Goal: Task Accomplishment & Management: Complete application form

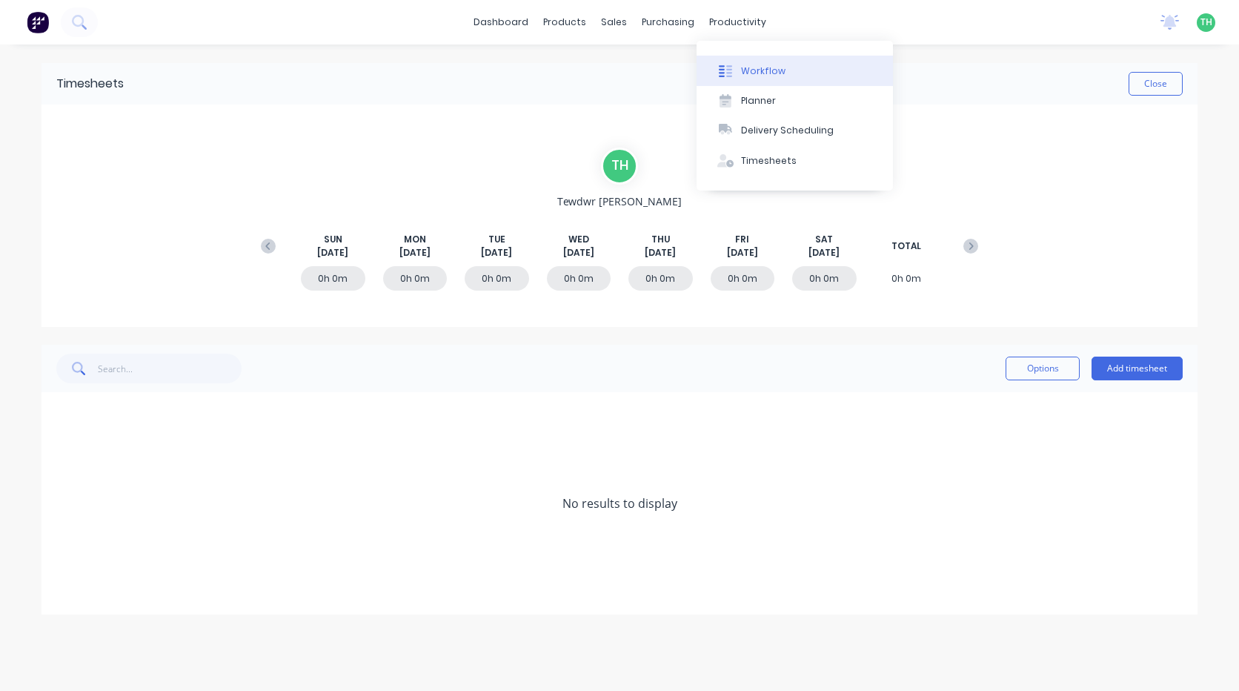
click at [768, 72] on div "Workflow" at bounding box center [763, 70] width 44 height 13
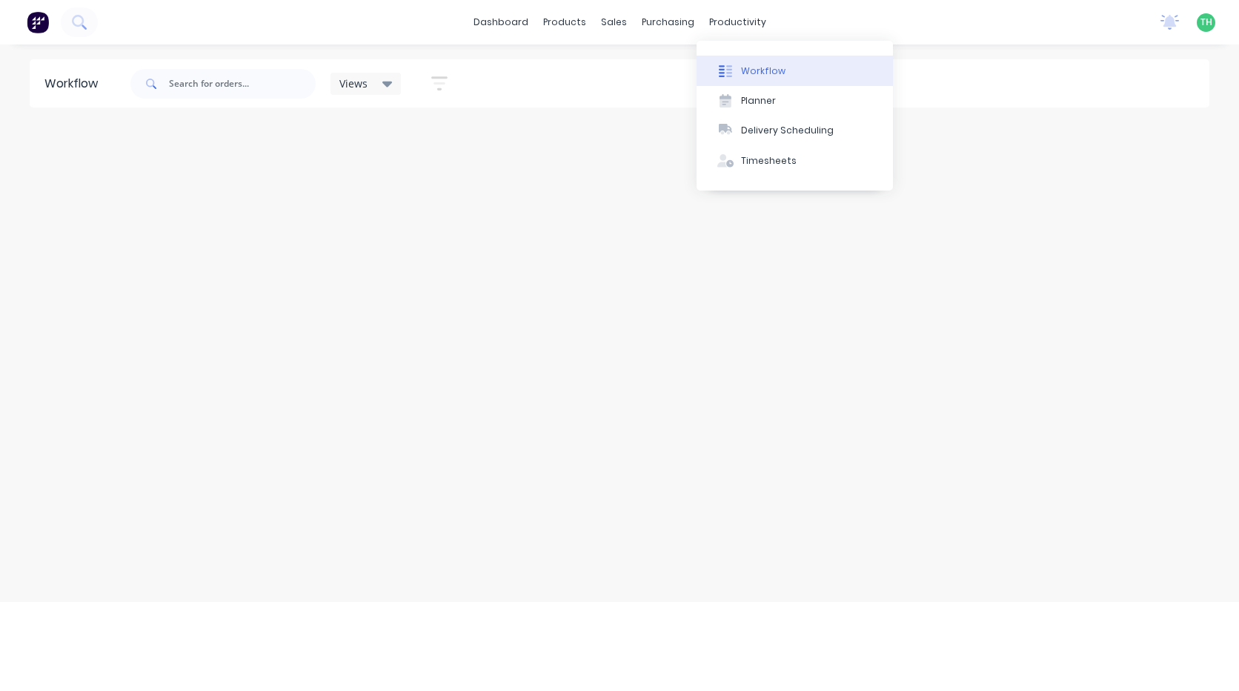
click at [757, 70] on div "Workflow" at bounding box center [763, 70] width 44 height 13
click at [725, 67] on icon at bounding box center [725, 70] width 13 height 13
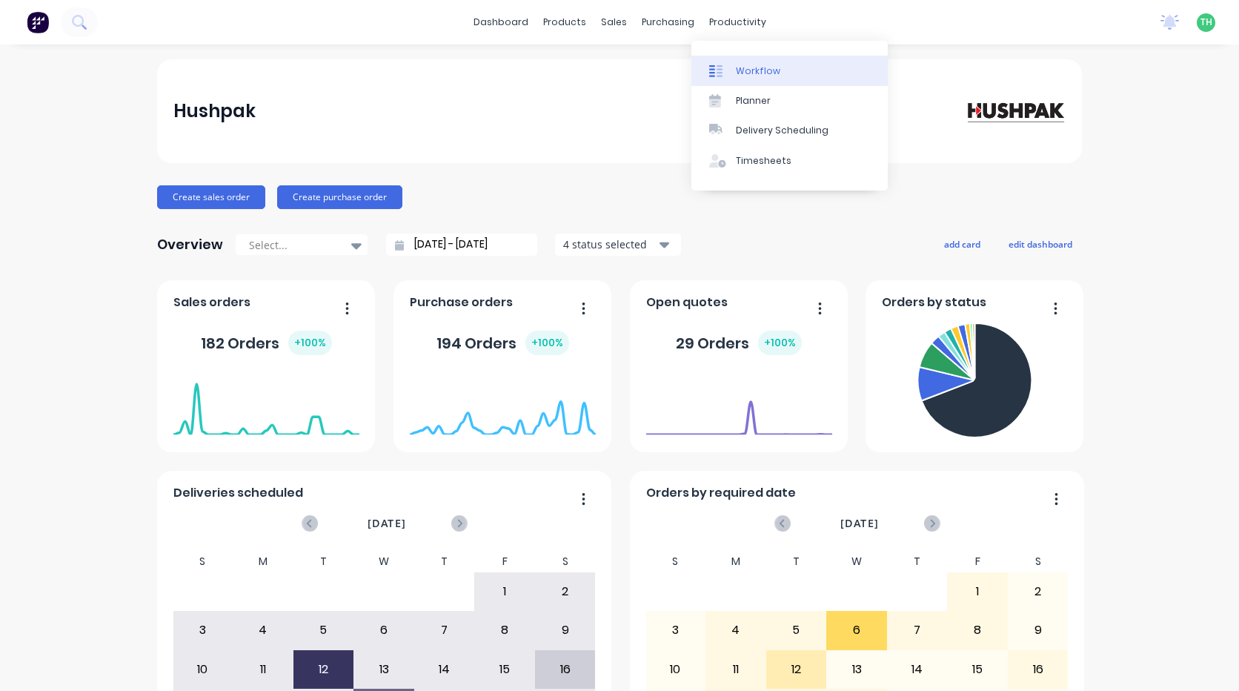
click at [744, 70] on div "Workflow" at bounding box center [758, 70] width 44 height 13
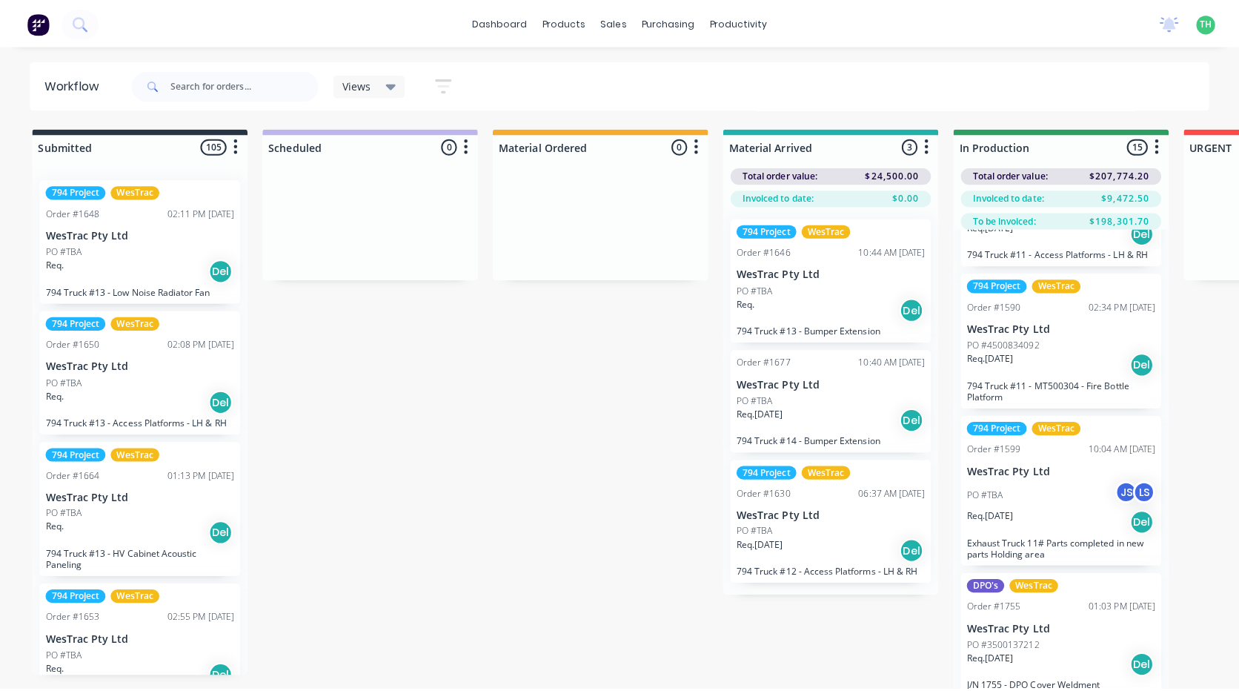
scroll to position [1037, 0]
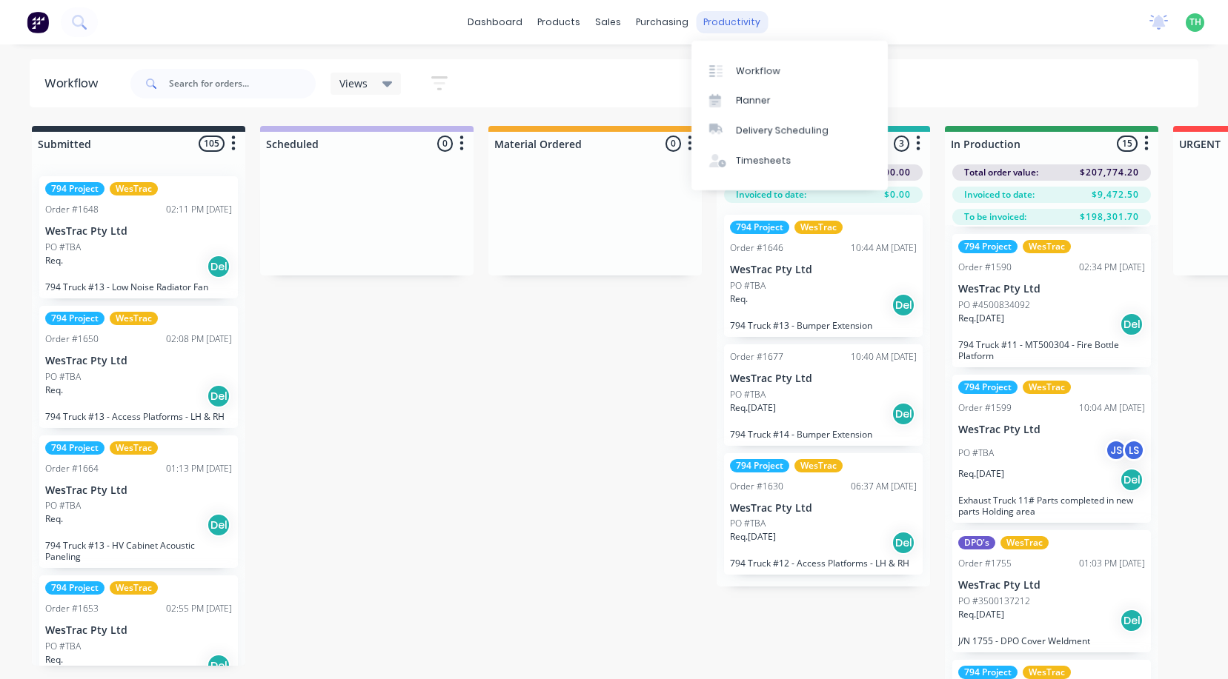
click at [731, 14] on div "productivity" at bounding box center [732, 22] width 72 height 22
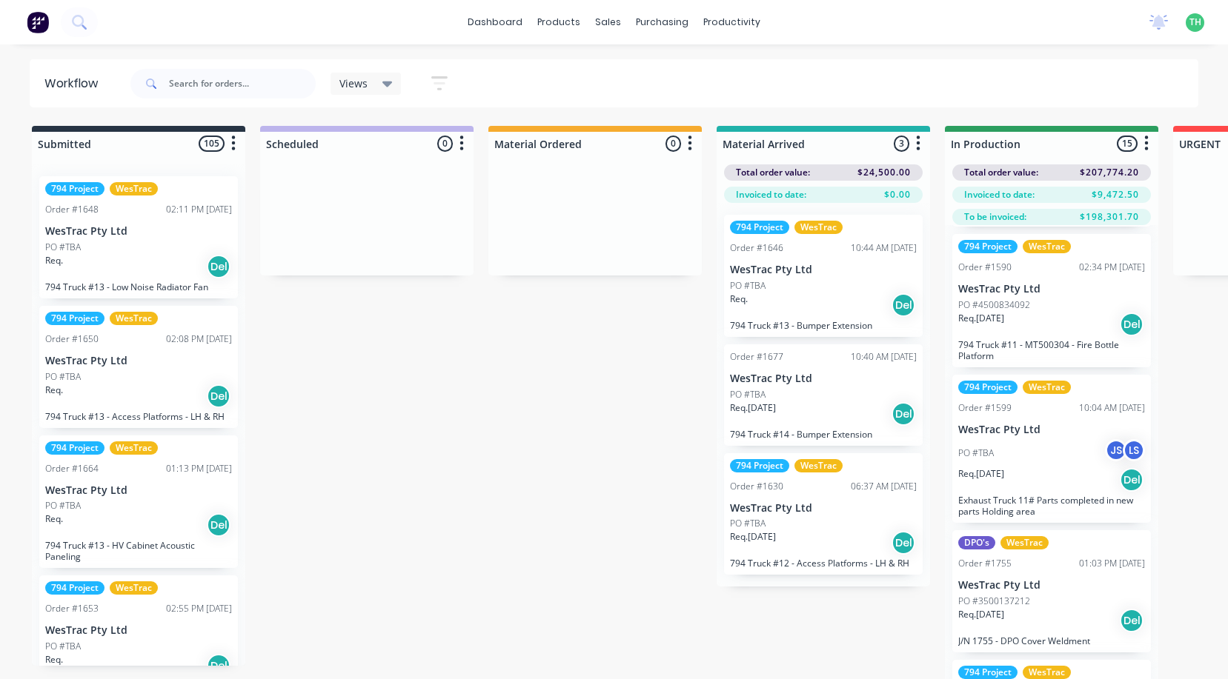
drag, startPoint x: 729, startPoint y: 13, endPoint x: 736, endPoint y: 164, distance: 151.3
click at [735, 166] on div "Total order value: $24,500.00" at bounding box center [823, 172] width 199 height 16
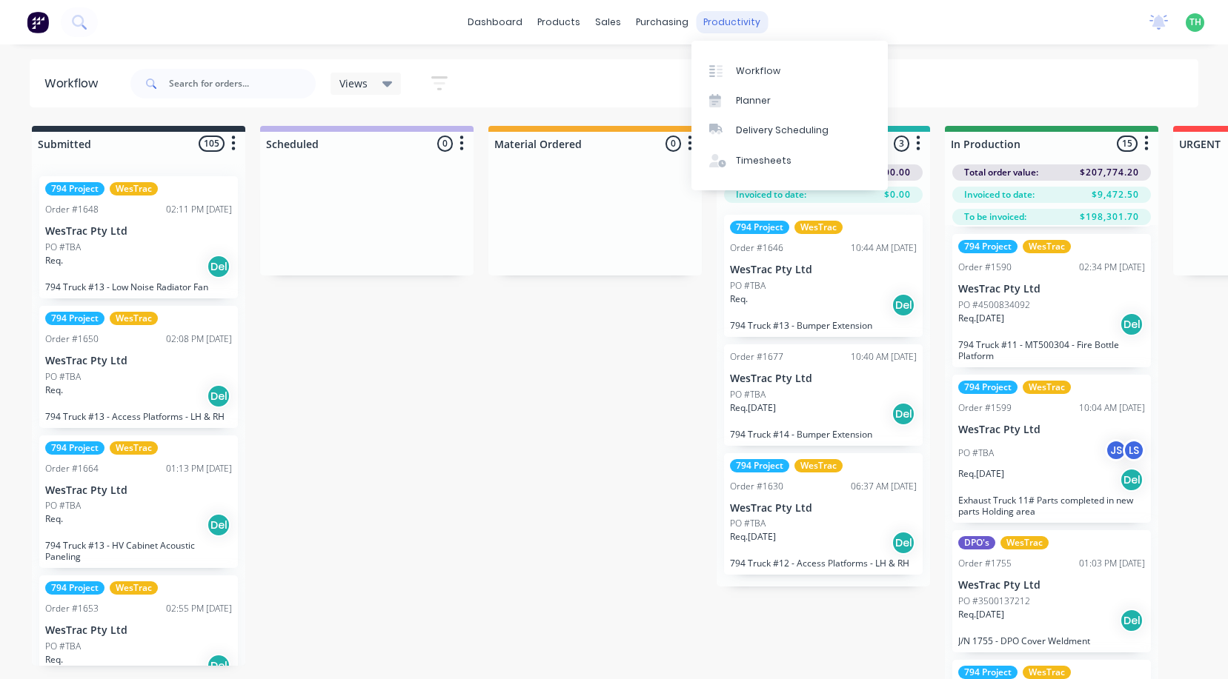
click at [728, 26] on div "productivity" at bounding box center [732, 22] width 72 height 22
click at [741, 164] on div "Timesheets" at bounding box center [764, 160] width 56 height 13
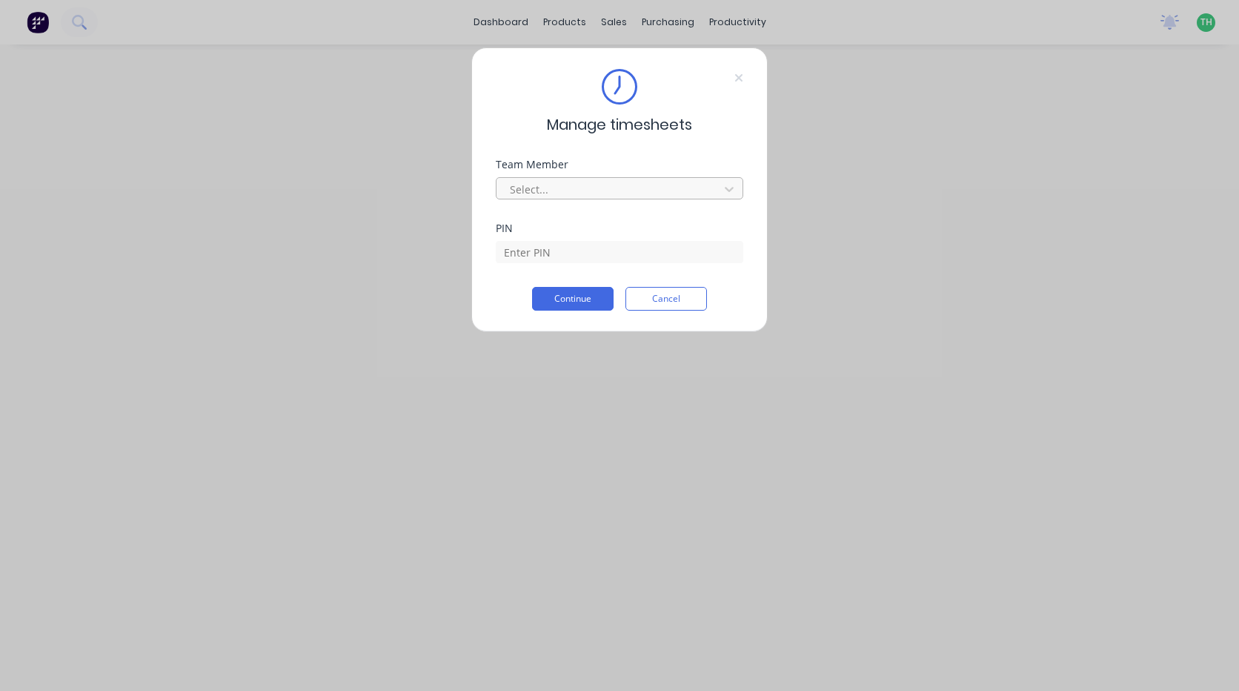
click at [619, 195] on div at bounding box center [609, 189] width 203 height 19
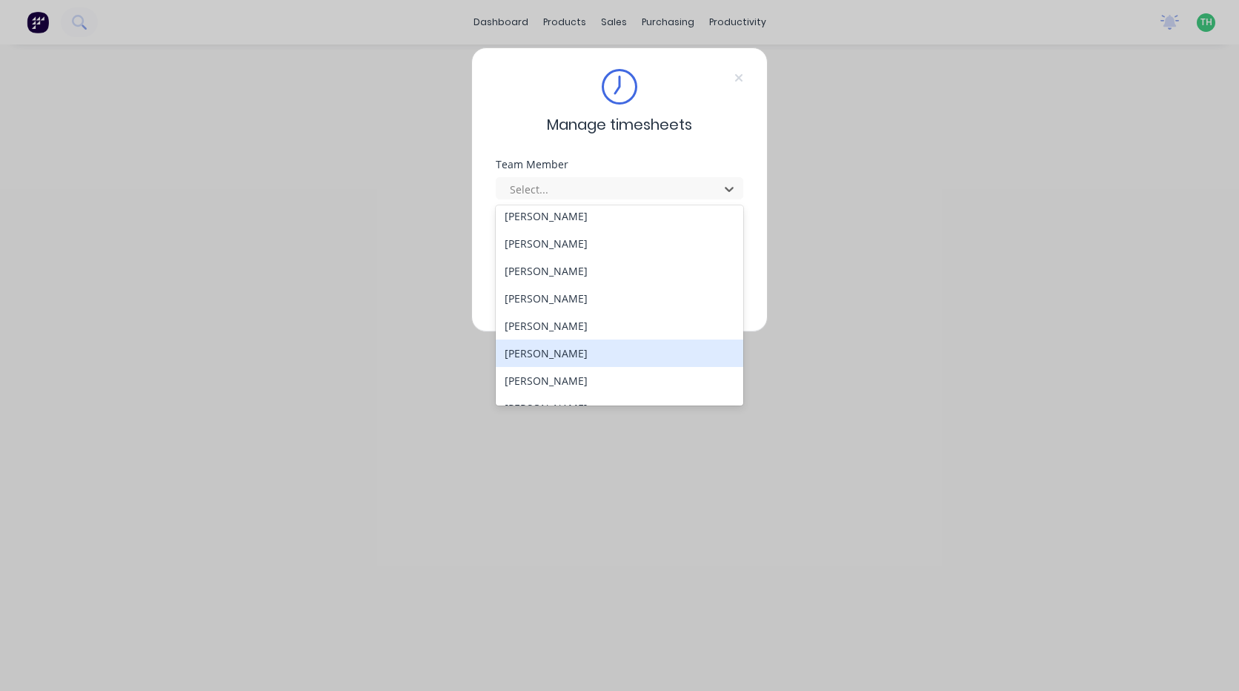
scroll to position [628, 0]
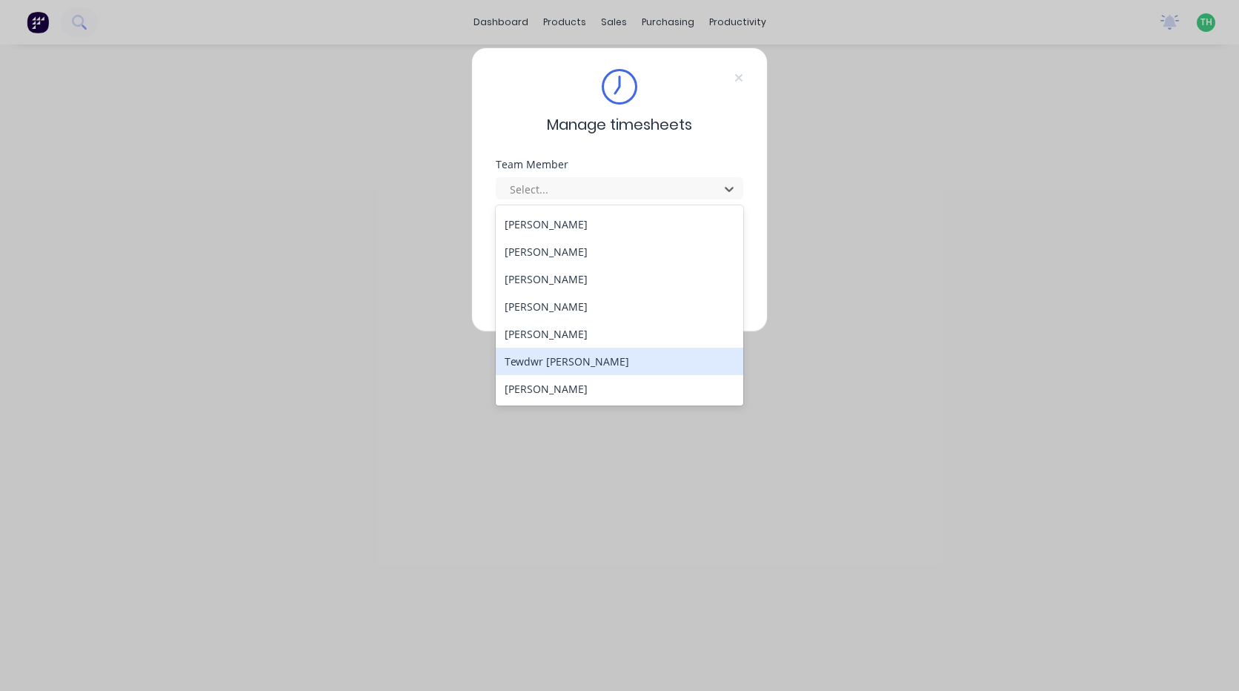
click at [600, 360] on div "Tewdwr [PERSON_NAME]" at bounding box center [619, 361] width 247 height 27
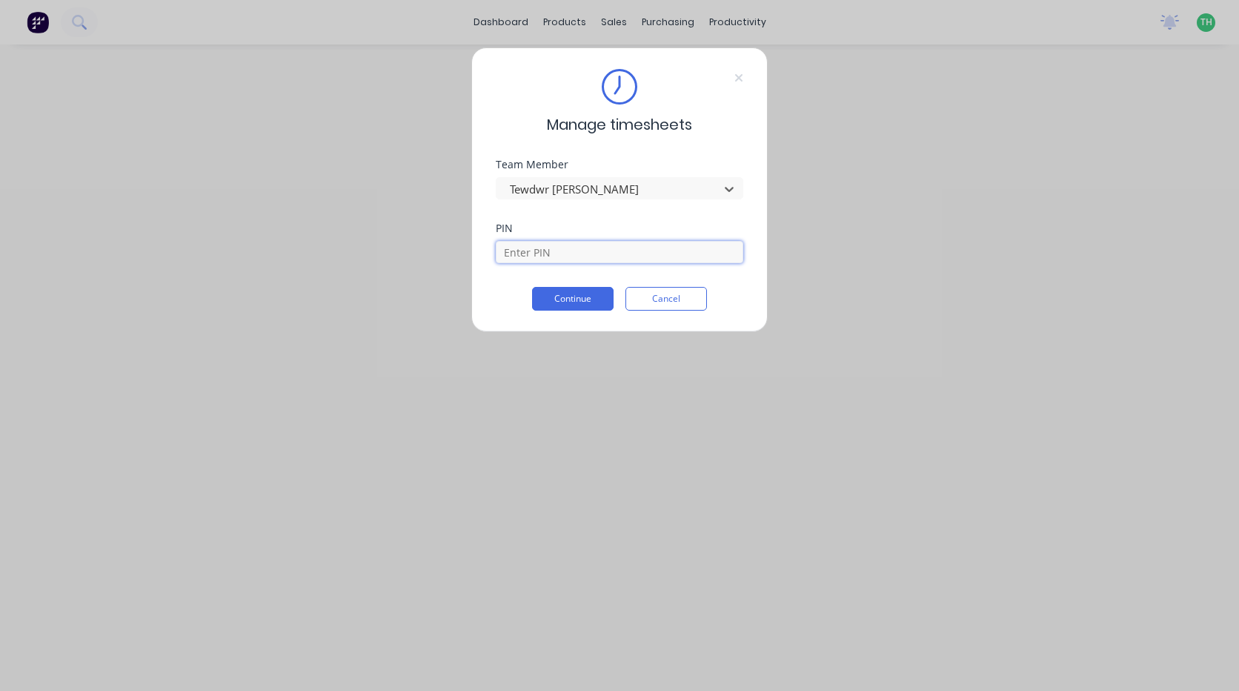
click at [565, 242] on input at bounding box center [619, 252] width 247 height 22
type input "2711"
click at [565, 297] on button "Continue" at bounding box center [573, 299] width 82 height 24
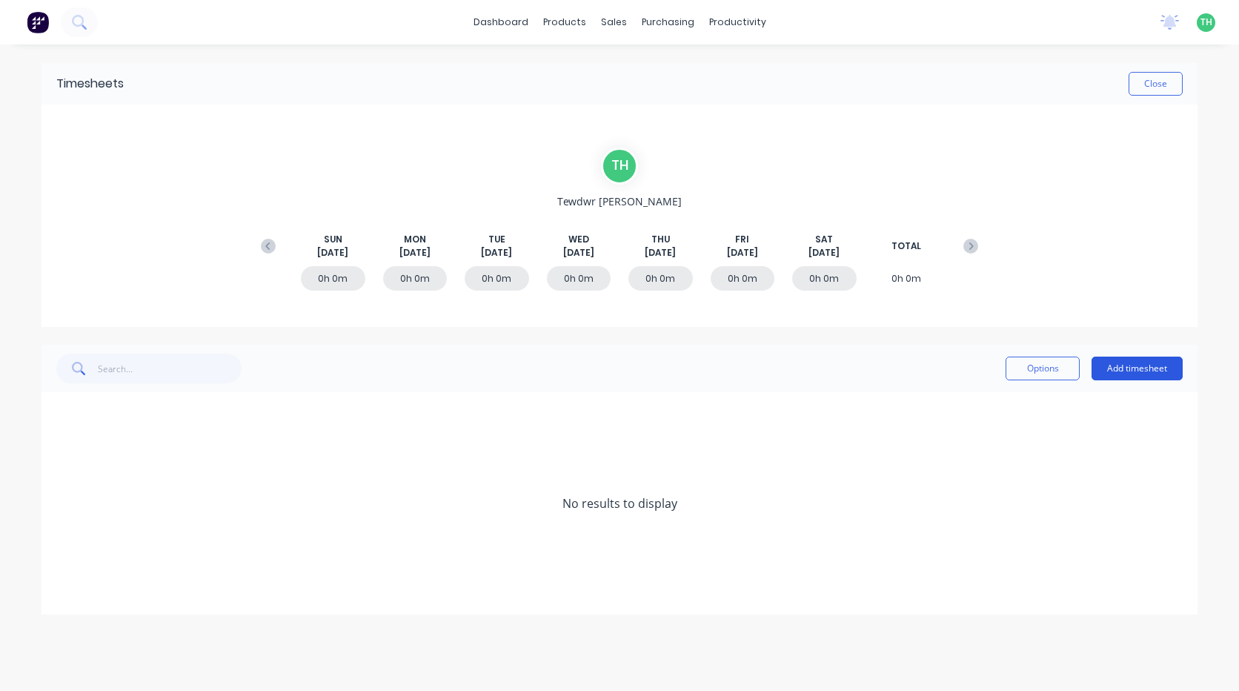
click at [1137, 368] on button "Add timesheet" at bounding box center [1136, 368] width 91 height 24
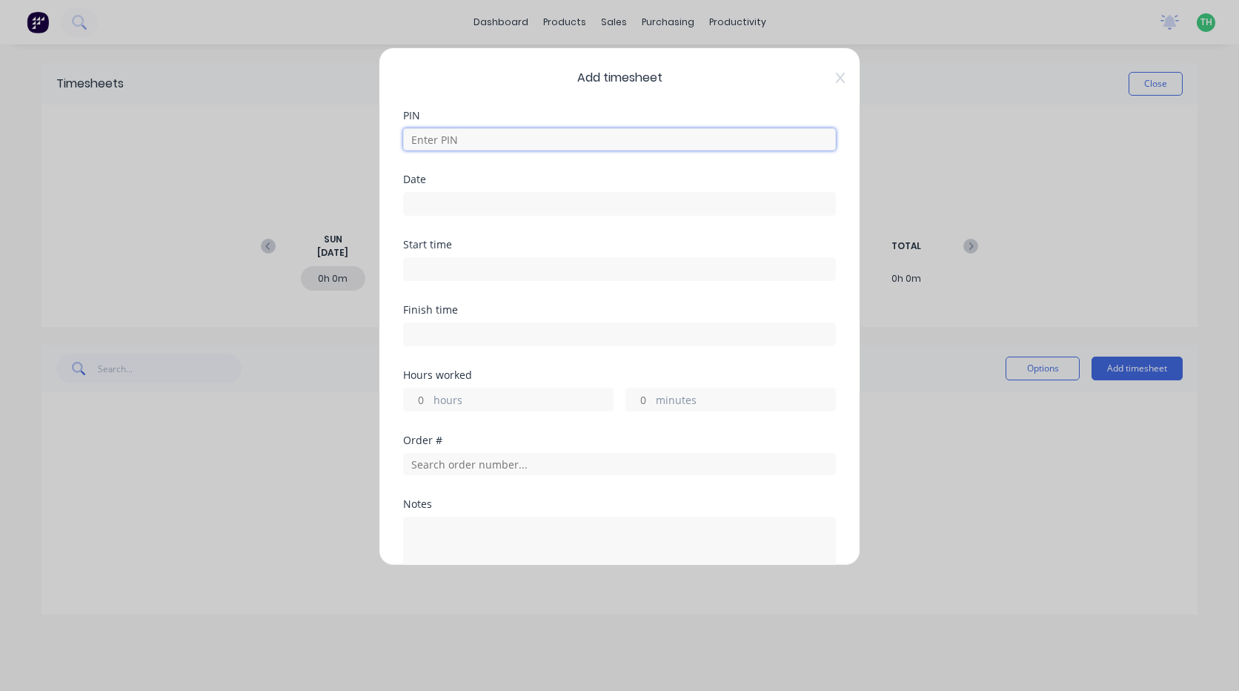
drag, startPoint x: 536, startPoint y: 138, endPoint x: 545, endPoint y: 139, distance: 8.2
click at [536, 138] on input at bounding box center [619, 139] width 433 height 22
type input "2711"
click at [446, 204] on input at bounding box center [619, 204] width 431 height 22
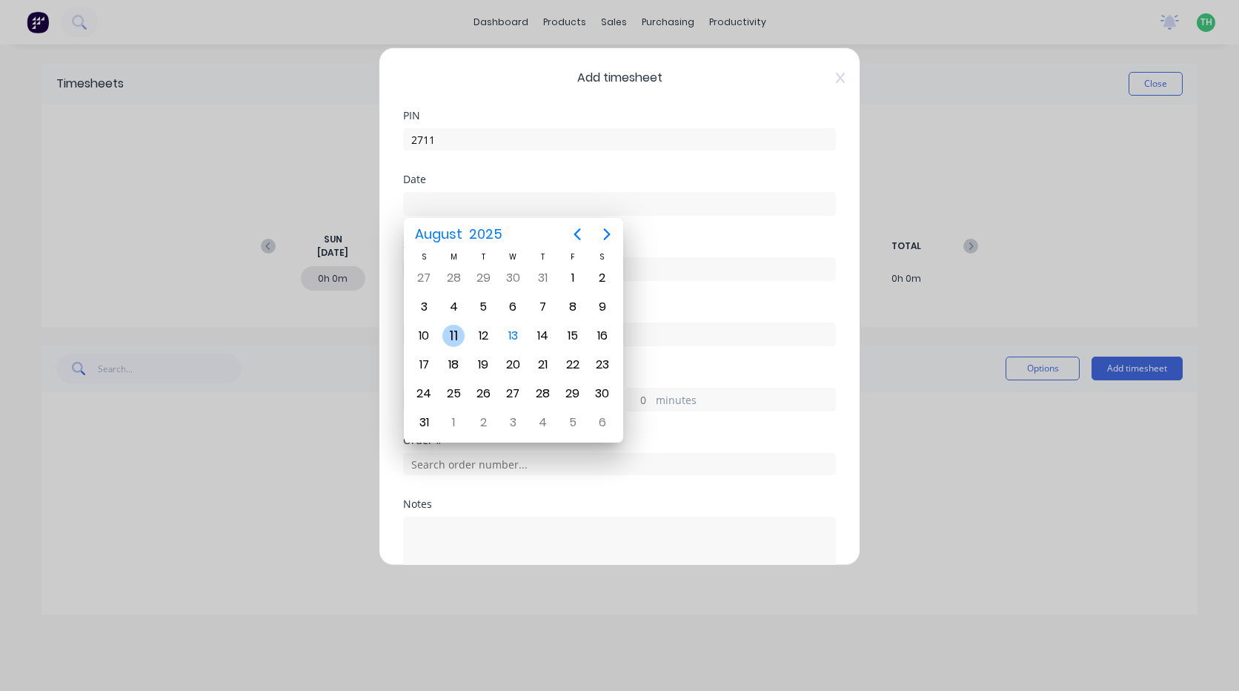
click at [449, 337] on div "11" at bounding box center [453, 336] width 22 height 22
type input "[DATE]"
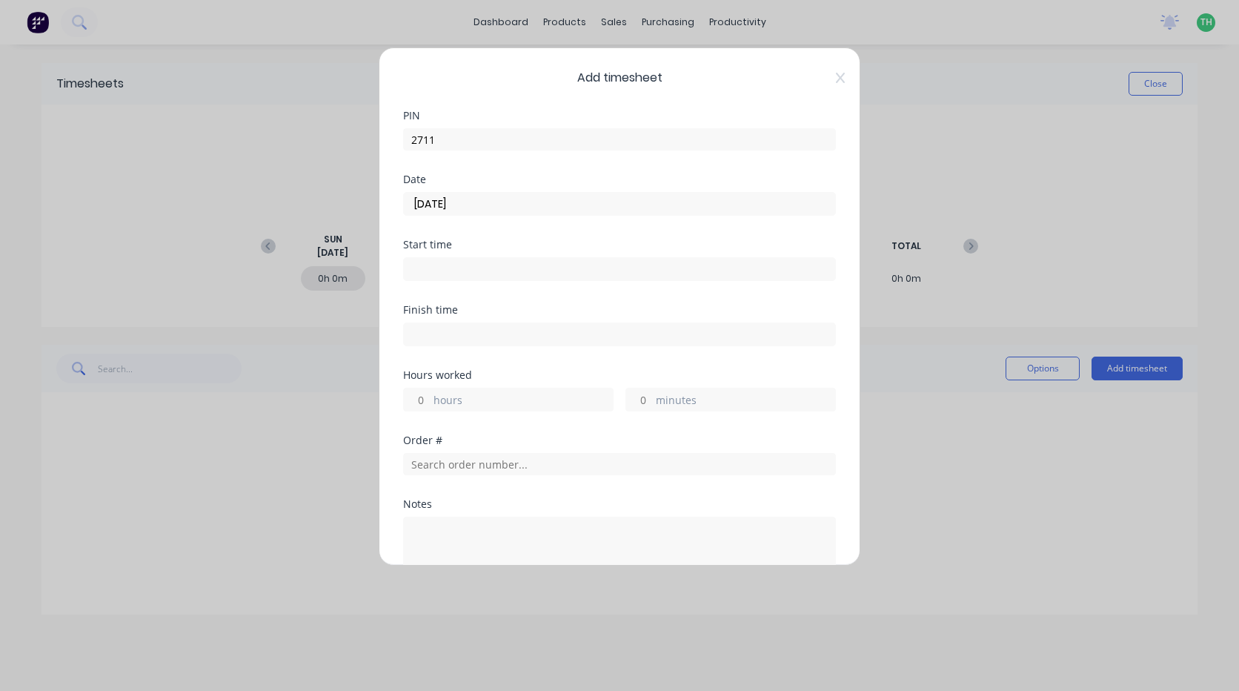
click at [429, 256] on div at bounding box center [619, 266] width 433 height 27
click at [428, 273] on input at bounding box center [619, 269] width 431 height 22
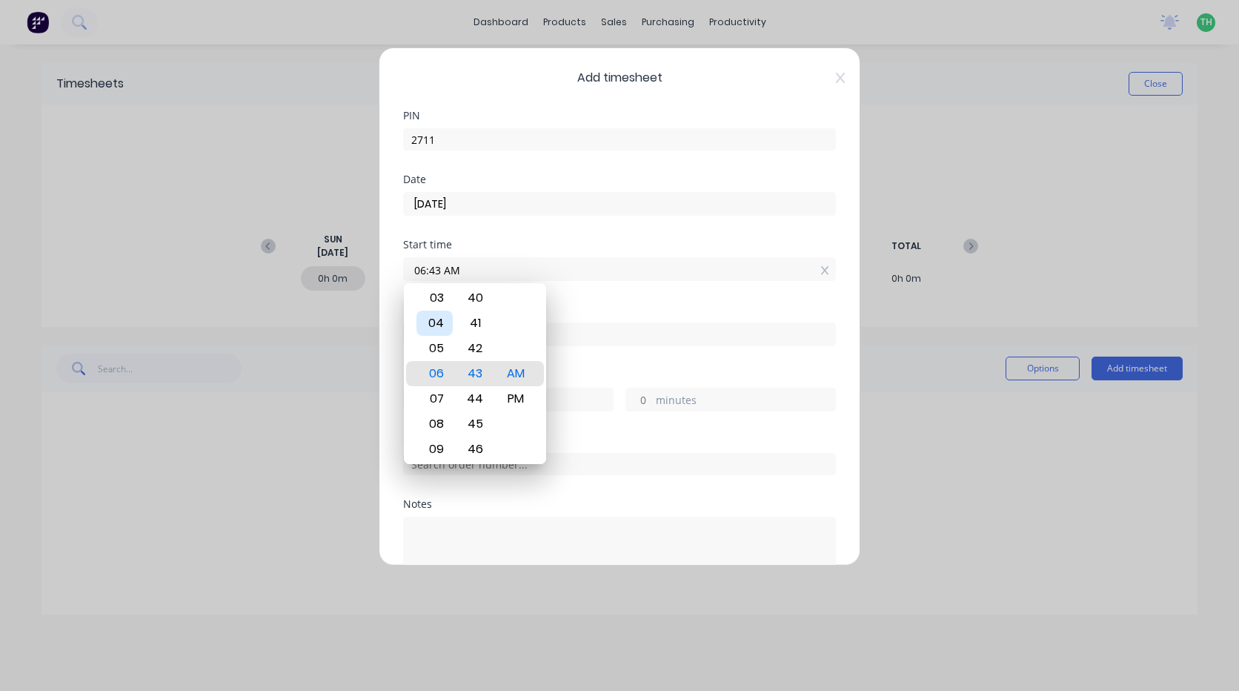
click at [437, 321] on div "04" at bounding box center [434, 322] width 36 height 25
click at [478, 299] on div "40" at bounding box center [475, 297] width 36 height 25
click at [478, 299] on div "37" at bounding box center [475, 297] width 36 height 25
click at [478, 299] on div "34" at bounding box center [475, 297] width 36 height 25
click at [478, 299] on div "00 01 02 03 04 05 06 07 08 09 10 11 12 13 14 15 16 17 18 19 20 21 22 23 24 25 2…" at bounding box center [475, 398] width 41 height 2041
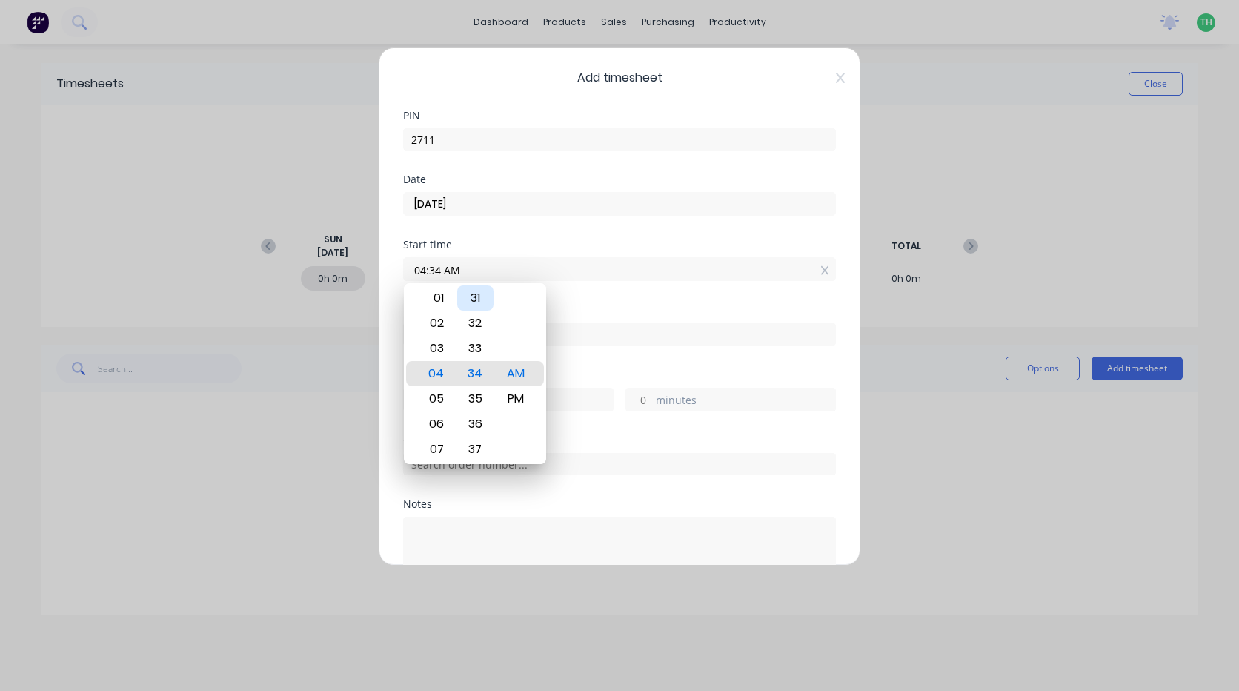
click at [478, 299] on div "31" at bounding box center [475, 297] width 36 height 25
click at [477, 295] on div "28" at bounding box center [475, 297] width 36 height 25
click at [477, 295] on div "25" at bounding box center [475, 297] width 36 height 25
click at [477, 295] on div "22" at bounding box center [475, 297] width 36 height 25
click at [477, 295] on div "19" at bounding box center [475, 297] width 36 height 25
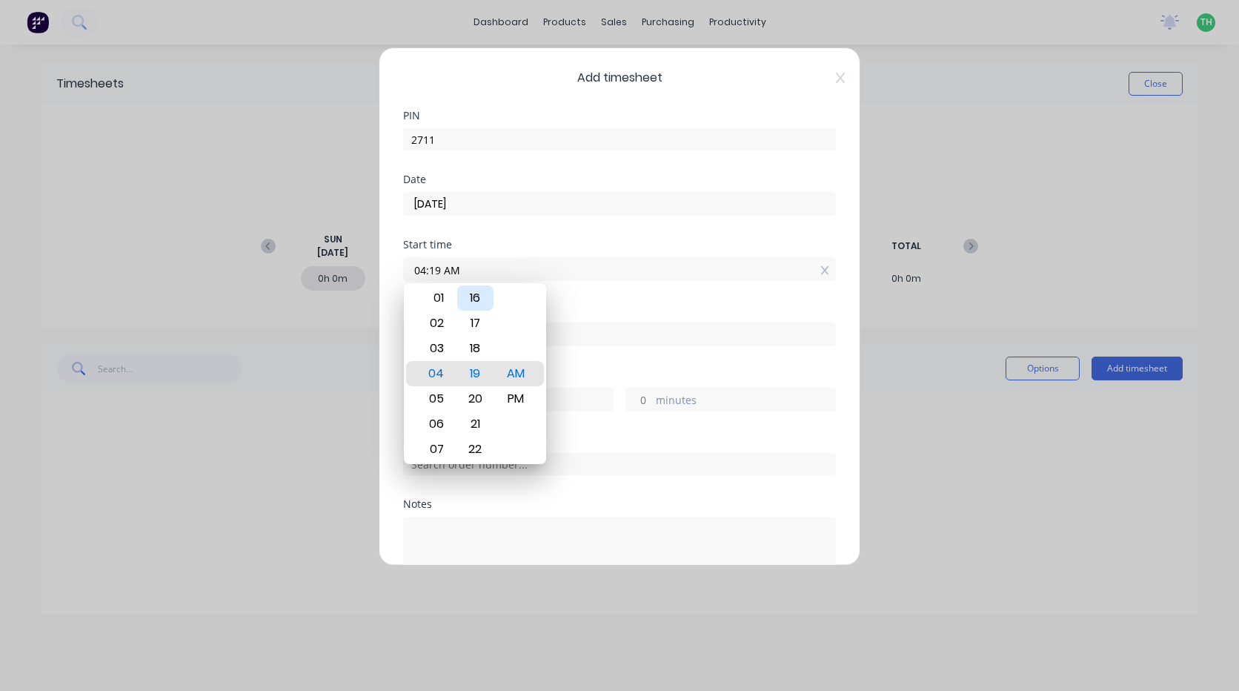
click at [477, 295] on div "16" at bounding box center [475, 297] width 36 height 25
click at [477, 295] on div "13" at bounding box center [475, 297] width 36 height 25
click at [477, 295] on div "10" at bounding box center [475, 297] width 36 height 25
click at [476, 295] on div "07" at bounding box center [475, 297] width 36 height 25
click at [476, 292] on div "04" at bounding box center [475, 297] width 36 height 25
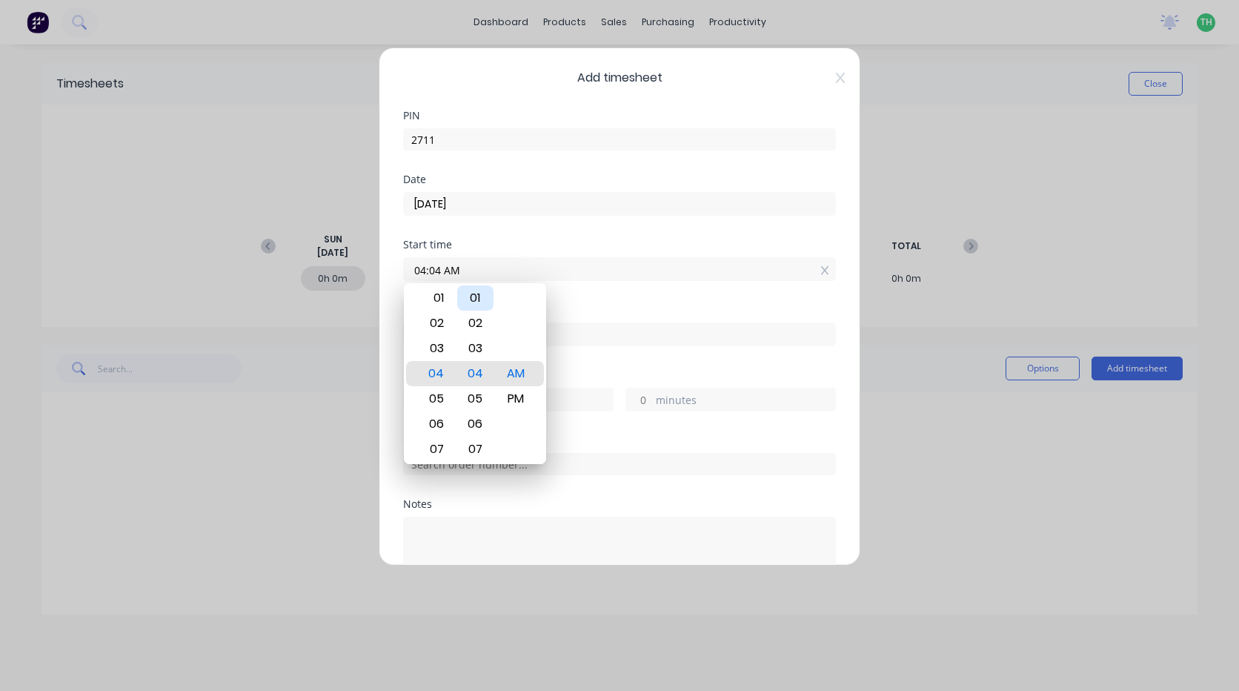
click at [476, 292] on div "01" at bounding box center [475, 297] width 36 height 25
click at [471, 340] on div "00" at bounding box center [475, 348] width 36 height 25
type input "04:00 AM"
click at [609, 336] on input at bounding box center [619, 334] width 431 height 22
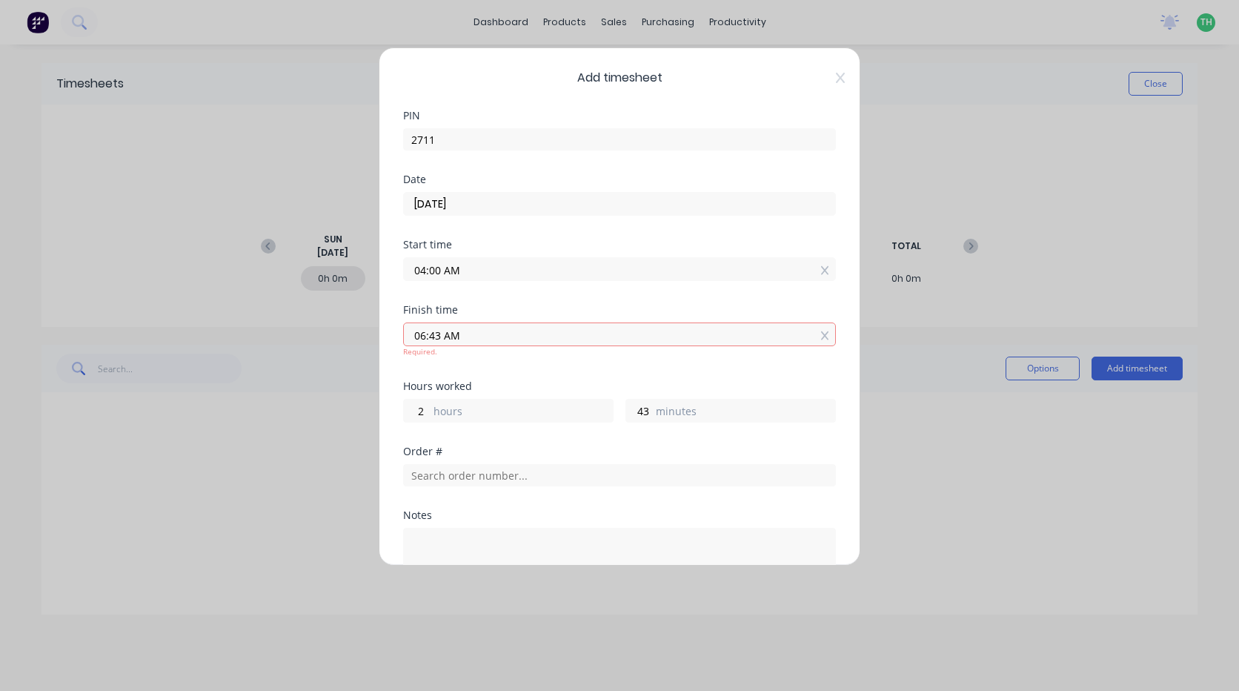
type input "06:43 AM"
type input "2"
type input "43"
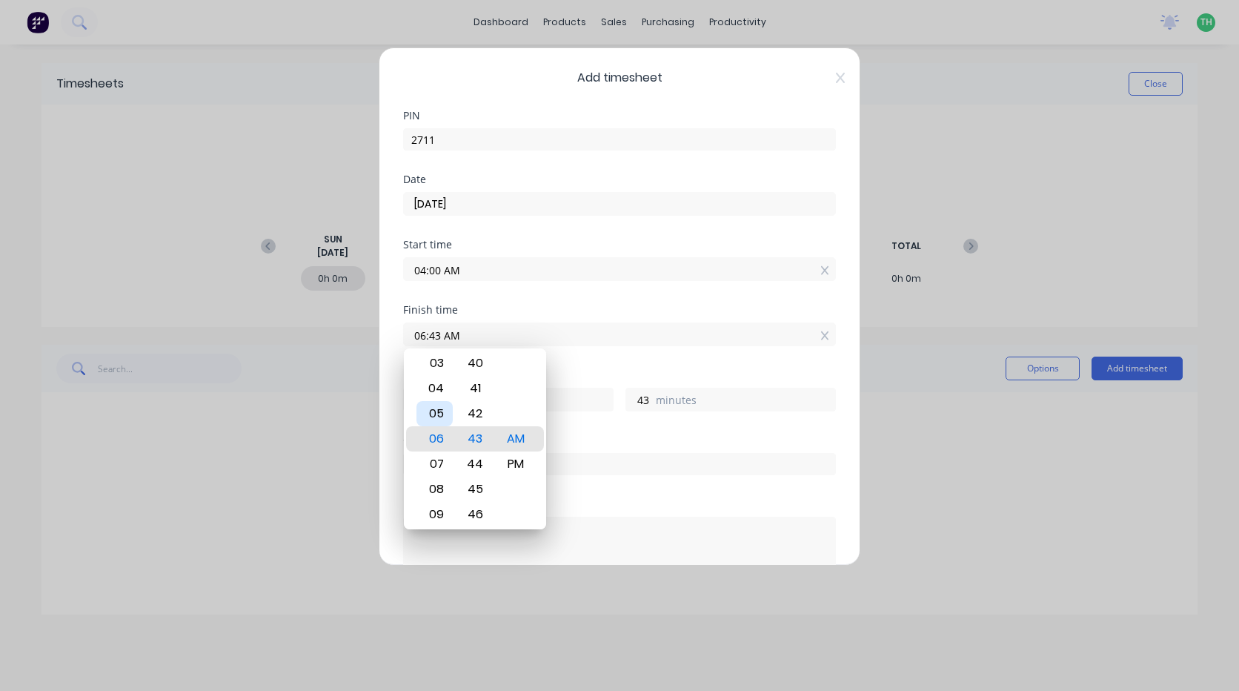
click at [442, 413] on div "05" at bounding box center [434, 413] width 36 height 25
type input "05:43 AM"
type input "1"
type input "05:40 AM"
type input "40"
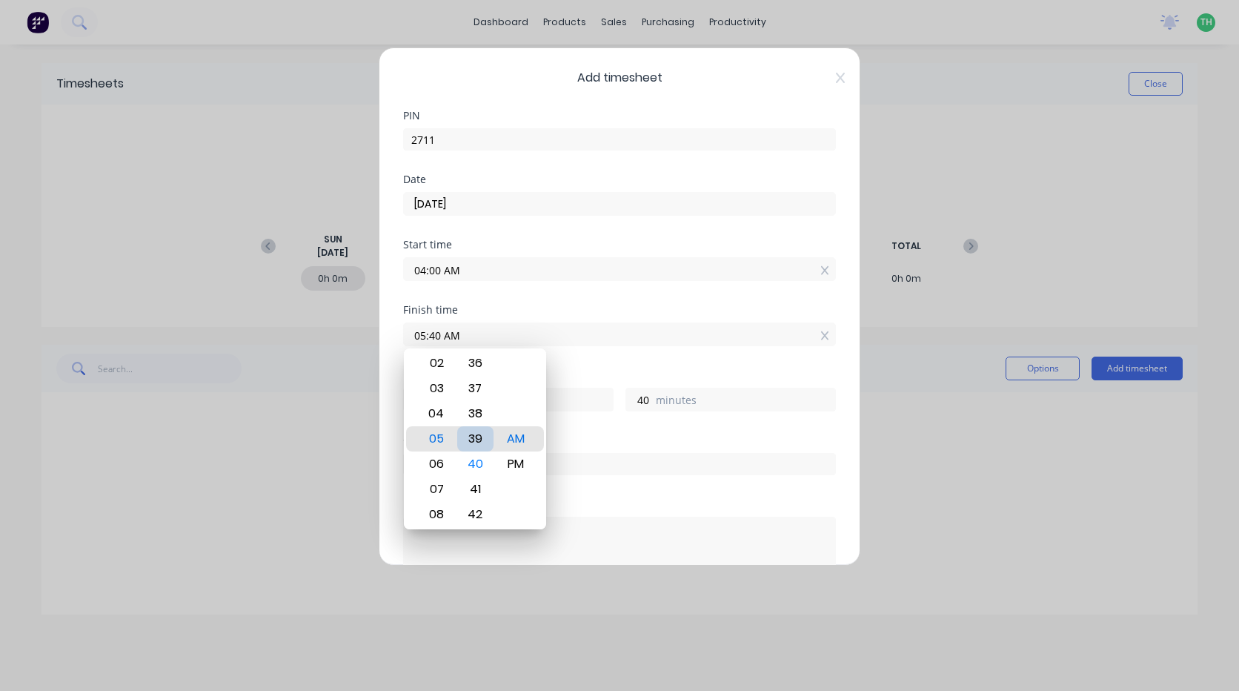
type input "05:37 AM"
type input "37"
type input "05:33 AM"
type input "33"
type input "05:29 AM"
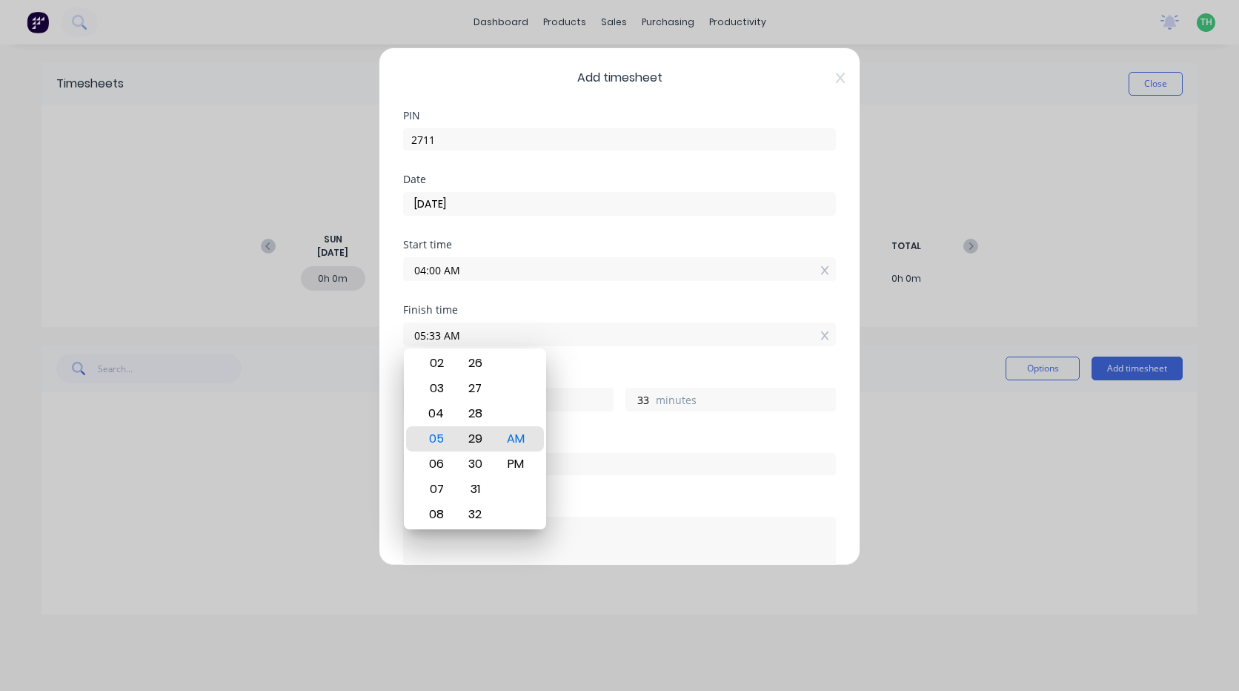
type input "29"
type input "05:26 AM"
type input "26"
type input "04:26 AM"
type input "0"
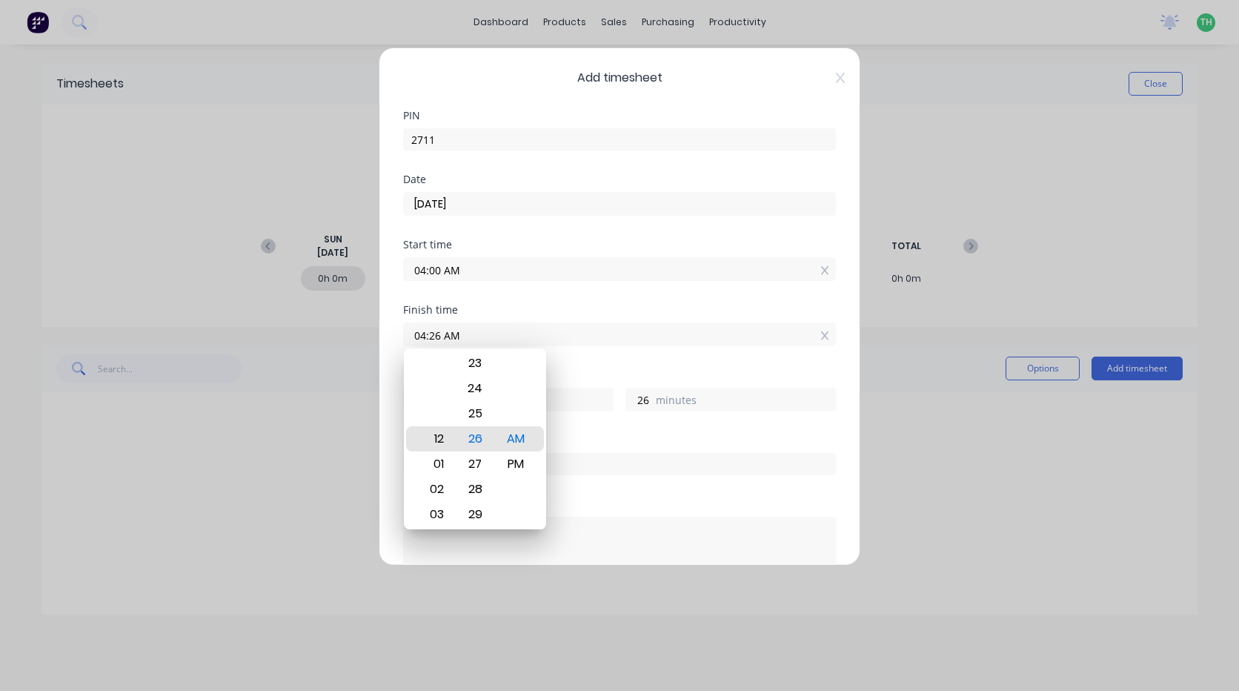
type input "12:26 AM"
type input "-3"
type input "-34"
type input "12:23 AM"
type input "-37"
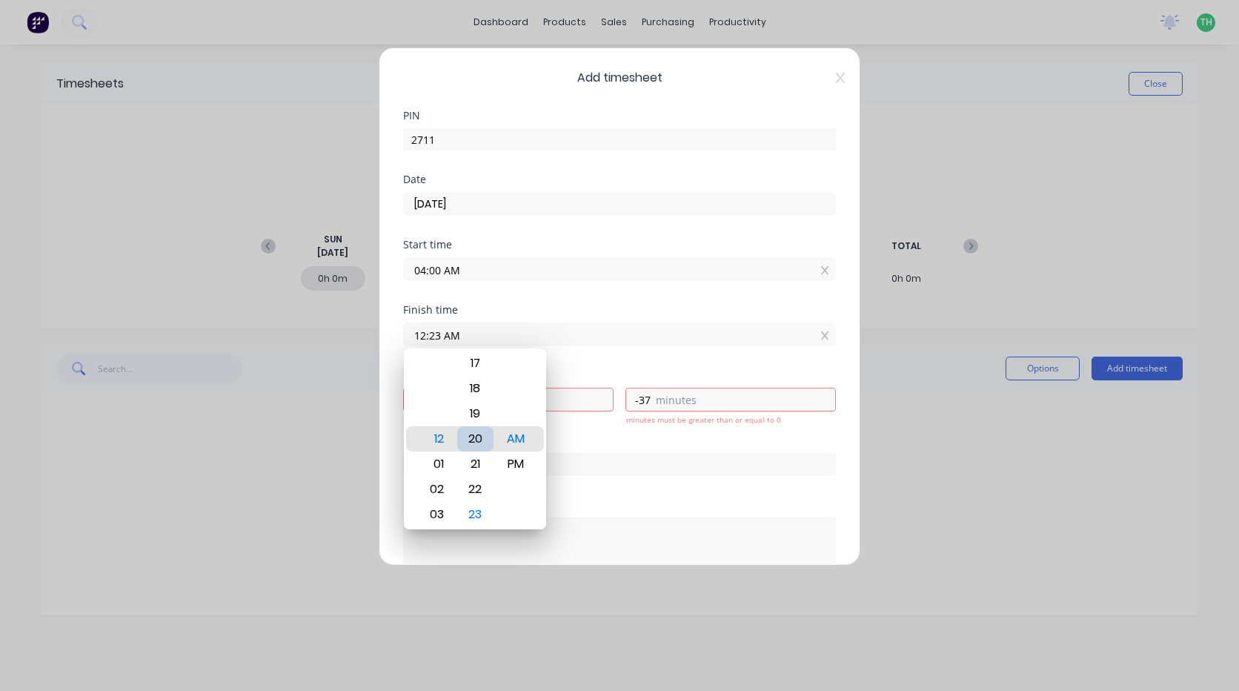
type input "12:20 AM"
type input "-40"
type input "12:17 AM"
type input "-43"
type input "12:14 AM"
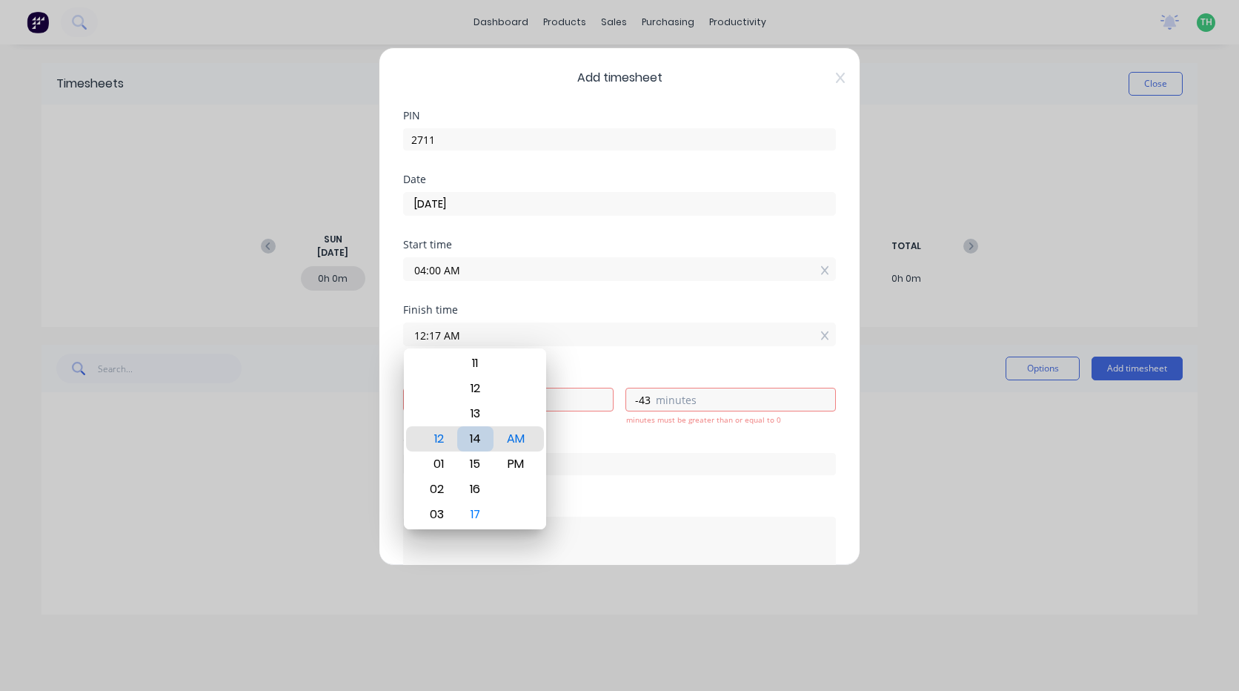
type input "-46"
type input "12:13 AM"
type input "-47"
type input "12:10 AM"
type input "-50"
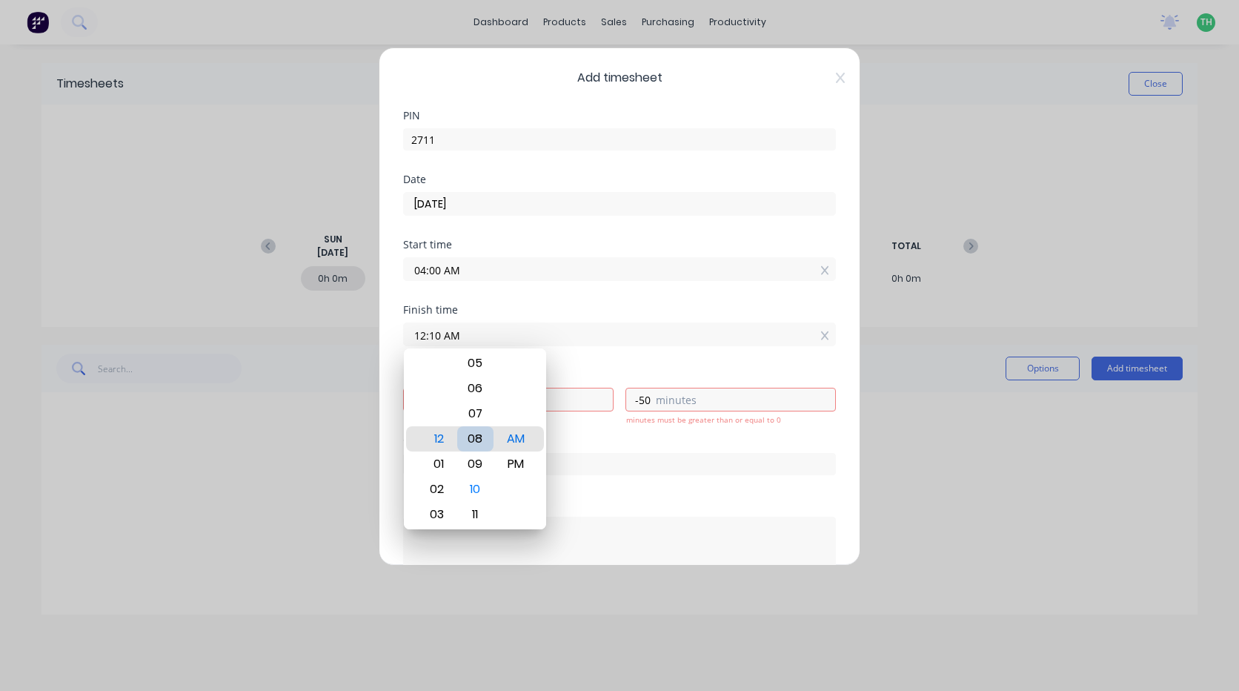
type input "12:08 AM"
type input "-52"
type input "12:04 AM"
type input "-56"
type input "12:01 AM"
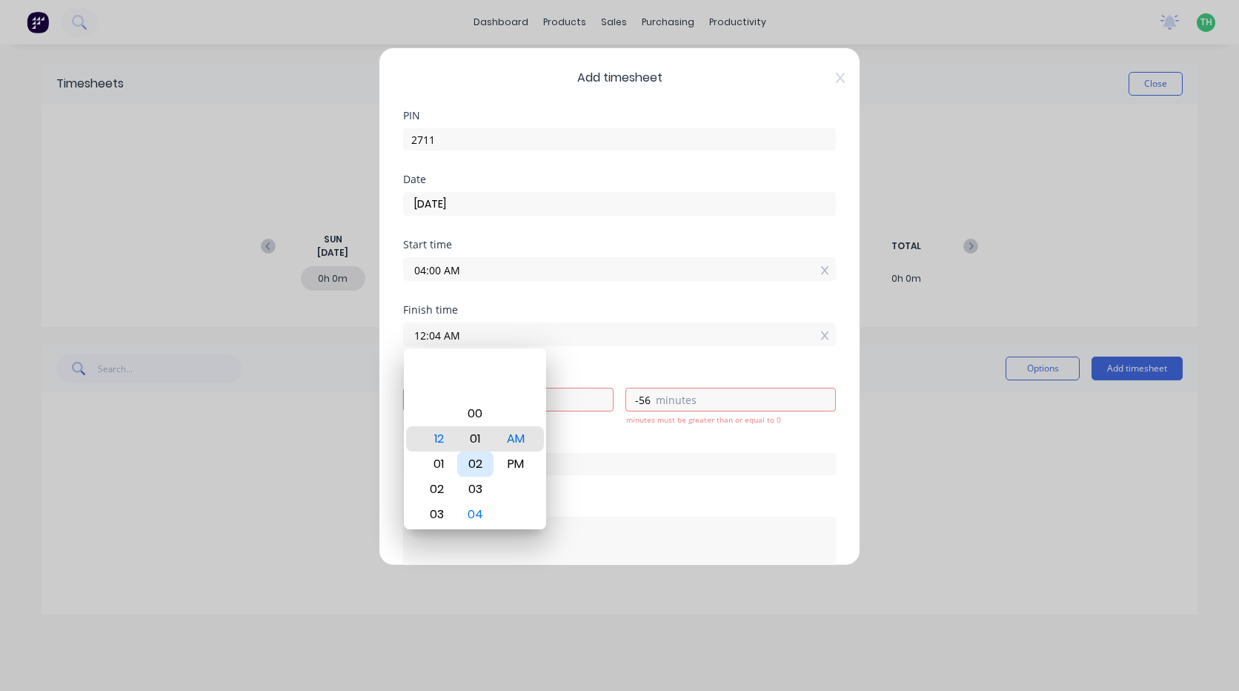
type input "-59"
click at [474, 410] on div "00" at bounding box center [475, 413] width 36 height 25
type input "12:00 AM"
type input "-4"
type input "0"
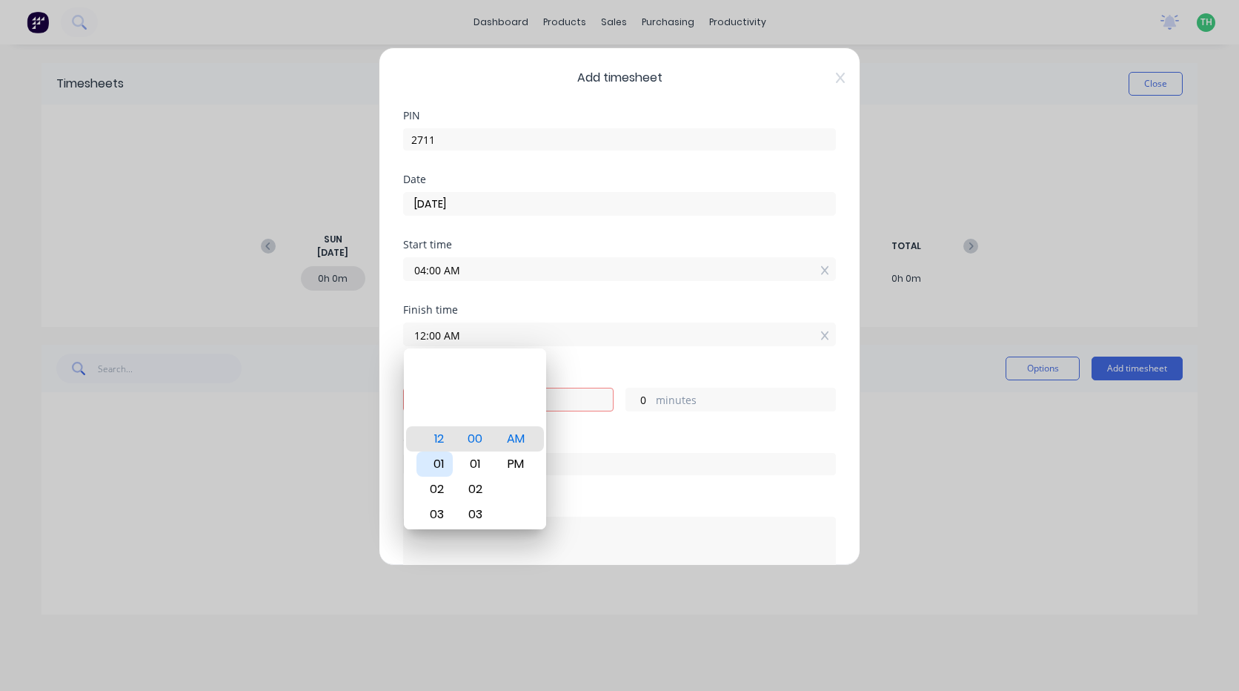
type input "01:00 AM"
type input "-3"
type input "03:00 AM"
type input "-1"
click at [438, 488] on div "05" at bounding box center [434, 488] width 36 height 25
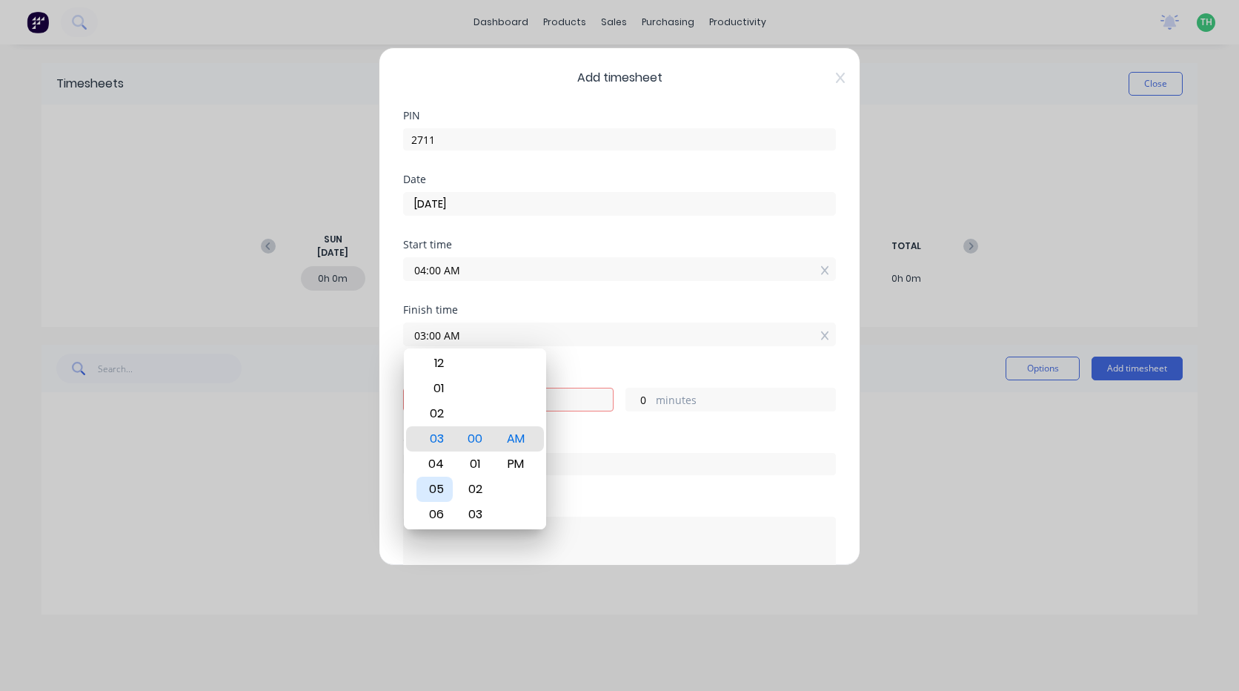
type input "05:00 AM"
type input "1"
click at [639, 459] on input "text" at bounding box center [619, 464] width 433 height 22
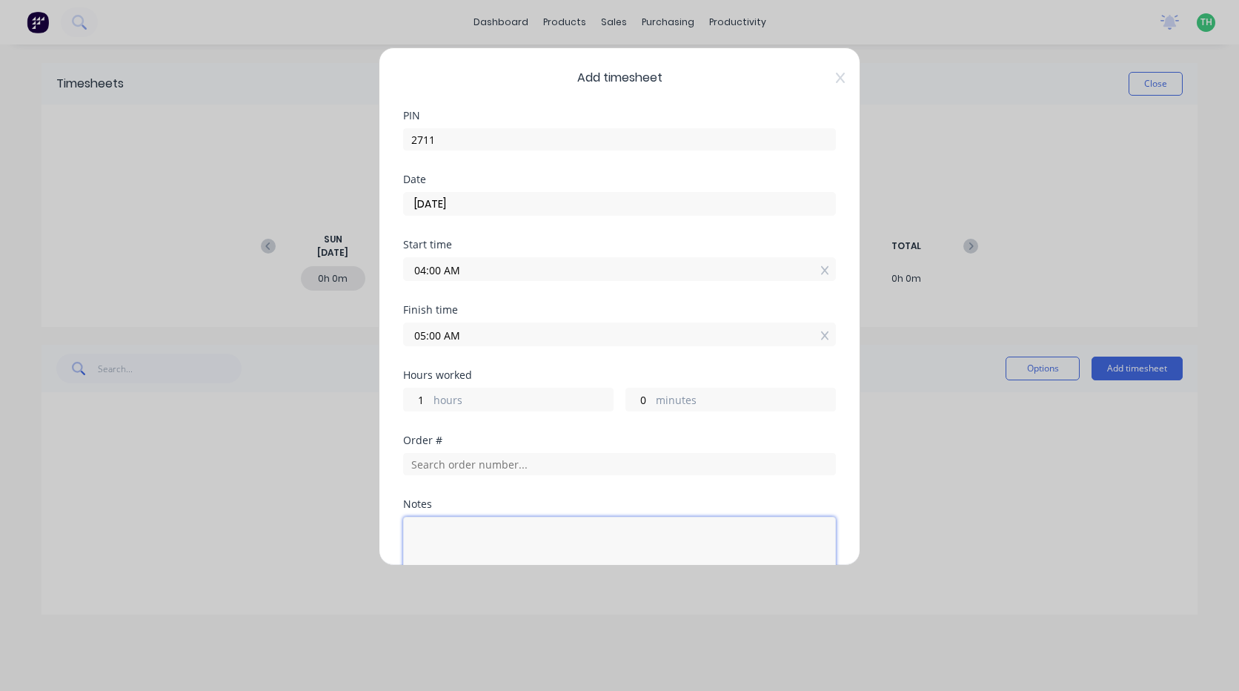
click at [527, 527] on textarea at bounding box center [619, 555] width 433 height 79
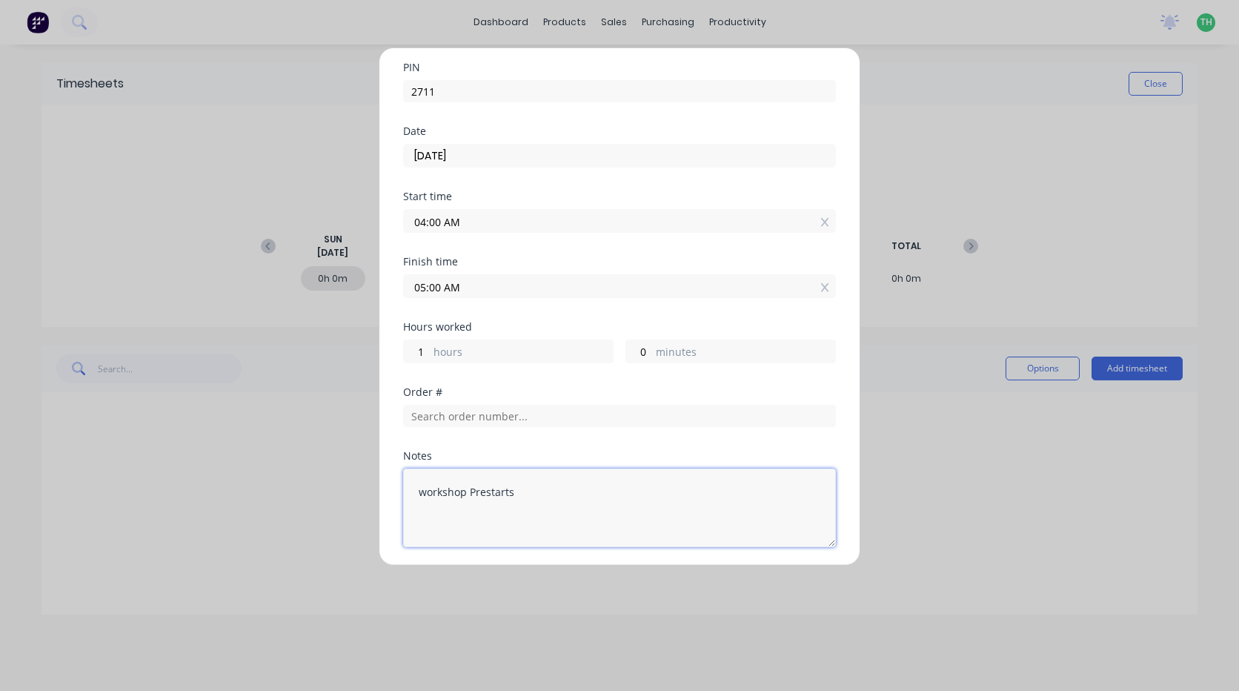
scroll to position [148, 0]
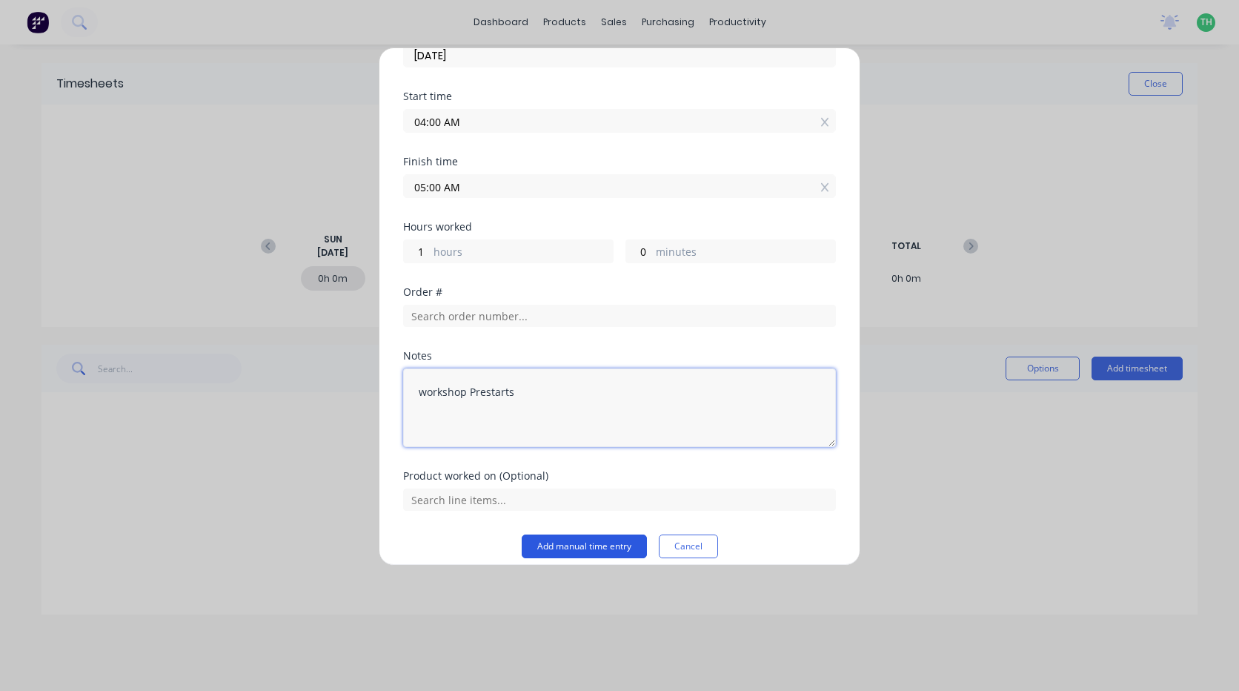
type textarea "workshop Prestarts"
click at [605, 543] on button "Add manual time entry" at bounding box center [584, 546] width 125 height 24
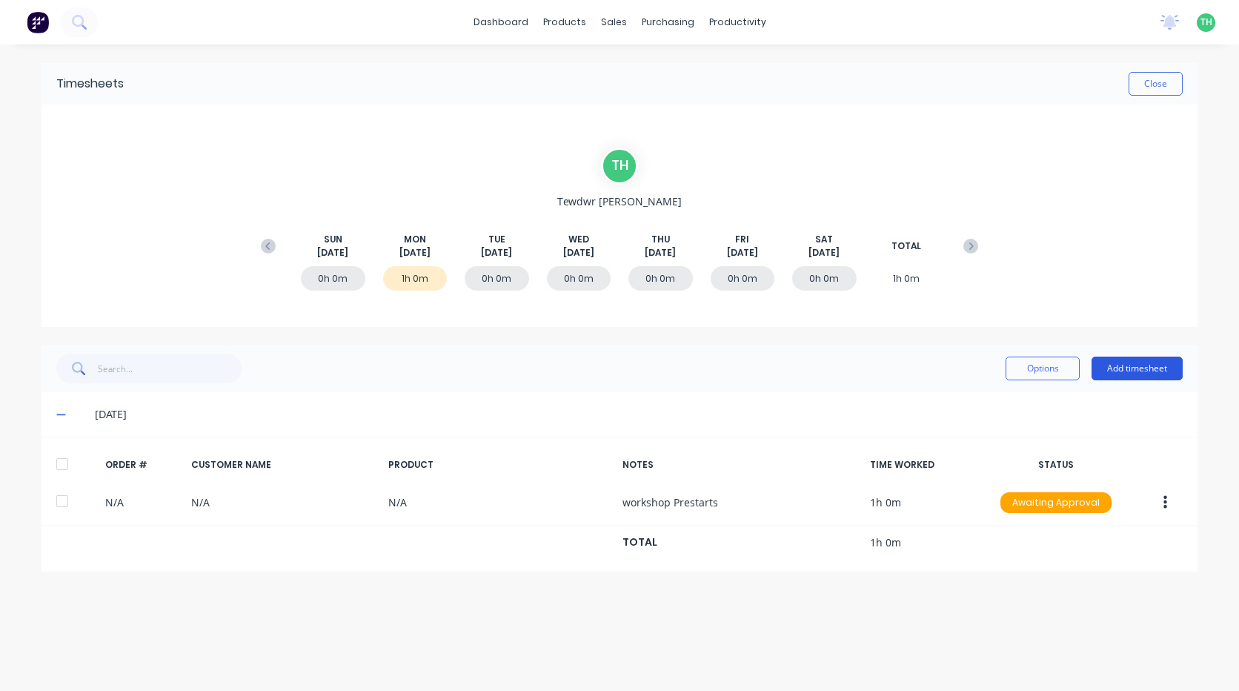
click at [1122, 364] on button "Add timesheet" at bounding box center [1136, 368] width 91 height 24
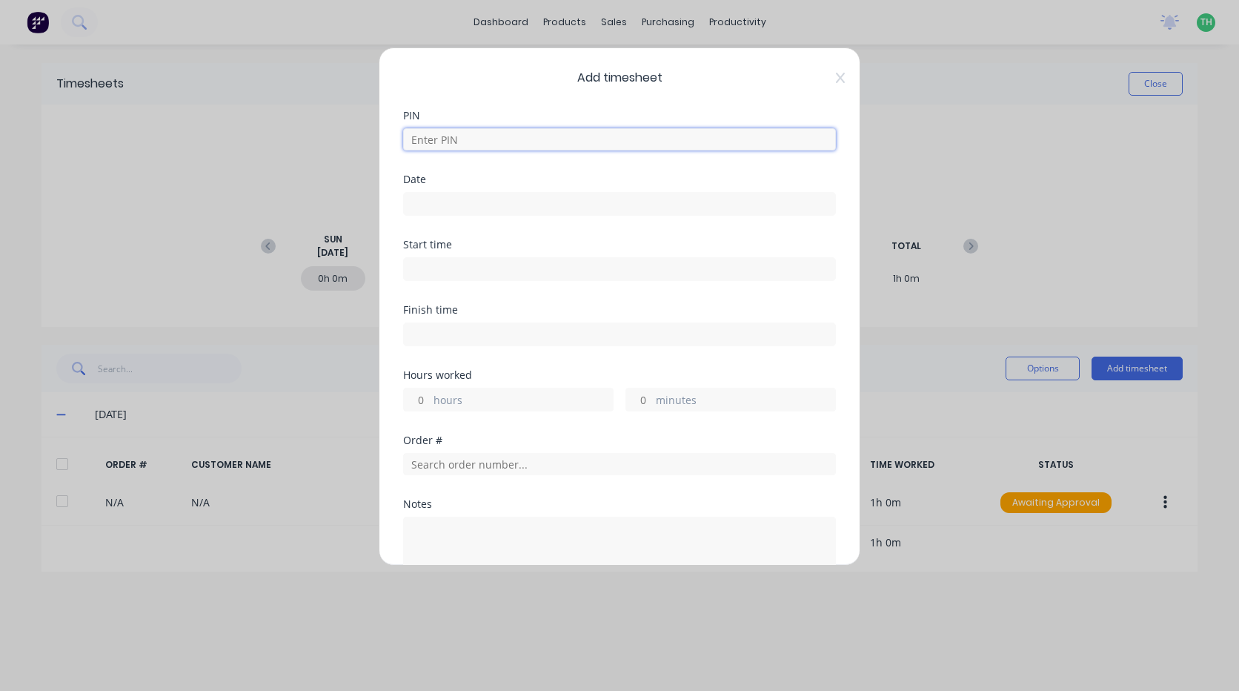
click at [508, 137] on input at bounding box center [619, 139] width 433 height 22
type input "2711"
click at [455, 204] on input at bounding box center [619, 204] width 431 height 22
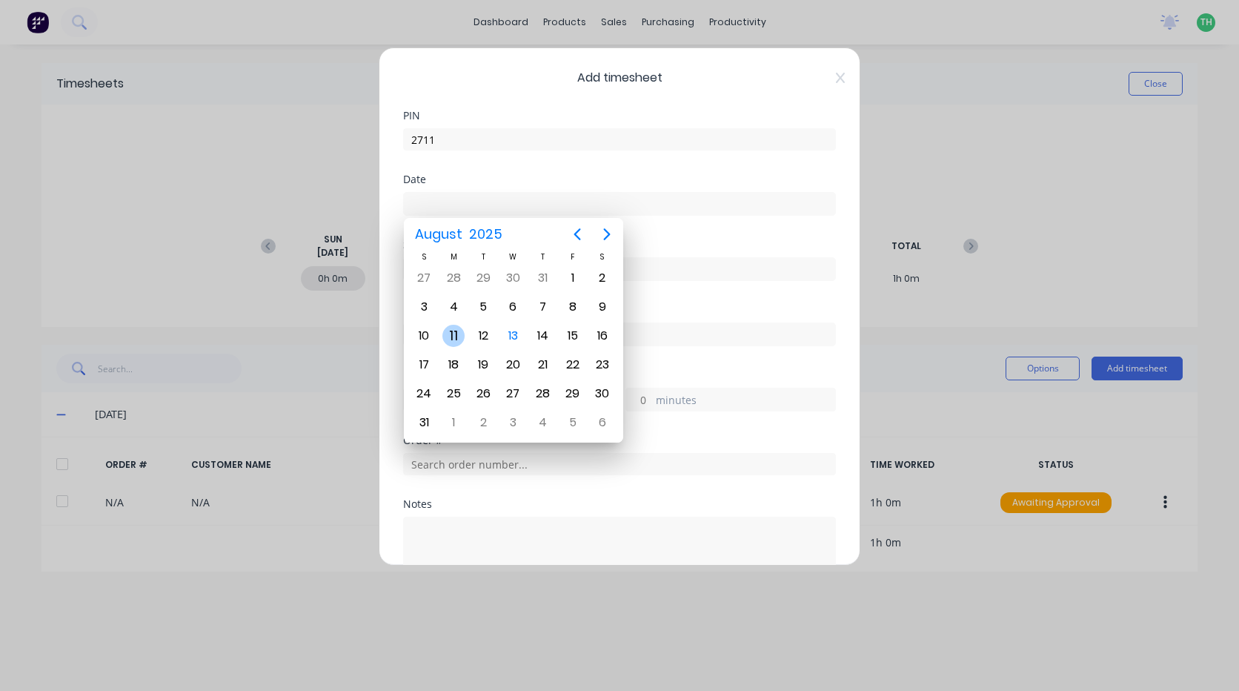
click at [453, 334] on div "11" at bounding box center [453, 336] width 22 height 22
type input "[DATE]"
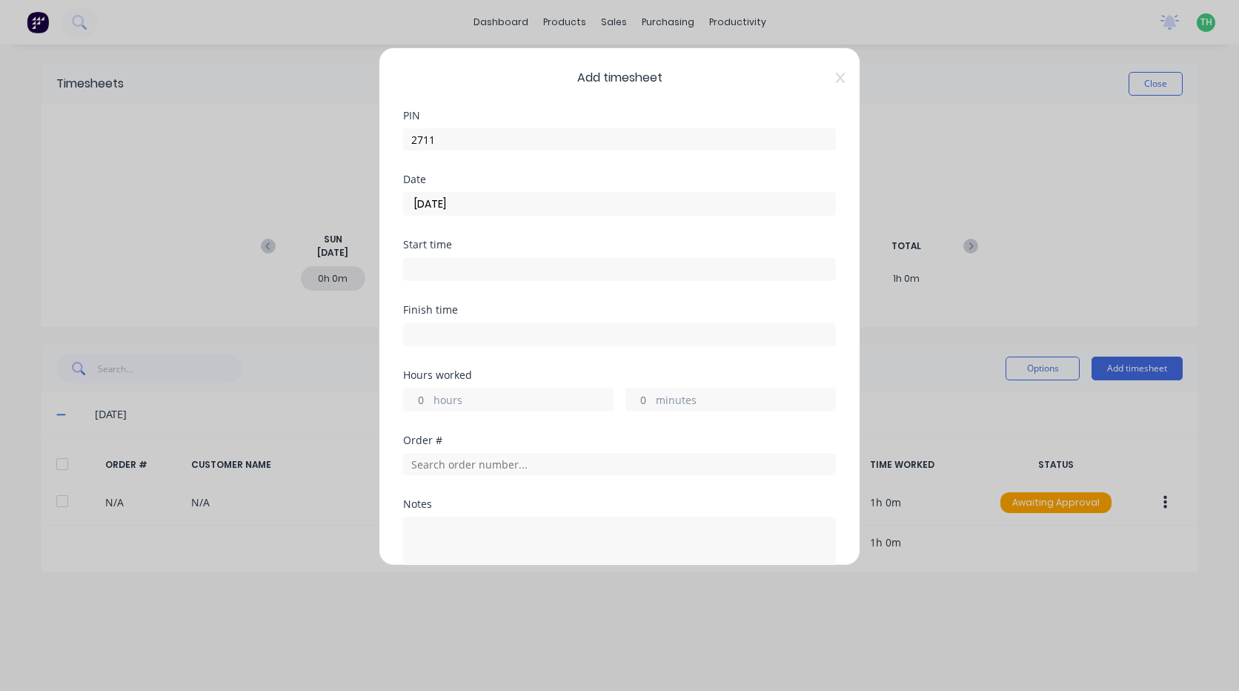
click at [445, 265] on input at bounding box center [619, 269] width 431 height 22
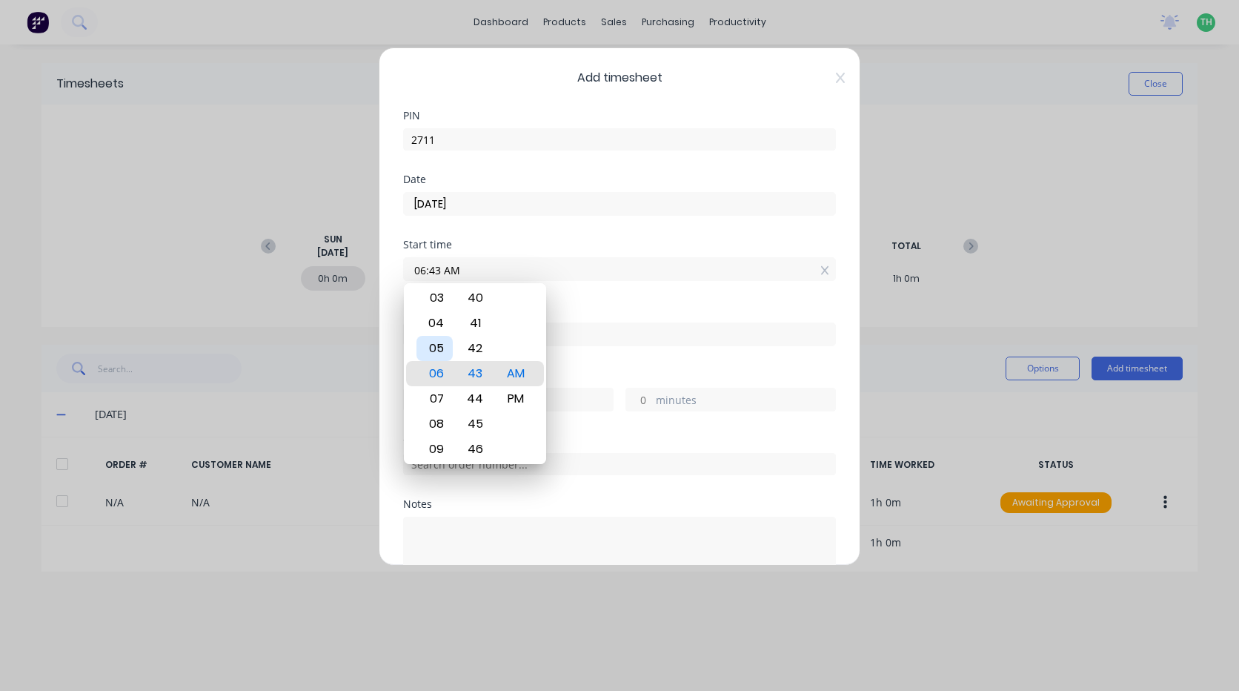
click at [445, 353] on div "05" at bounding box center [434, 348] width 36 height 25
click at [474, 375] on div "00" at bounding box center [475, 373] width 36 height 25
click at [439, 448] on div "05" at bounding box center [434, 448] width 36 height 25
type input "05:00 AM"
click at [606, 368] on div "Finish time" at bounding box center [619, 337] width 433 height 65
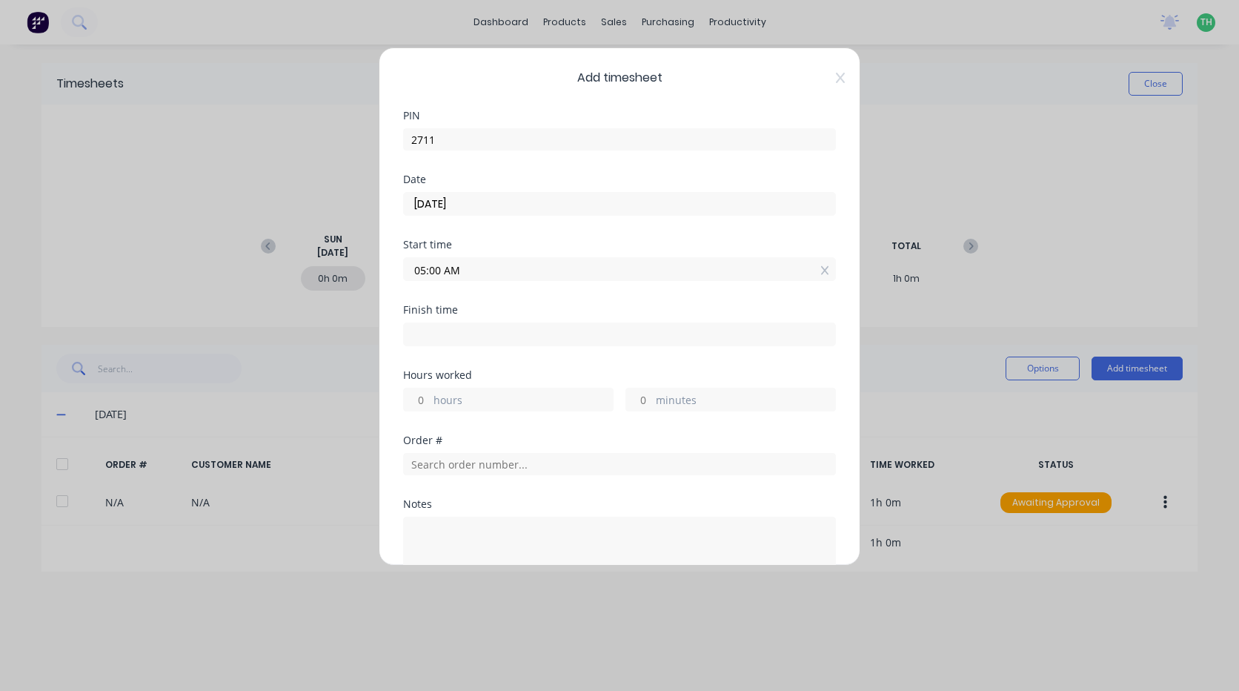
click at [450, 327] on input at bounding box center [619, 334] width 431 height 22
type input "06:44 AM"
type input "1"
type input "44"
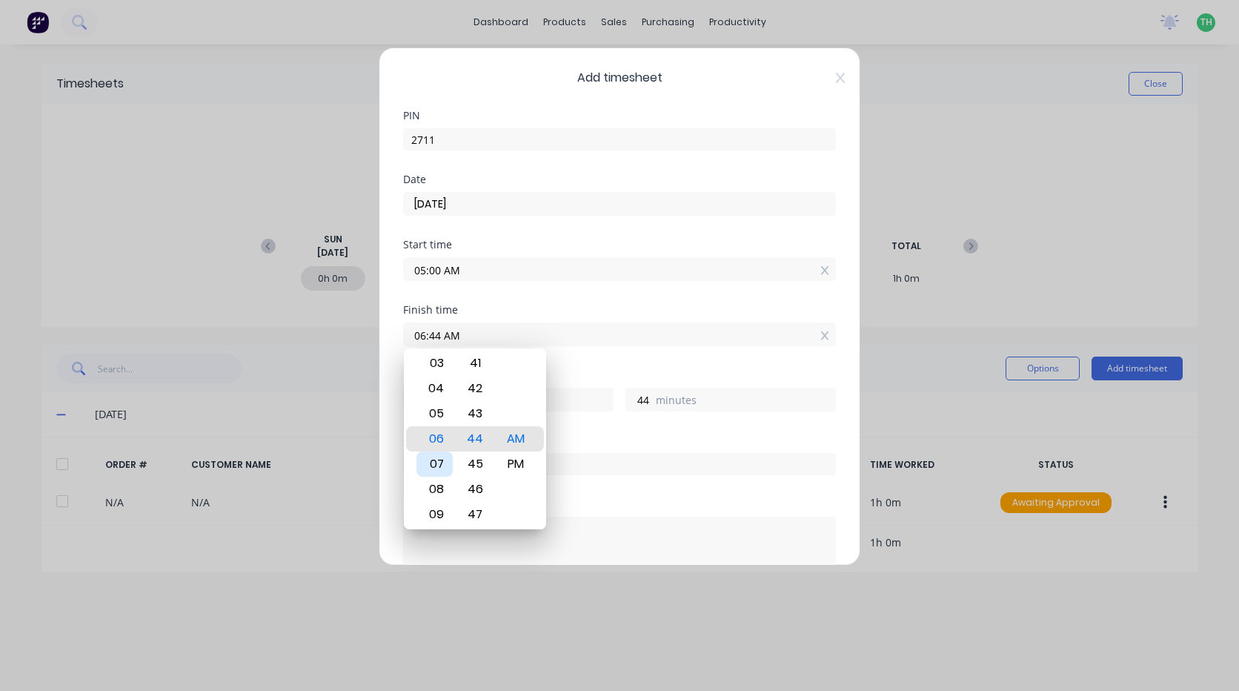
click at [434, 466] on div "07" at bounding box center [434, 463] width 36 height 25
type input "07:44 AM"
type input "2"
type input "07:40 AM"
type input "40"
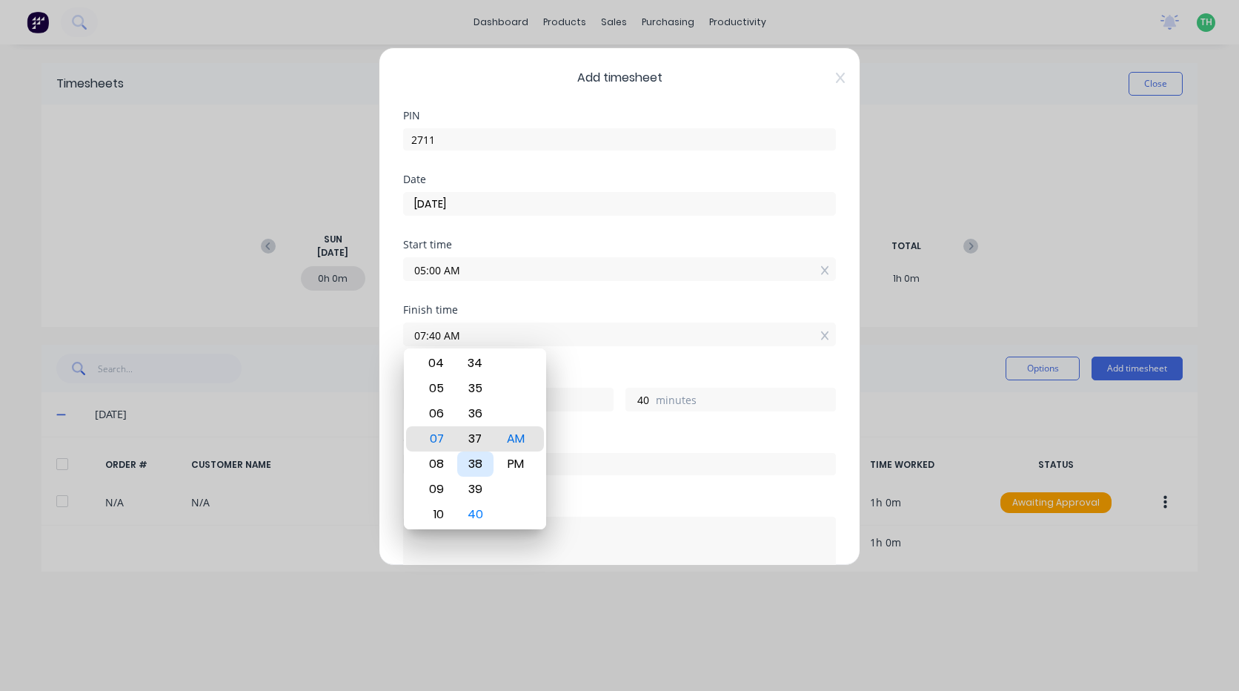
type input "07:37 AM"
type input "37"
type input "07:33 AM"
type input "33"
type input "07:29 AM"
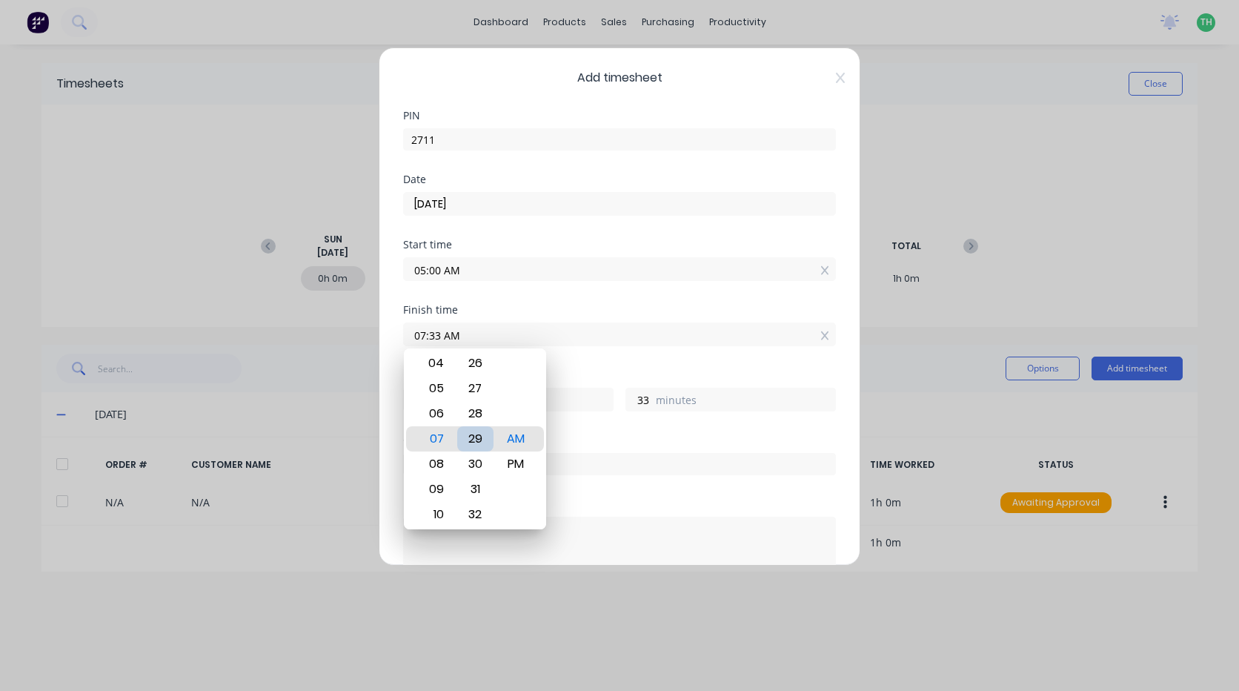
type input "29"
type input "07:25 AM"
type input "25"
type input "07:21 AM"
type input "21"
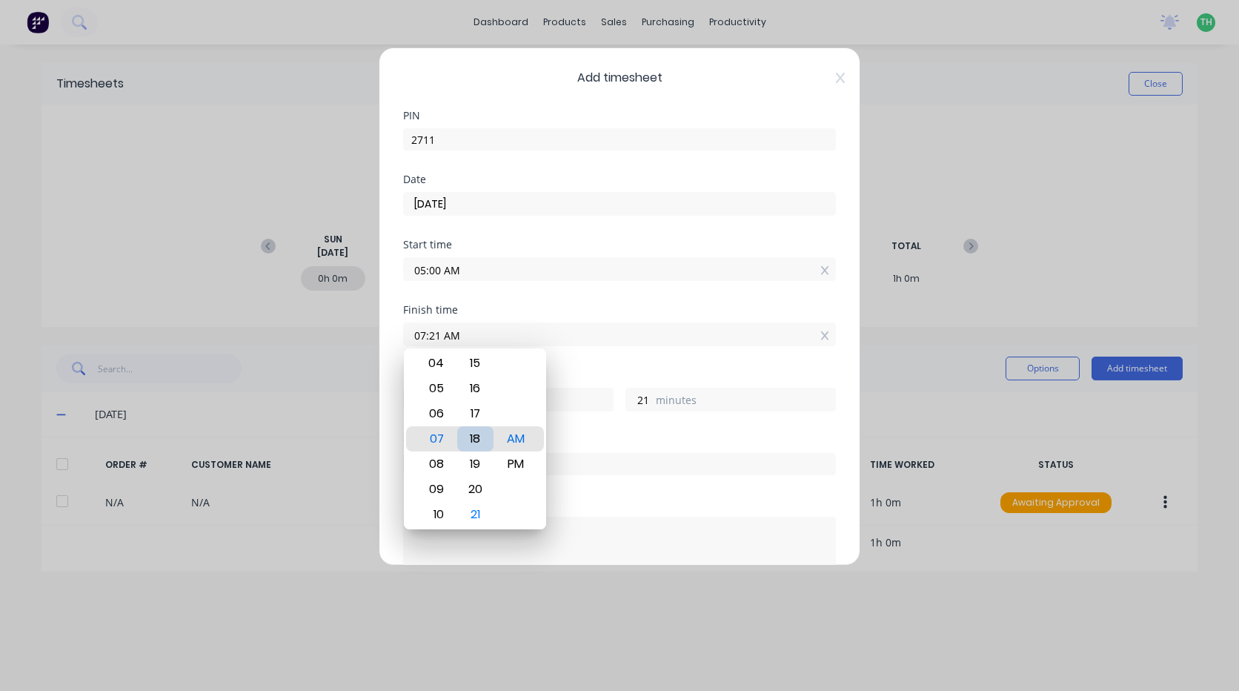
type input "07:18 AM"
type input "18"
type input "07:14 AM"
type input "14"
type input "07:11 AM"
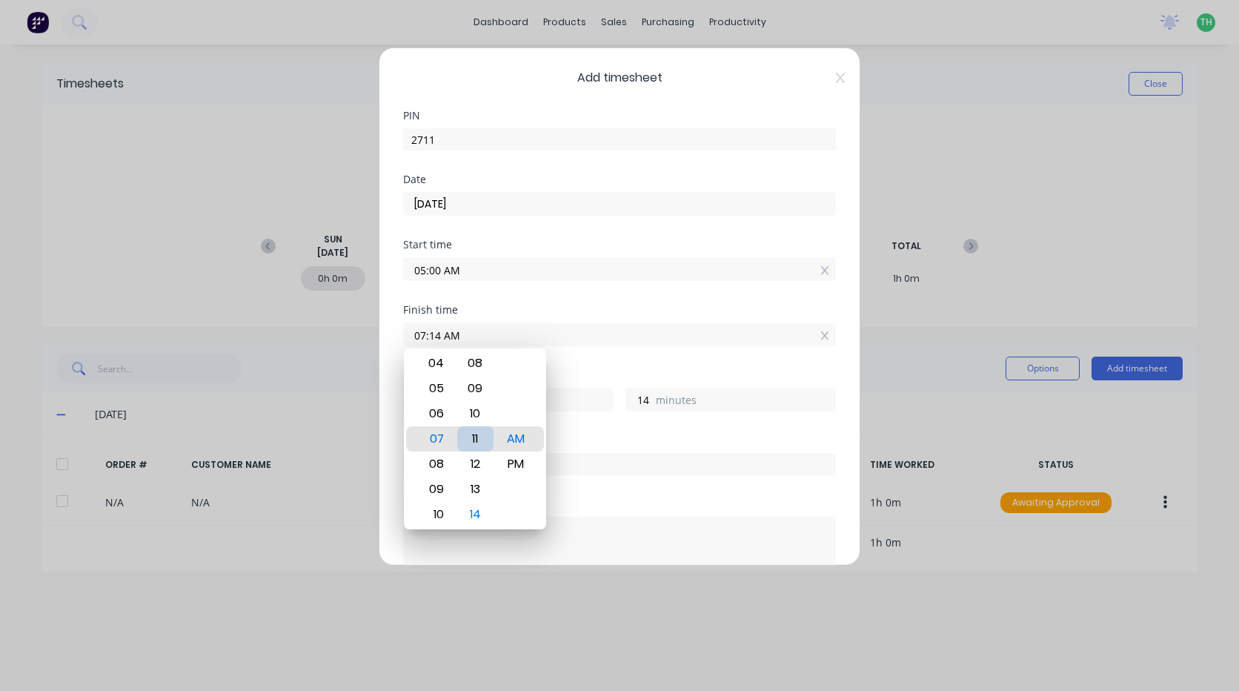
type input "11"
type input "07:08 AM"
type input "8"
type input "07:05 AM"
type input "5"
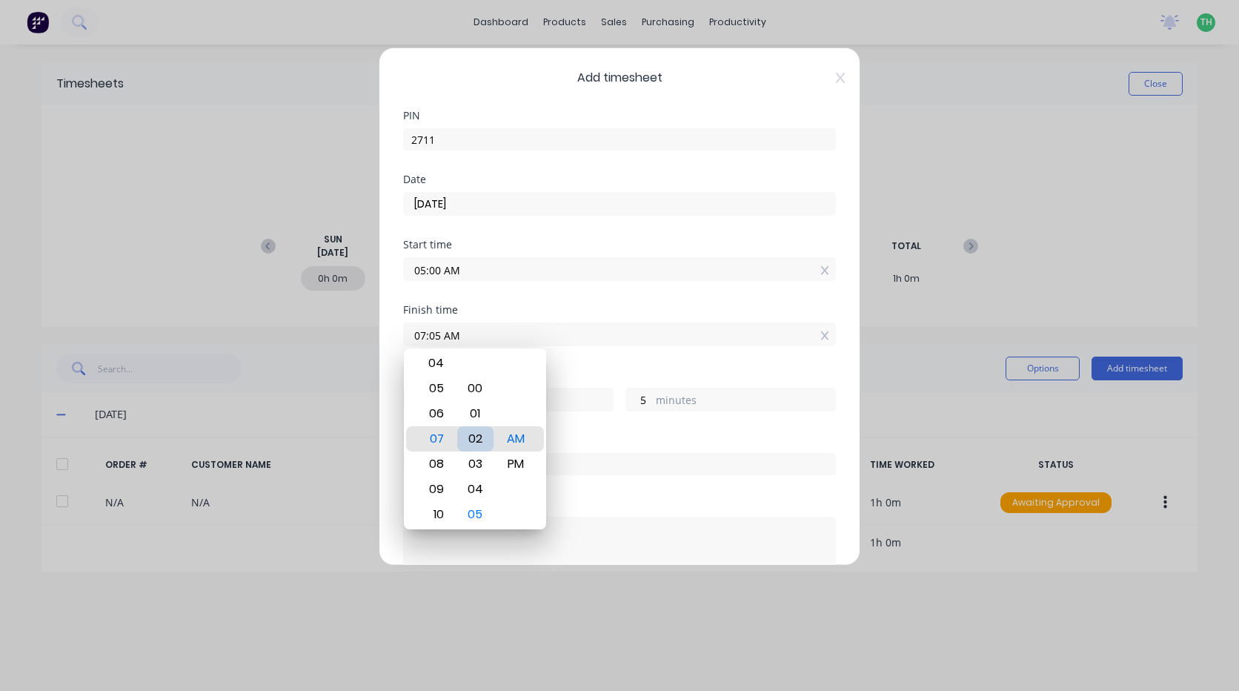
type input "07:02 AM"
type input "2"
type input "07:01 AM"
type input "1"
click at [485, 420] on div "00" at bounding box center [475, 413] width 36 height 25
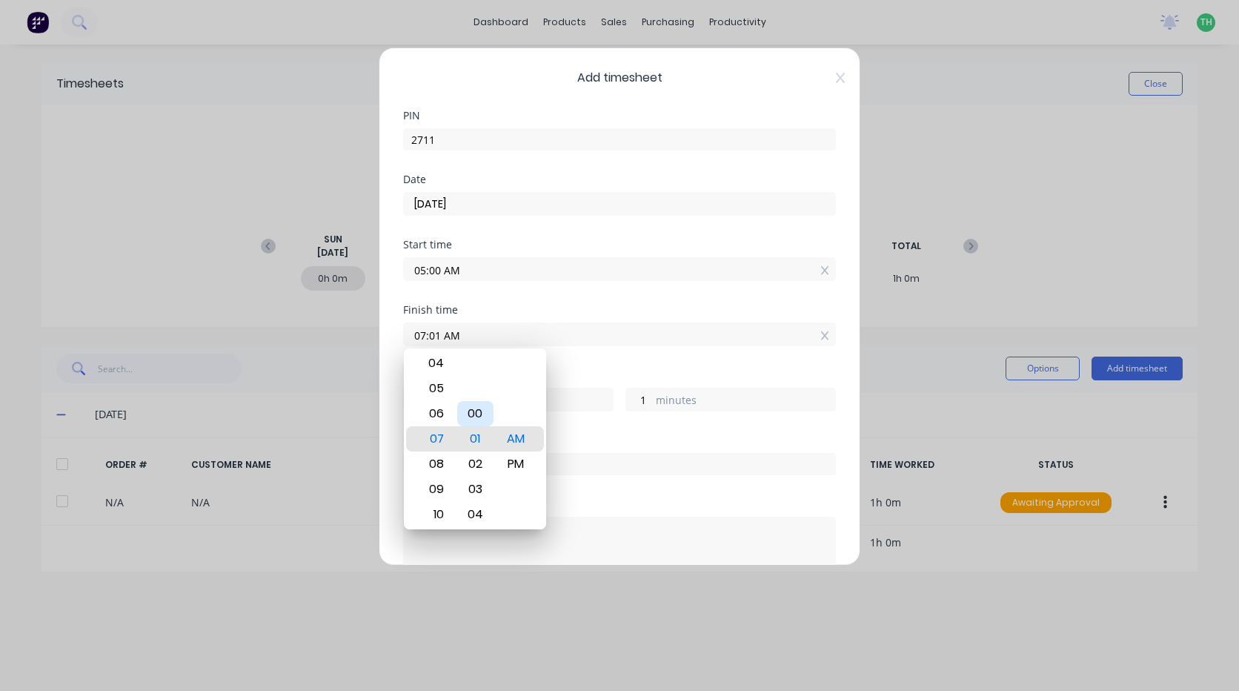
type input "07:00 AM"
type input "0"
click at [610, 442] on div "Order #" at bounding box center [619, 440] width 433 height 10
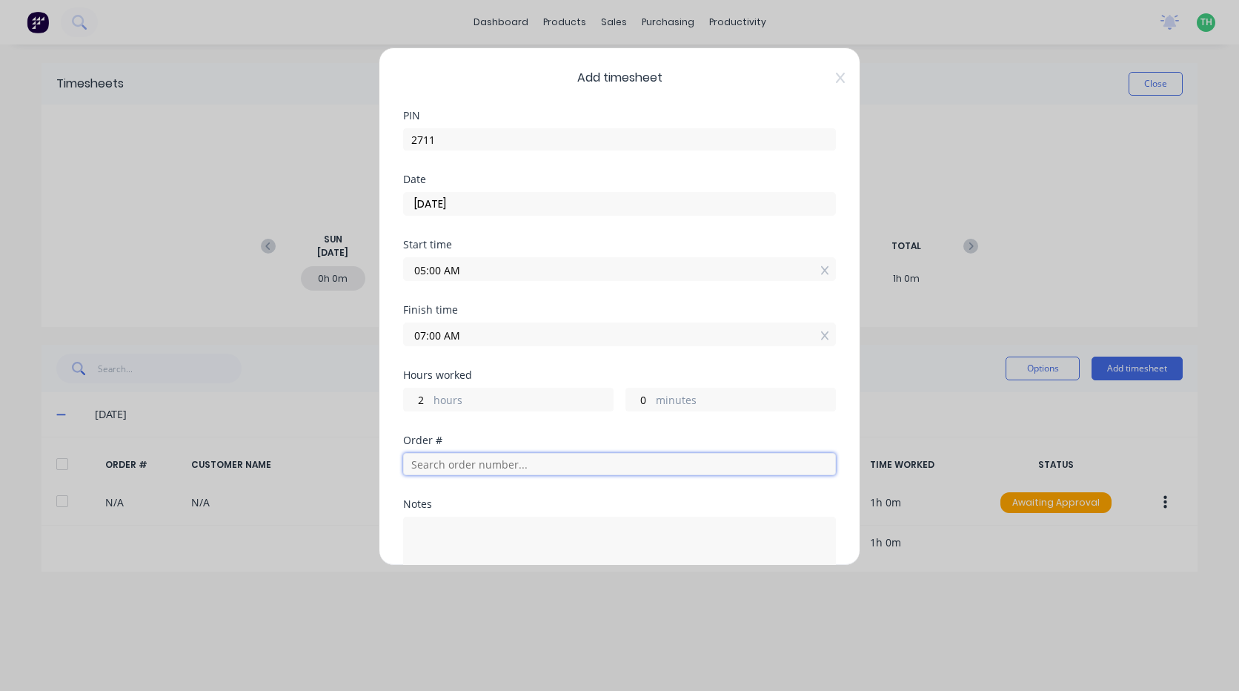
click at [467, 466] on input "text" at bounding box center [619, 464] width 433 height 22
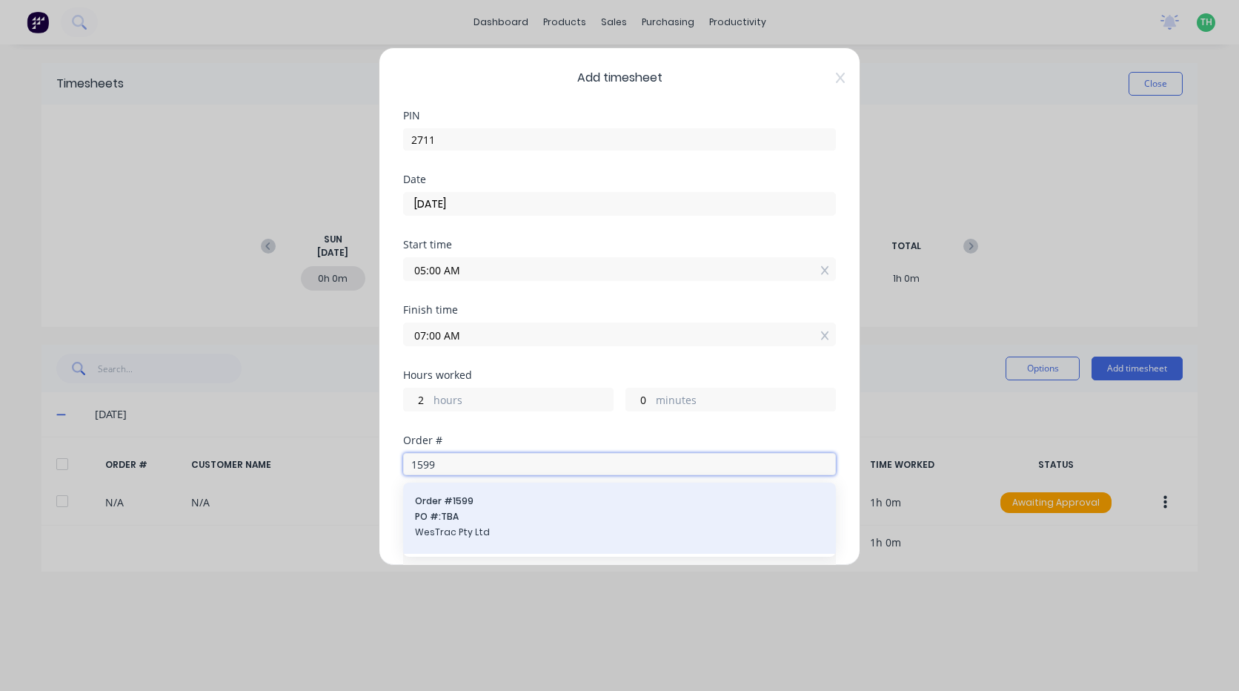
type input "1599"
click at [502, 519] on span "PO #: TBA" at bounding box center [619, 516] width 409 height 13
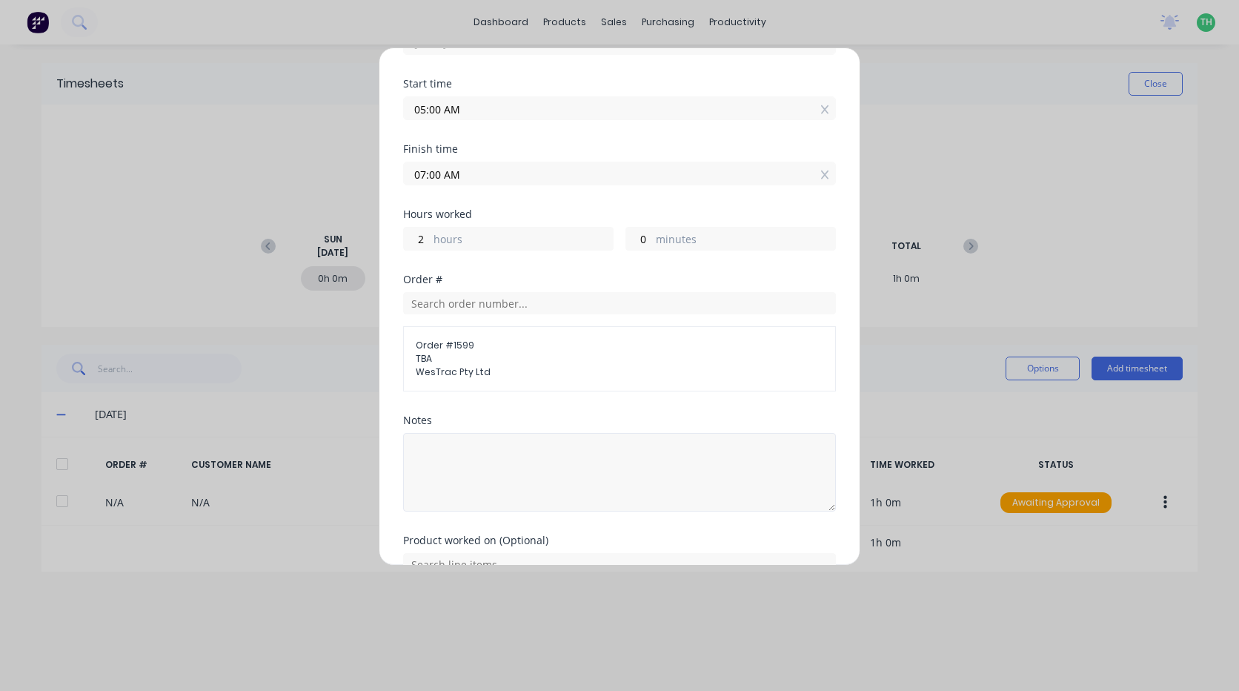
scroll to position [222, 0]
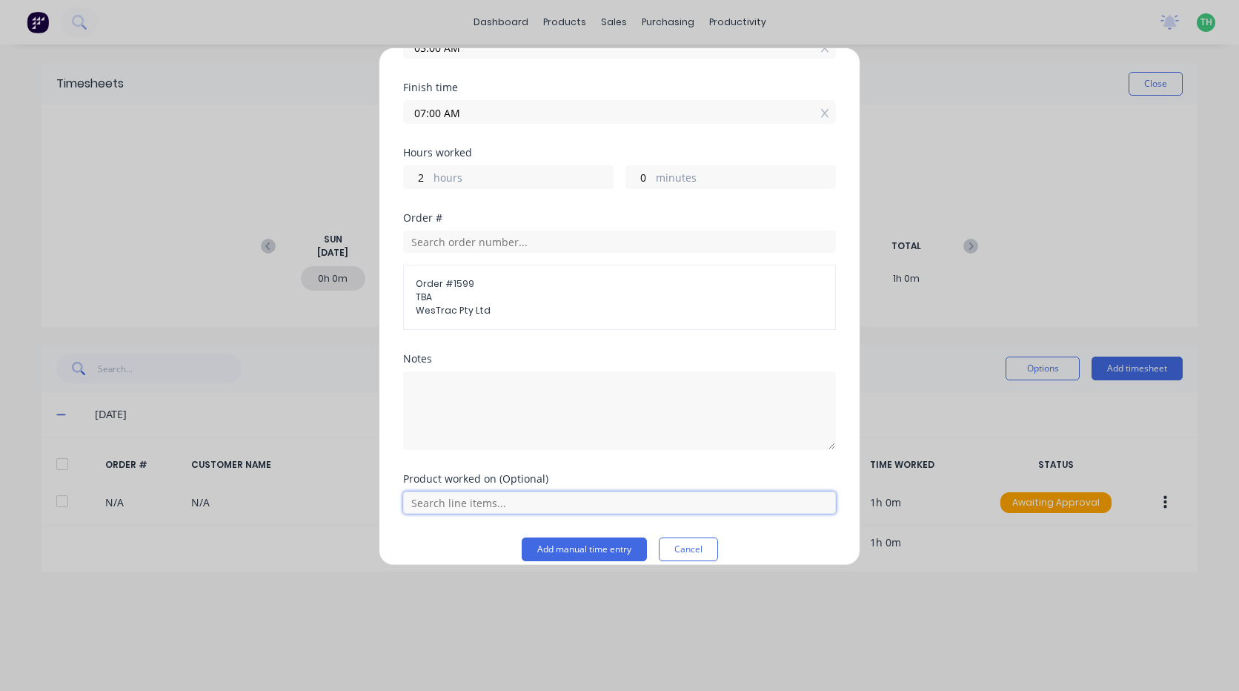
click at [488, 501] on input "text" at bounding box center [619, 502] width 433 height 22
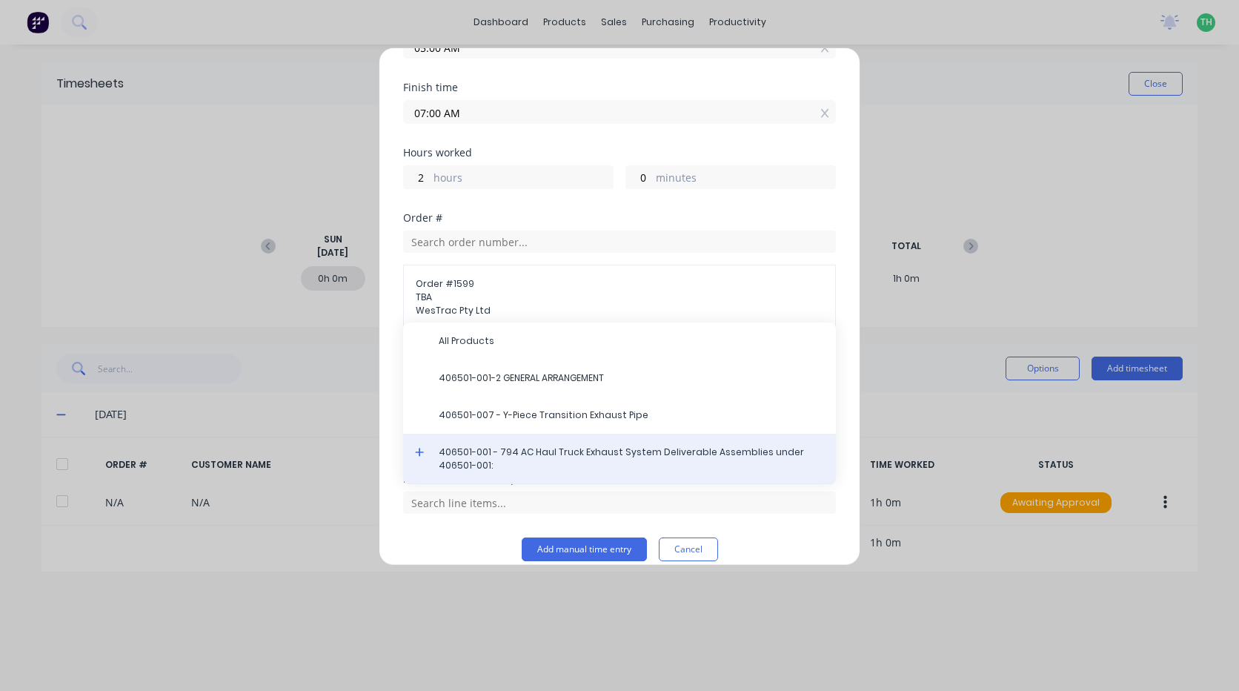
click at [574, 460] on span "406501-001 - 794 AC Haul Truck Exhaust System Deliverable Assemblies under 4065…" at bounding box center [631, 458] width 385 height 27
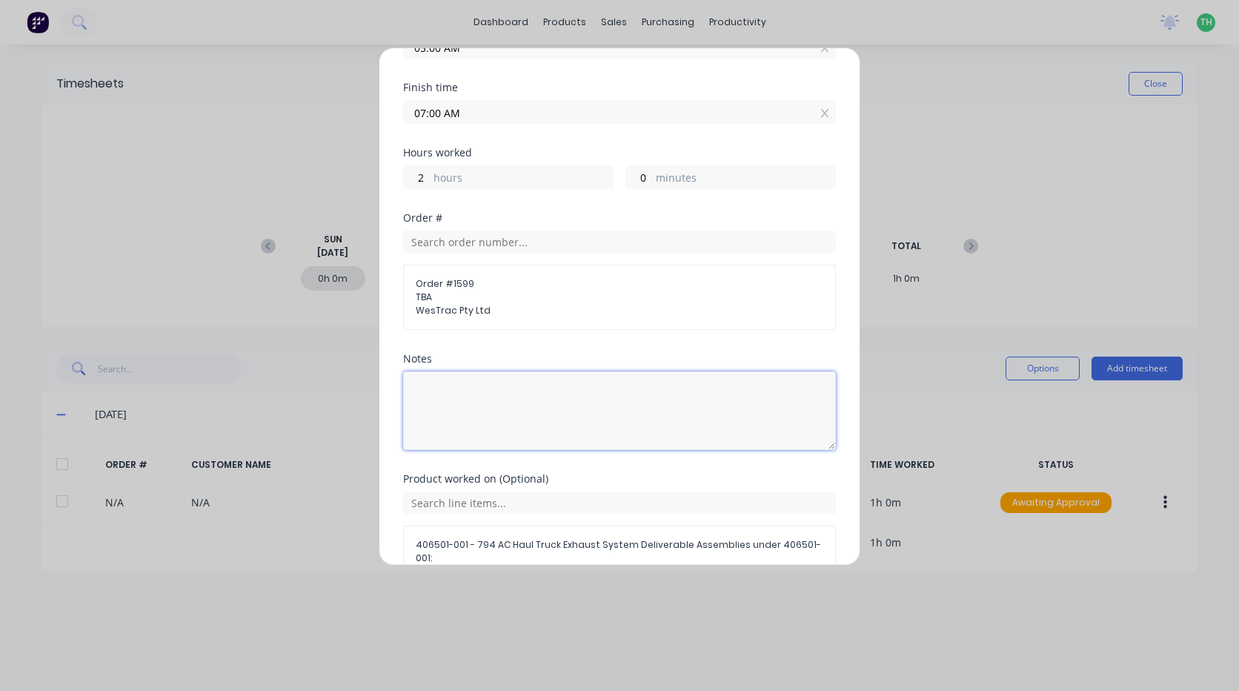
click at [468, 389] on textarea at bounding box center [619, 410] width 433 height 79
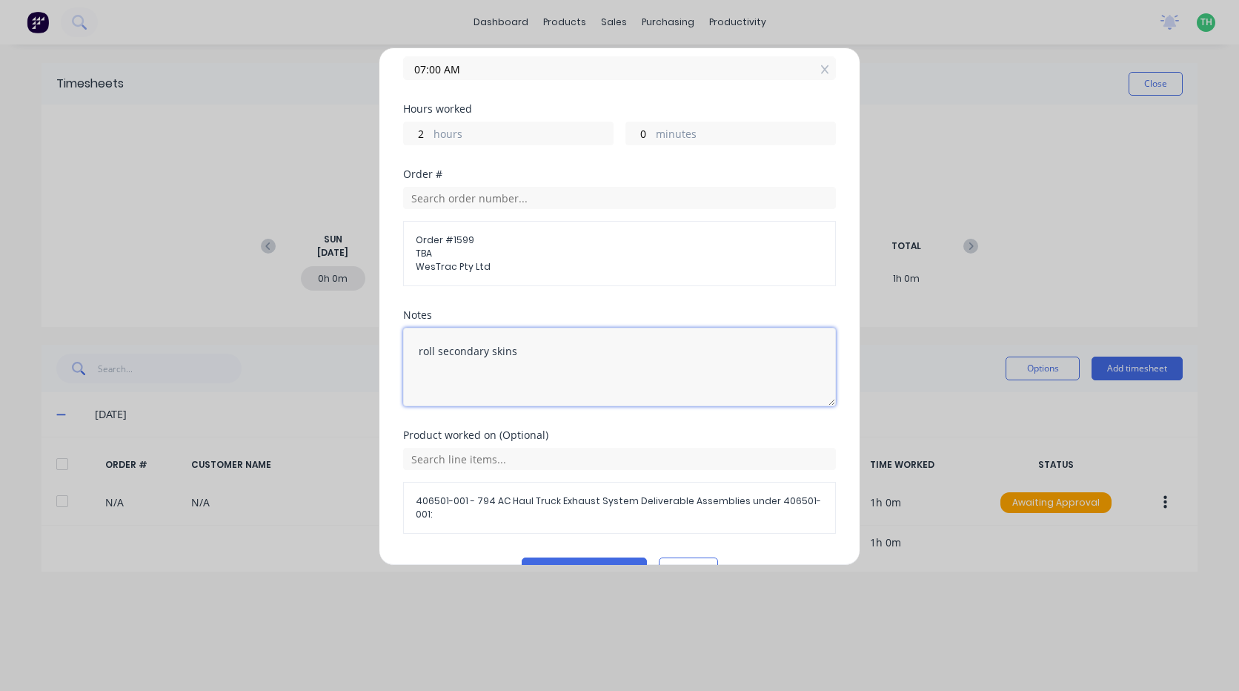
scroll to position [290, 0]
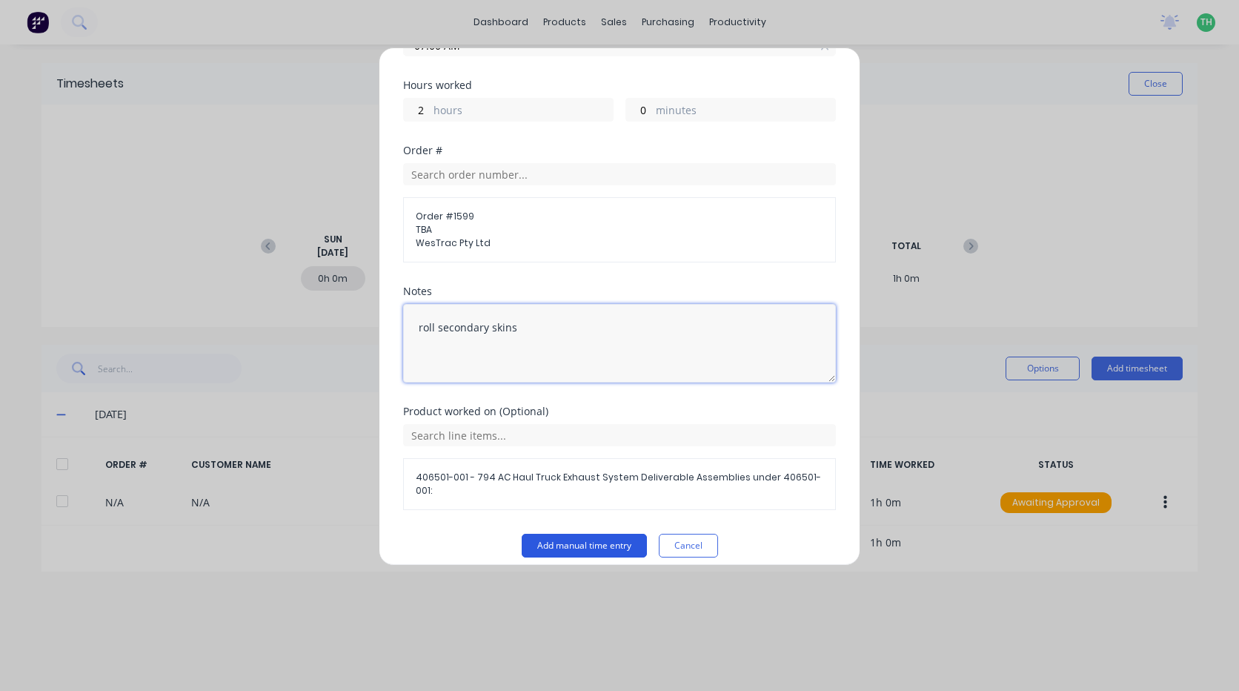
type textarea "roll secondary skins"
click at [572, 534] on button "Add manual time entry" at bounding box center [584, 546] width 125 height 24
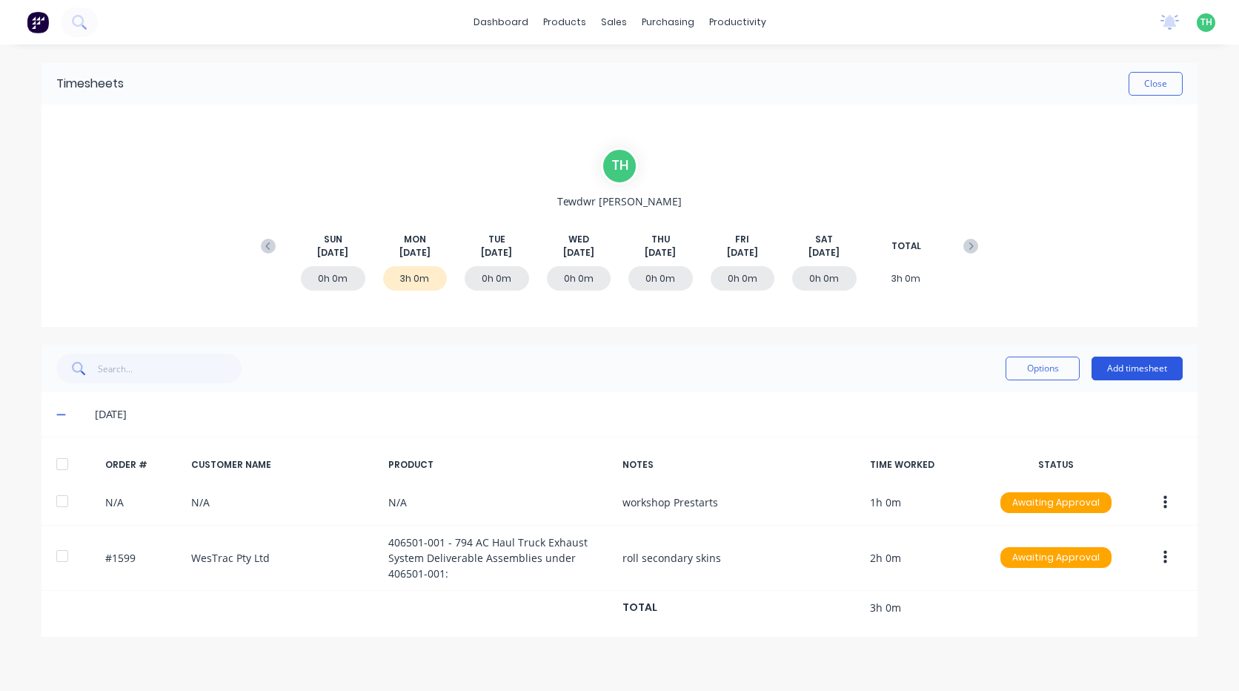
click at [1138, 363] on button "Add timesheet" at bounding box center [1136, 368] width 91 height 24
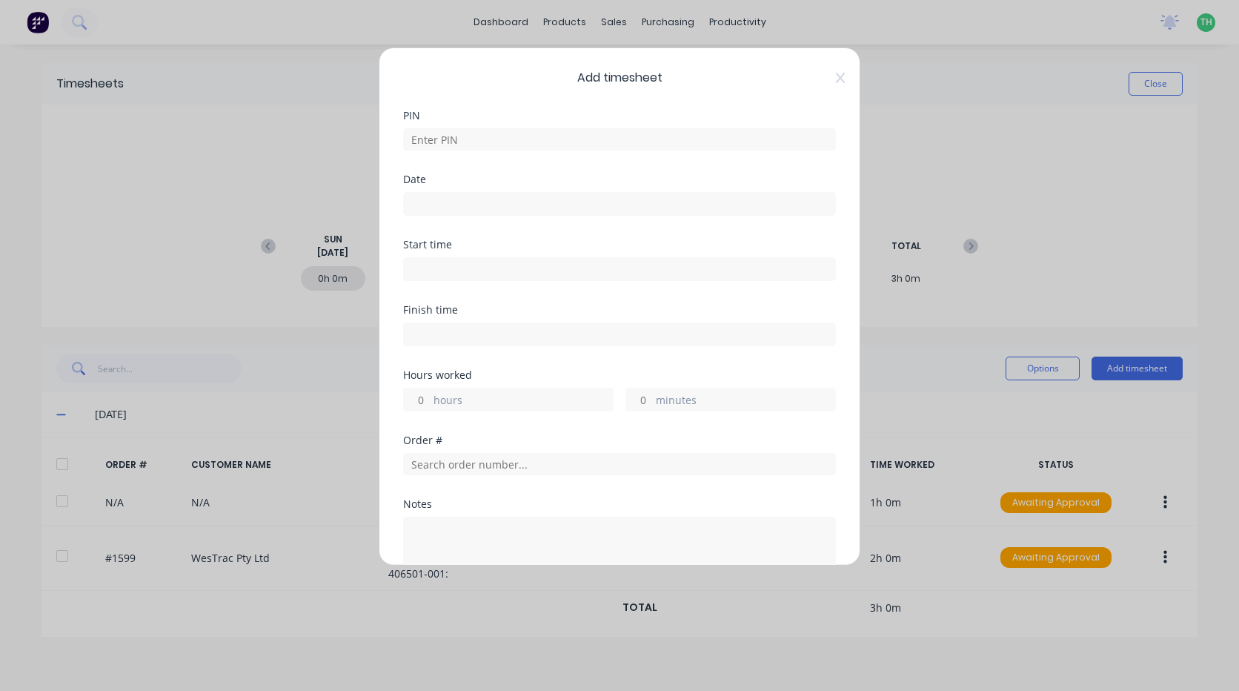
click at [428, 207] on input at bounding box center [619, 204] width 431 height 22
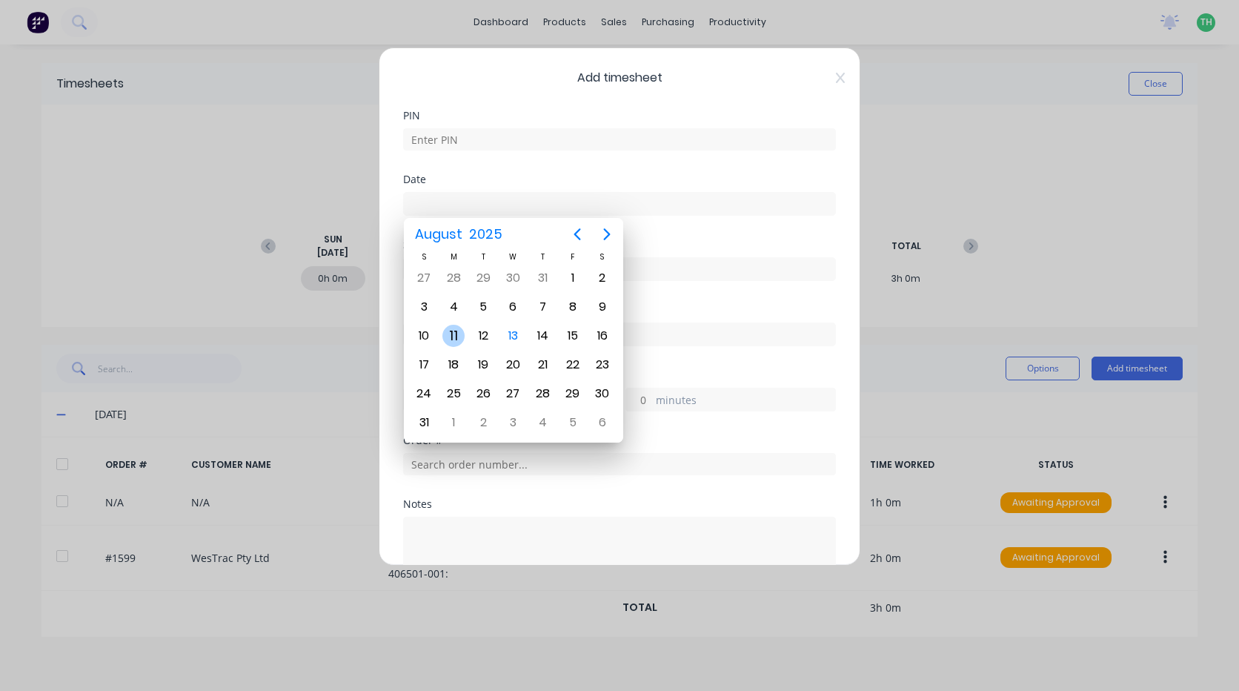
click at [448, 328] on div "11" at bounding box center [453, 336] width 22 height 22
type input "[DATE]"
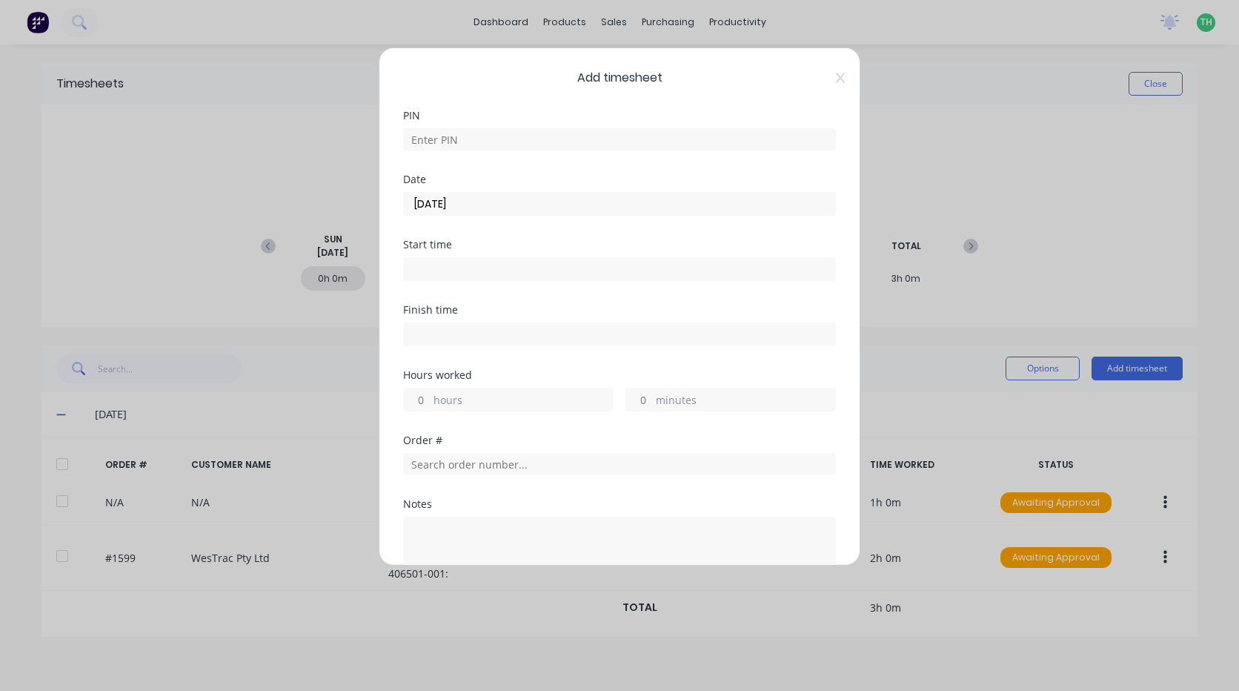
click at [441, 269] on input at bounding box center [619, 269] width 431 height 22
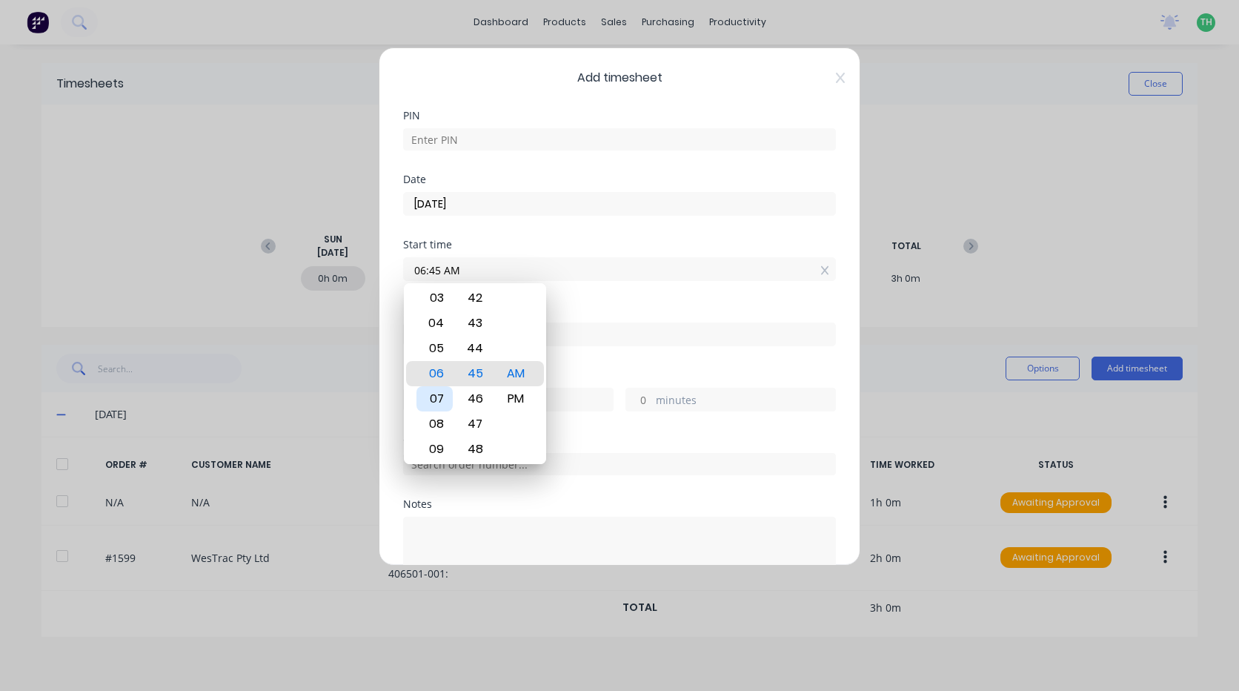
click at [440, 394] on div "07" at bounding box center [434, 398] width 36 height 25
type input "07:00 AM"
click at [484, 373] on div "00" at bounding box center [475, 373] width 36 height 25
click at [523, 376] on div "AM" at bounding box center [516, 373] width 36 height 25
click at [579, 360] on div "Finish time" at bounding box center [619, 337] width 433 height 65
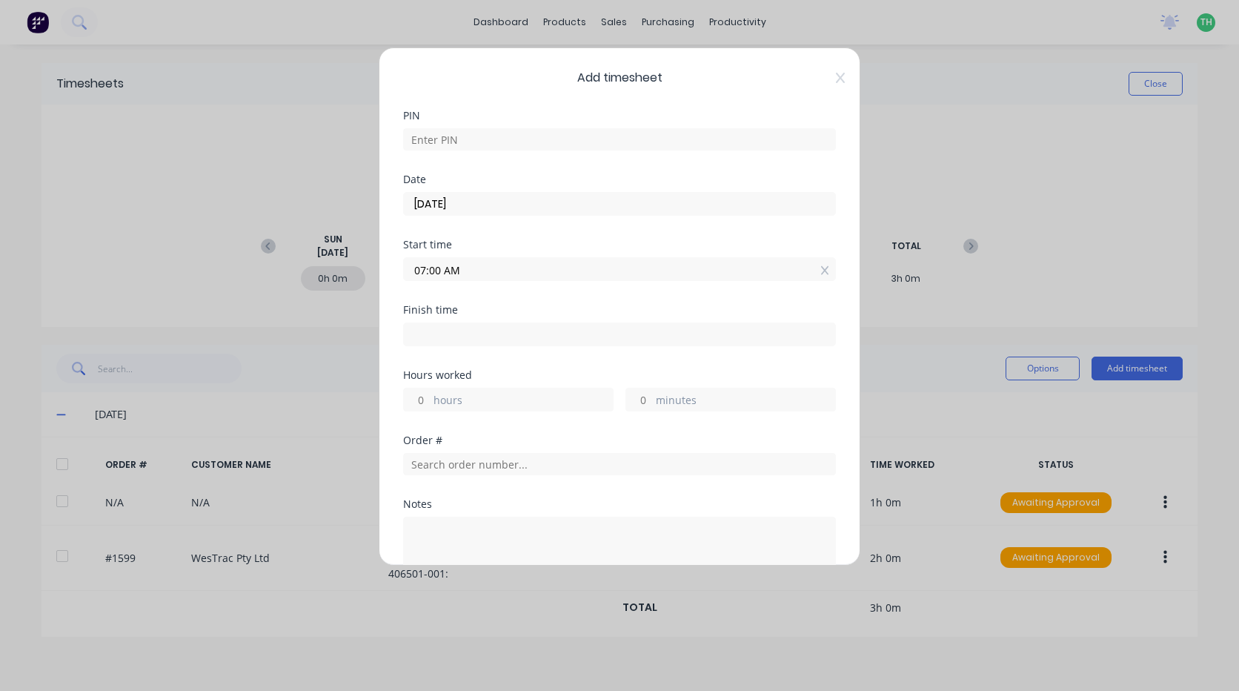
click at [462, 336] on input at bounding box center [619, 334] width 431 height 22
type input "06:45 AM"
type input "0"
type input "-15"
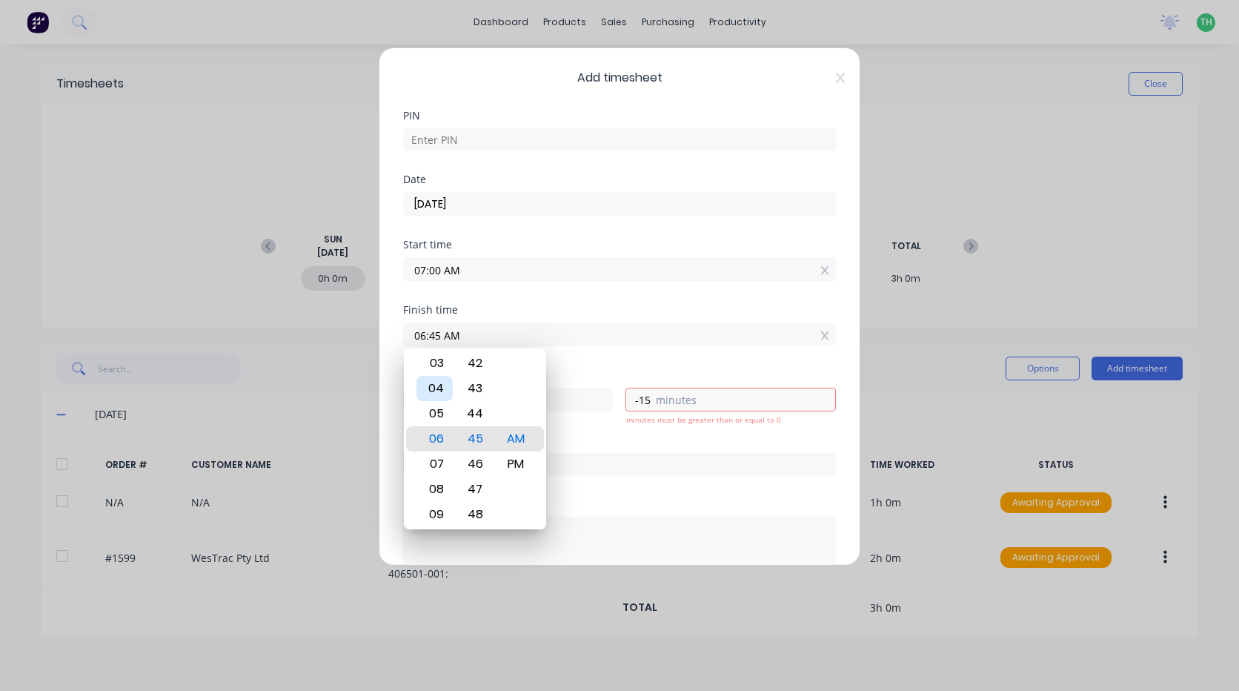
type input "05:45 AM"
type input "-1"
click at [439, 368] on div "02" at bounding box center [434, 362] width 36 height 25
type input "02:45 AM"
type input "-4"
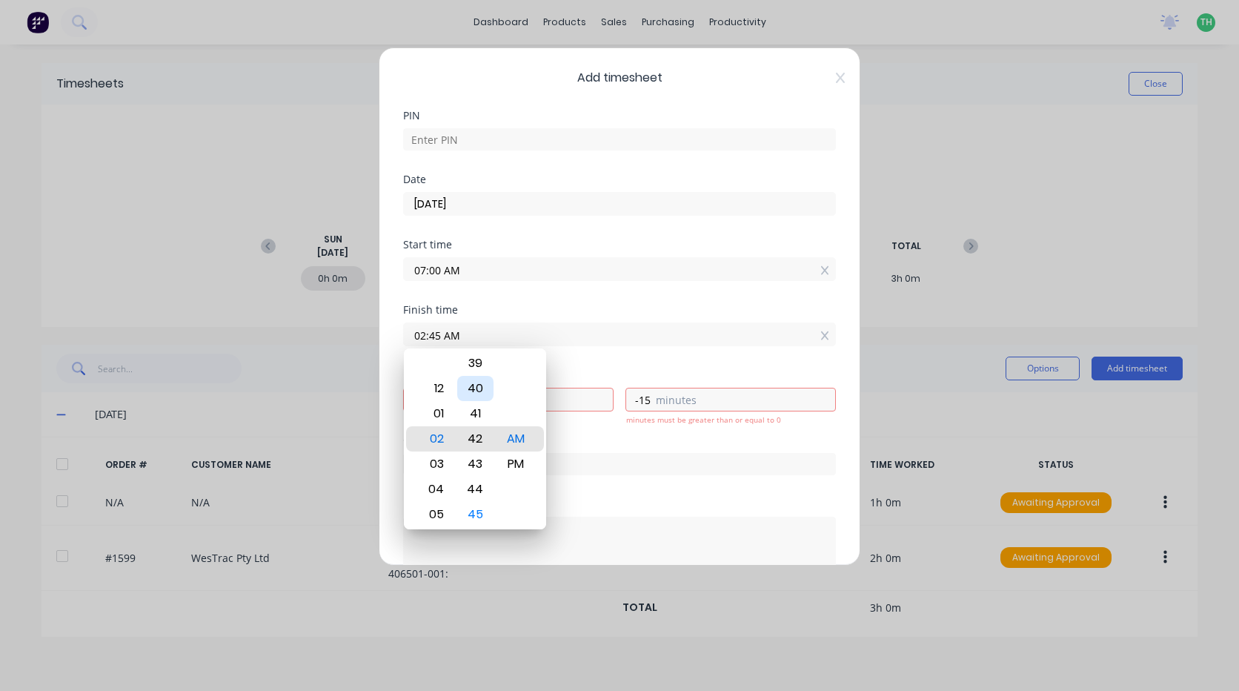
type input "02:42 AM"
type input "-18"
type input "02:38 AM"
type input "-22"
type input "02:35 AM"
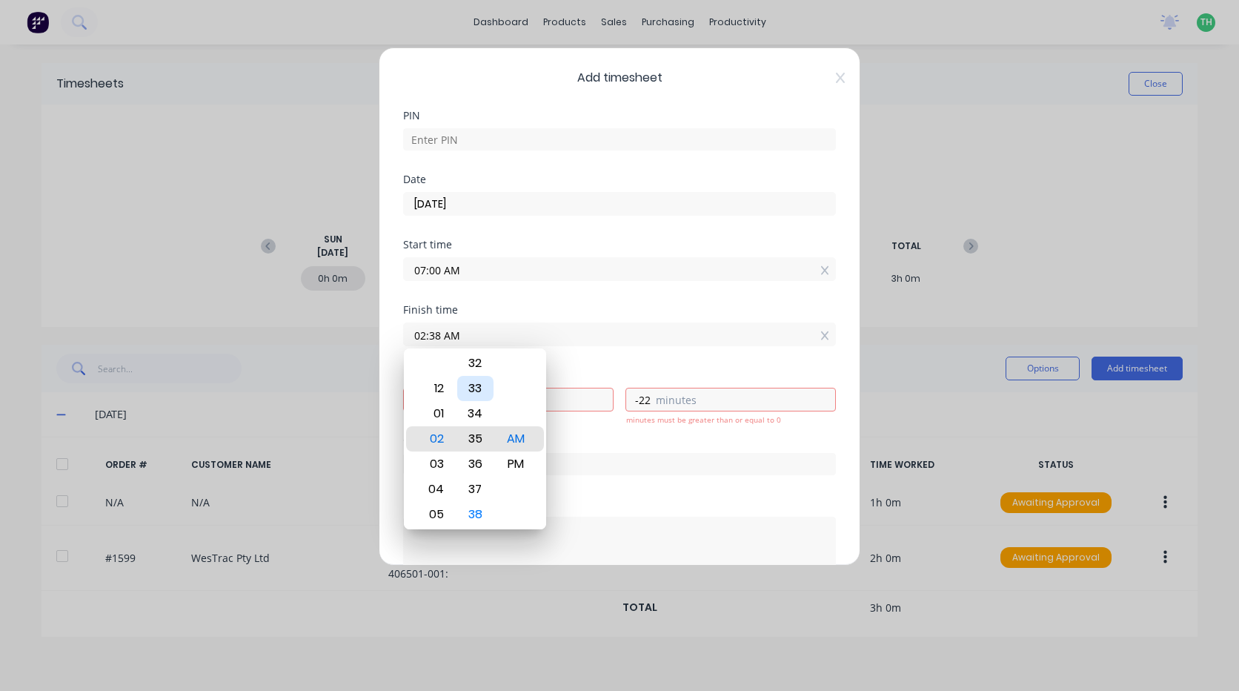
type input "-25"
type input "02:33 AM"
type input "-27"
type input "02:32 AM"
type input "-28"
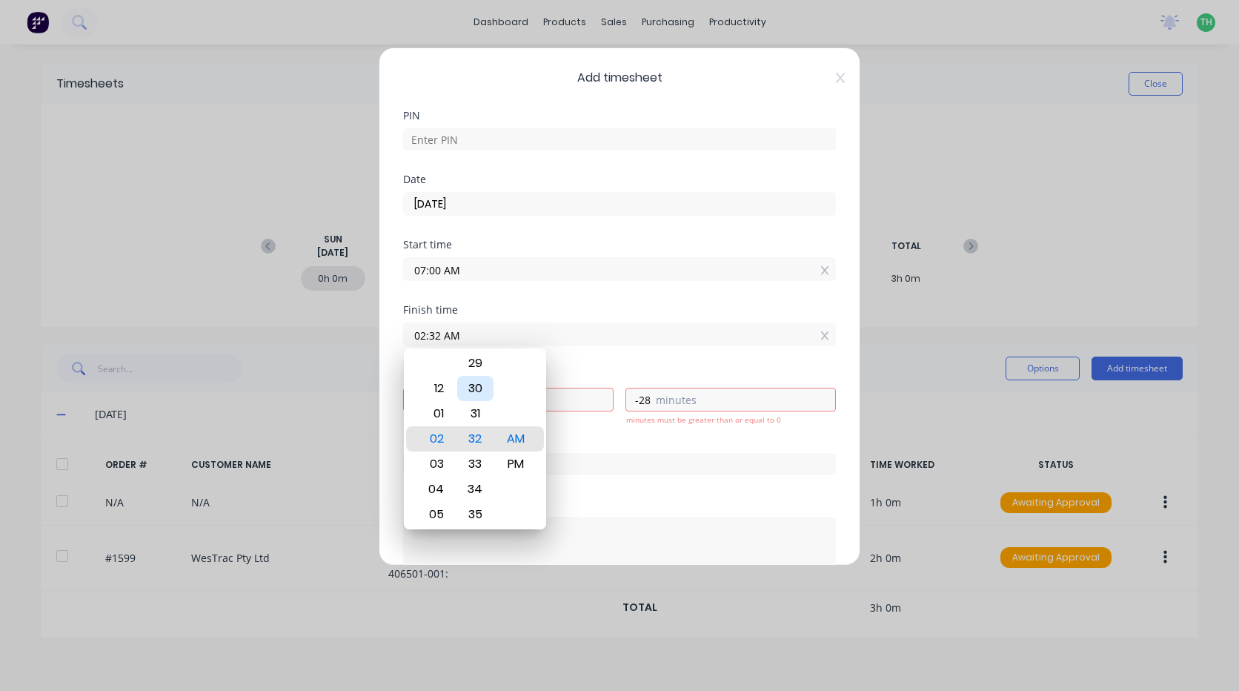
click at [481, 396] on div "30" at bounding box center [475, 388] width 36 height 25
type input "02:30 AM"
type input "-30"
click at [518, 463] on div "PM" at bounding box center [516, 463] width 36 height 25
type input "02:30 PM"
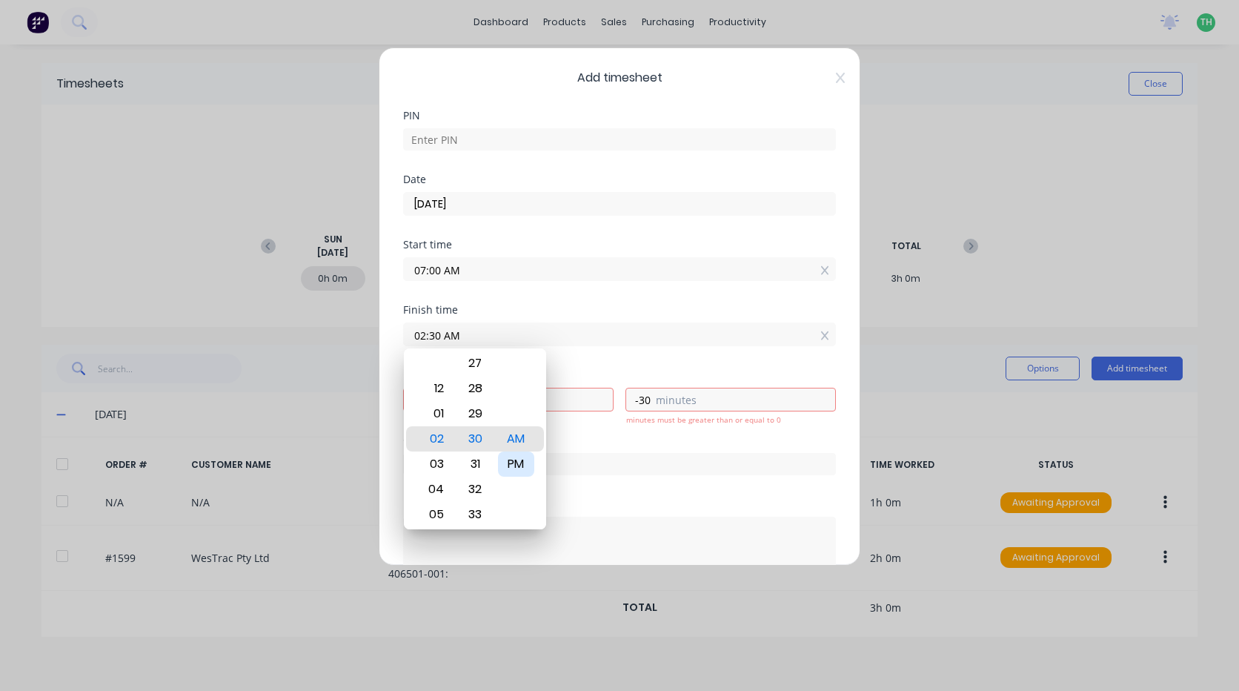
type input "7"
type input "30"
click at [548, 280] on label "07:00 AM" at bounding box center [619, 269] width 433 height 24
click at [548, 280] on input "07:00 AM" at bounding box center [619, 269] width 431 height 22
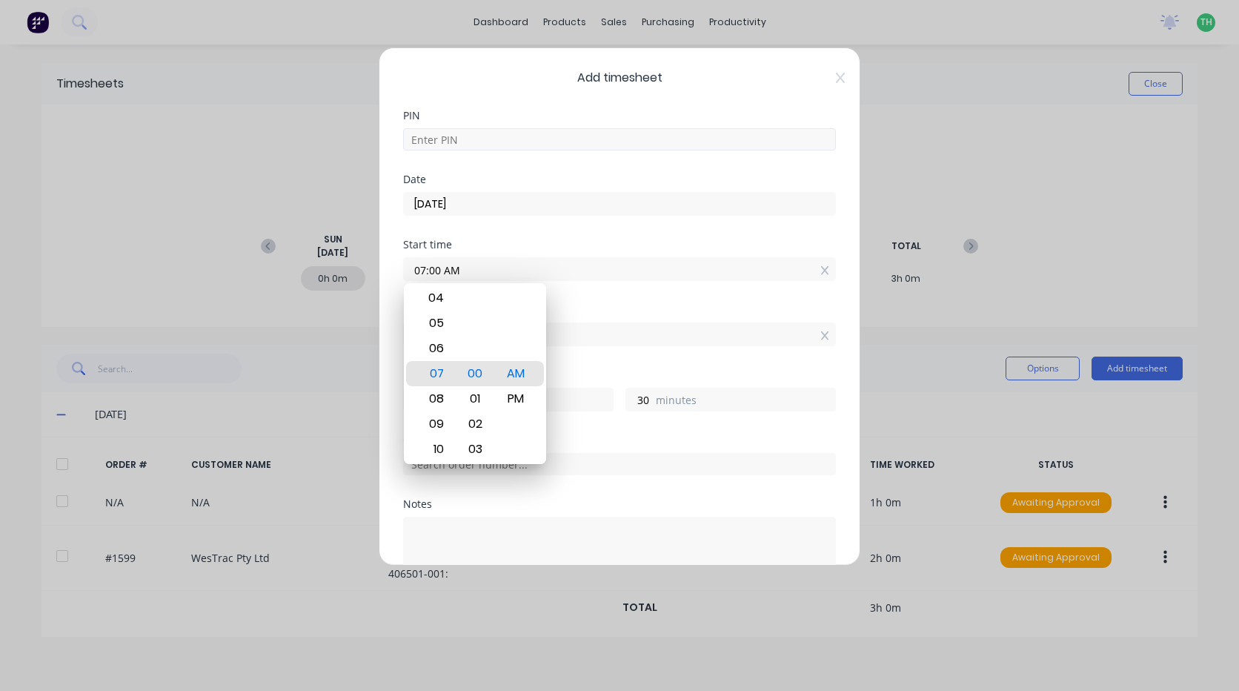
click at [450, 140] on input at bounding box center [619, 139] width 433 height 22
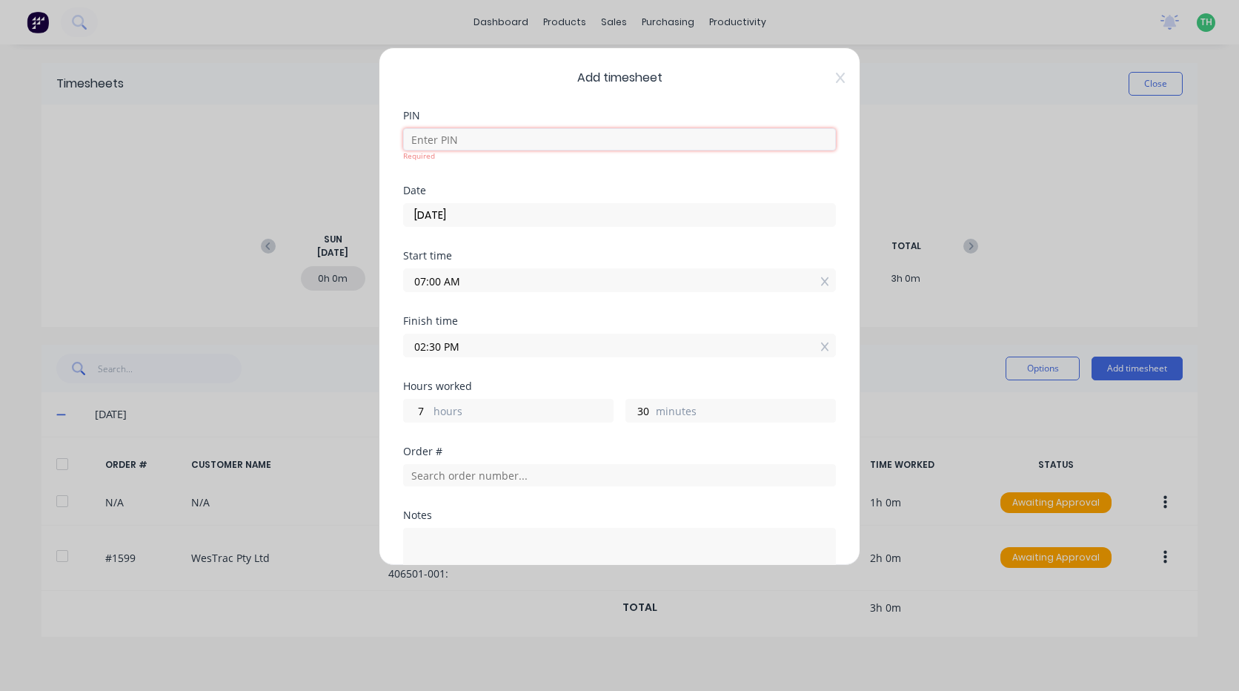
click at [449, 140] on input at bounding box center [619, 139] width 433 height 22
type input "2711"
click at [471, 476] on div "Order #" at bounding box center [619, 478] width 433 height 64
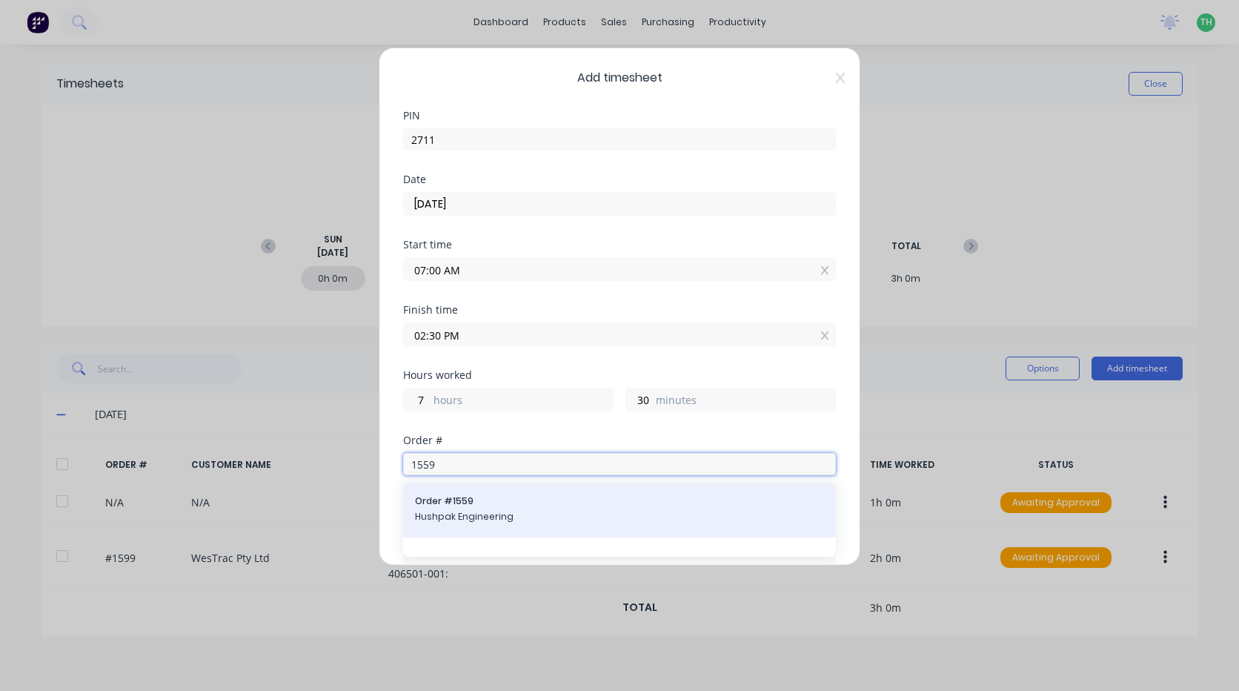
type input "1559"
click at [466, 511] on span "Hushpak Engineering" at bounding box center [619, 516] width 409 height 13
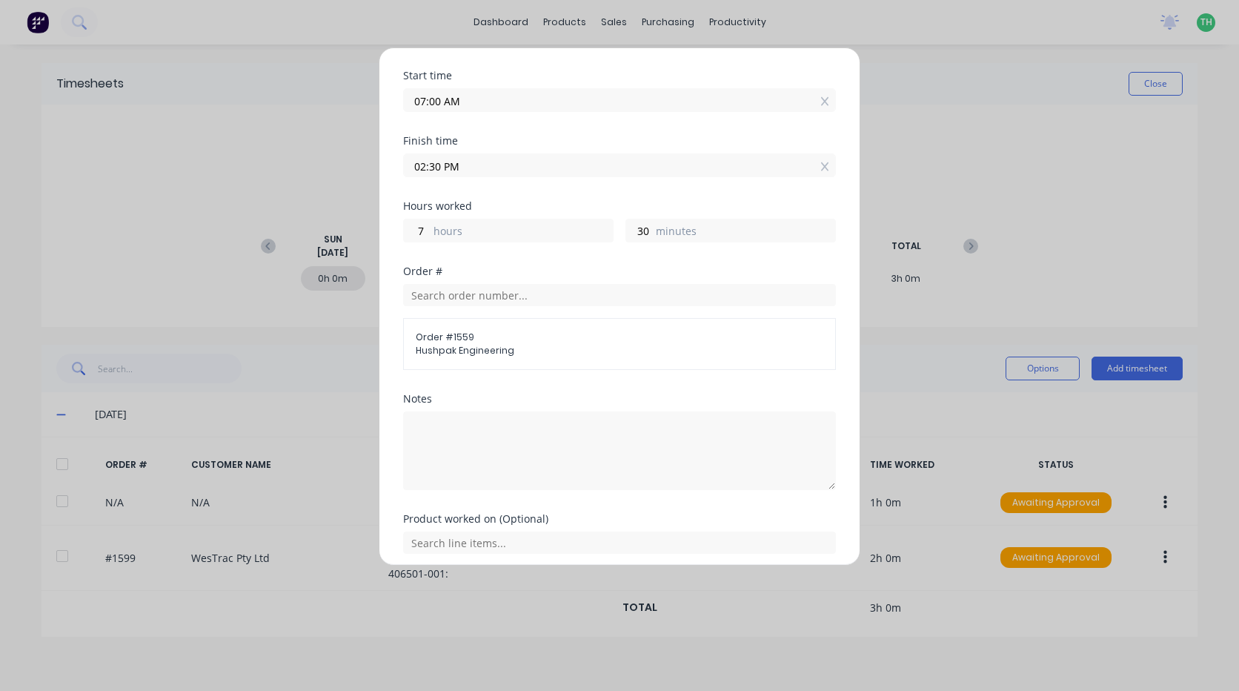
scroll to position [222, 0]
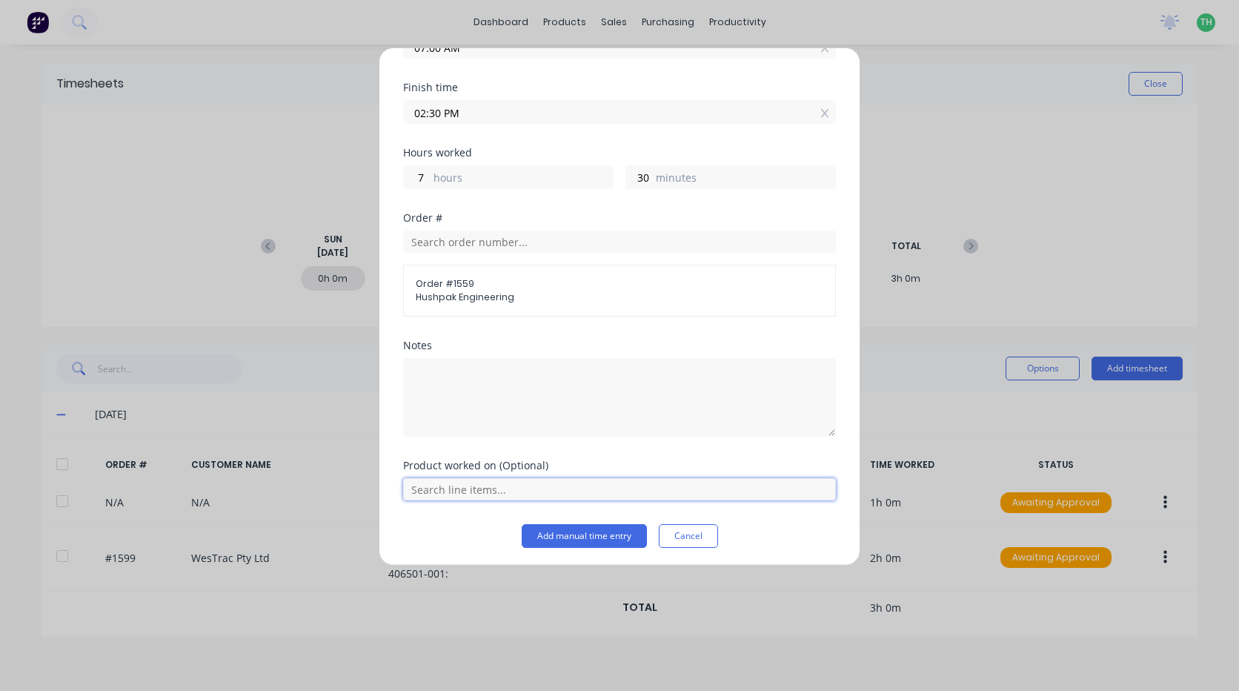
click at [471, 491] on input "text" at bounding box center [619, 489] width 433 height 22
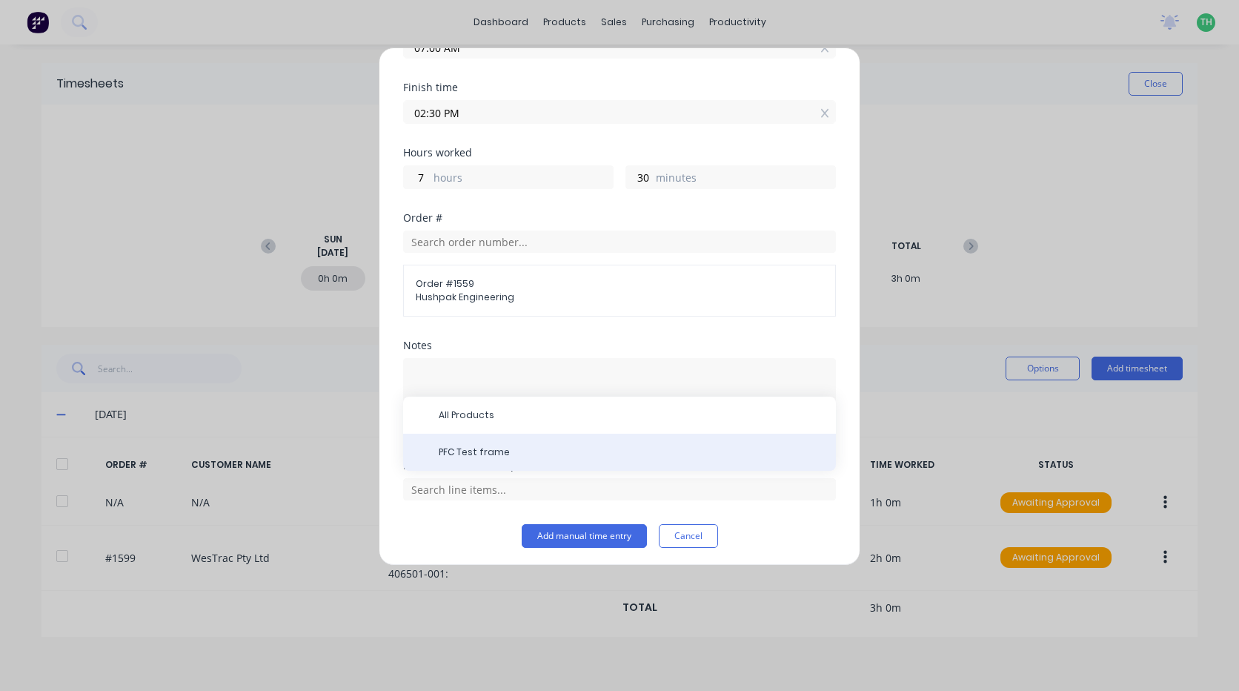
click at [485, 452] on span "PFC Test frame" at bounding box center [631, 451] width 385 height 13
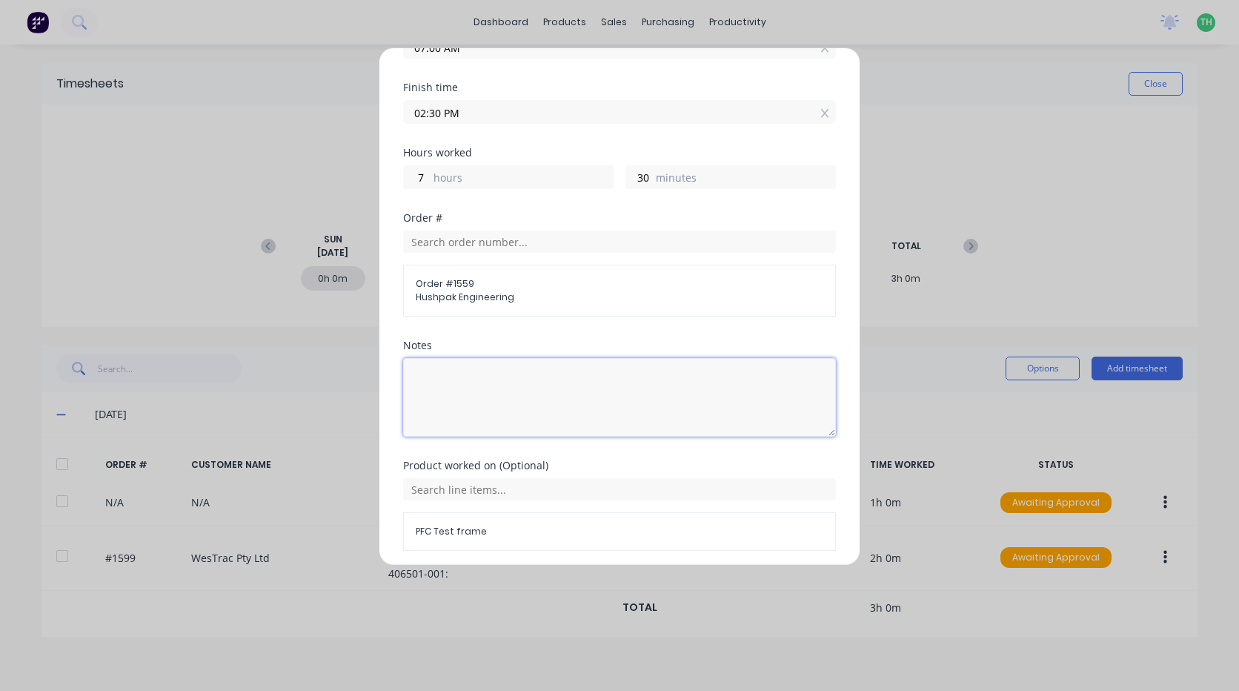
click at [433, 393] on textarea at bounding box center [619, 397] width 433 height 79
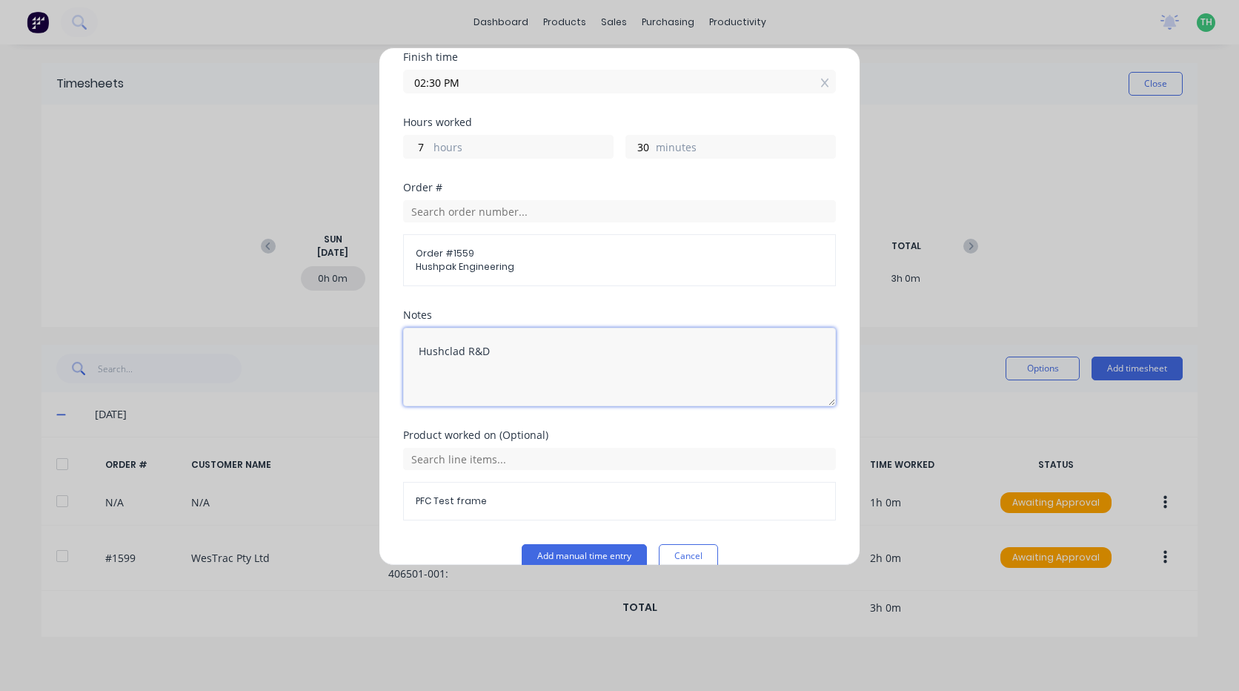
scroll to position [276, 0]
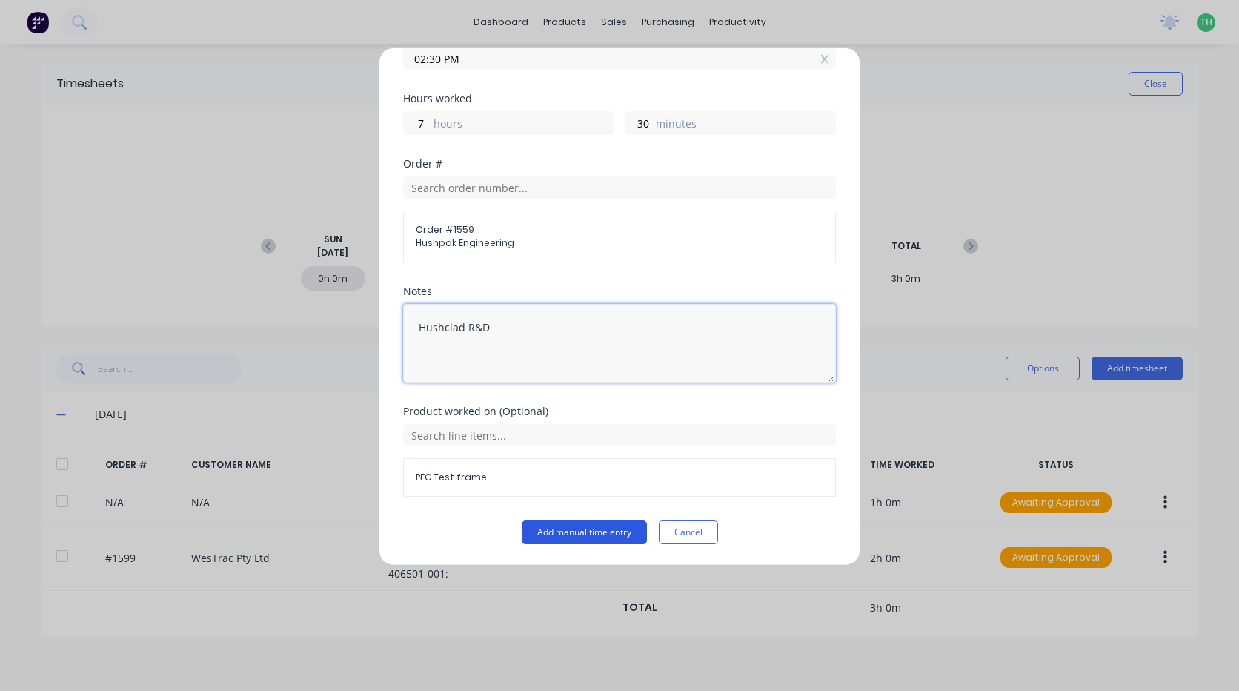
type textarea "Hushclad R&D"
click at [554, 527] on button "Add manual time entry" at bounding box center [584, 532] width 125 height 24
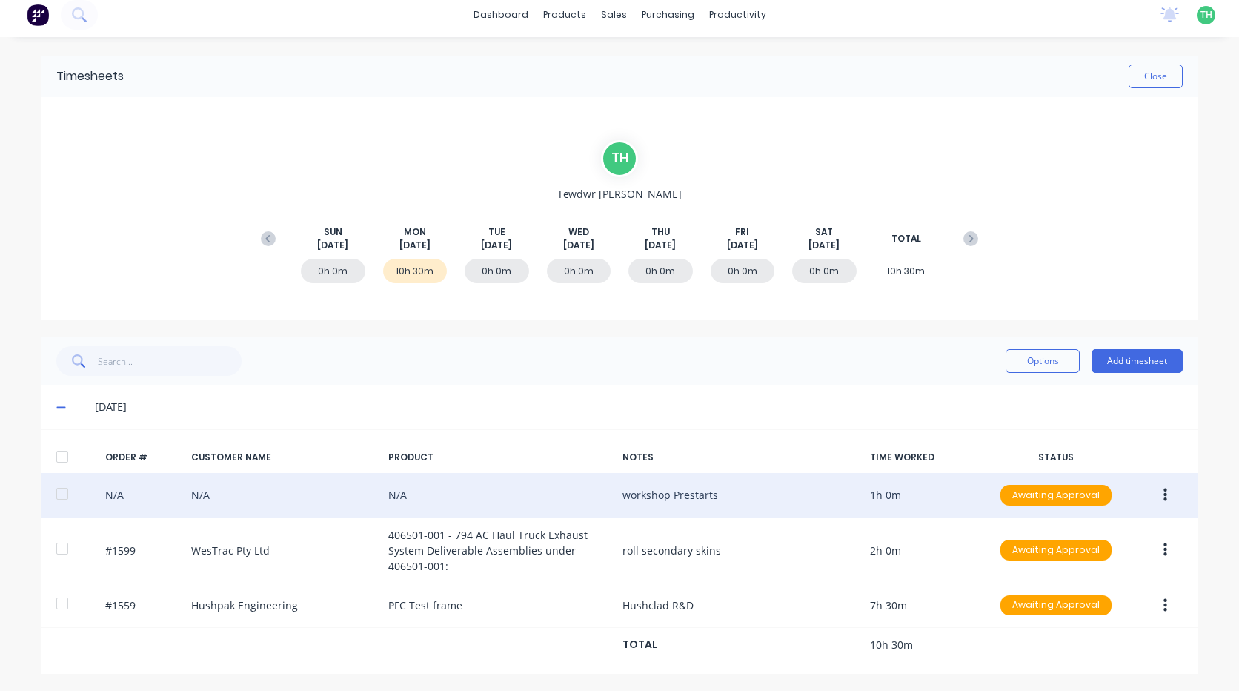
scroll to position [9, 0]
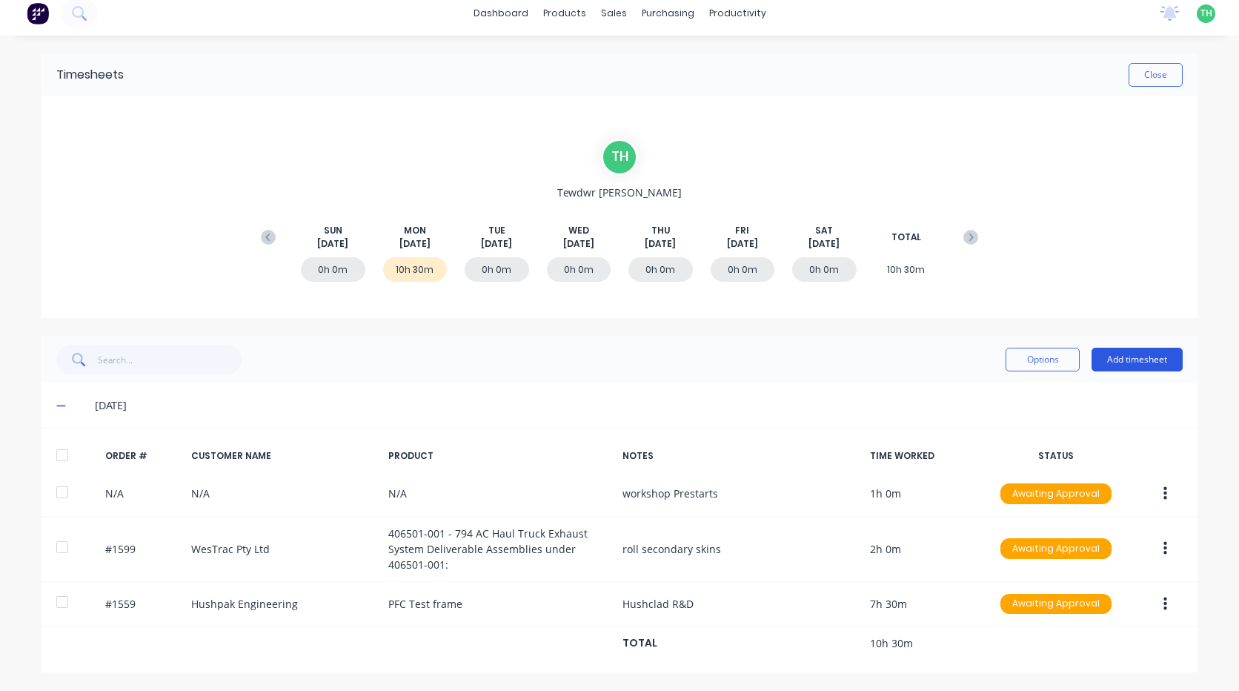
click at [1129, 361] on button "Add timesheet" at bounding box center [1136, 360] width 91 height 24
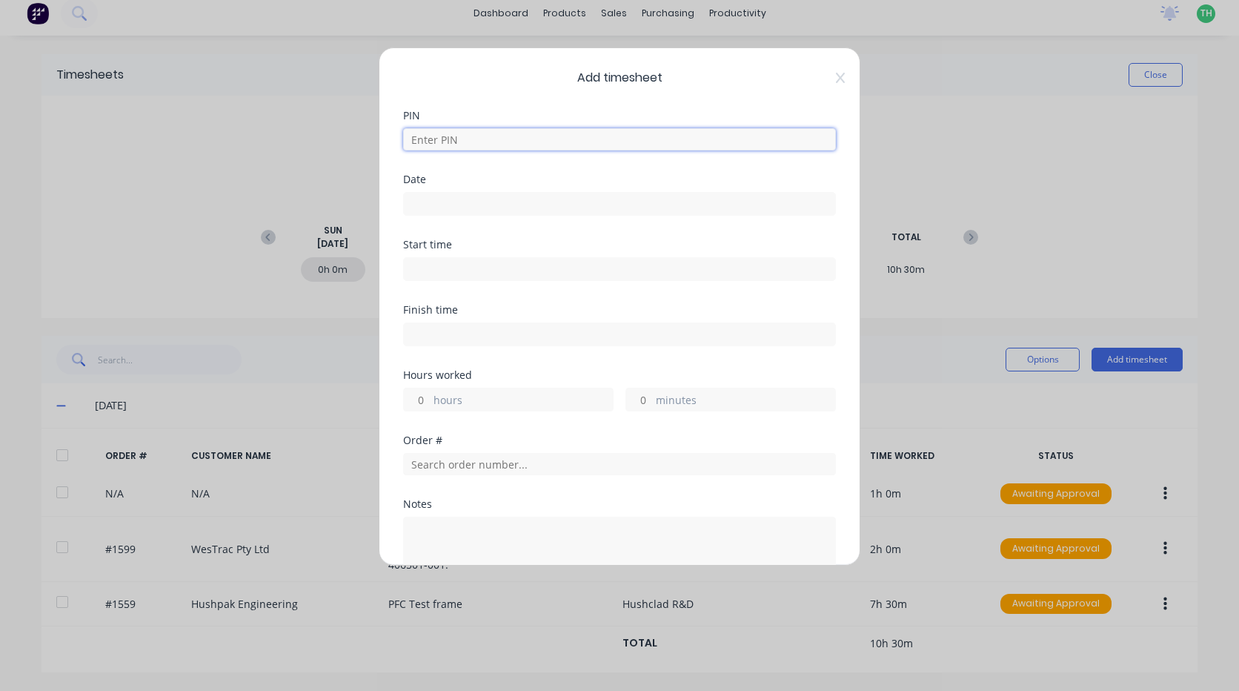
click at [456, 133] on input at bounding box center [619, 139] width 433 height 22
type input "2711"
click at [468, 199] on input at bounding box center [619, 204] width 431 height 22
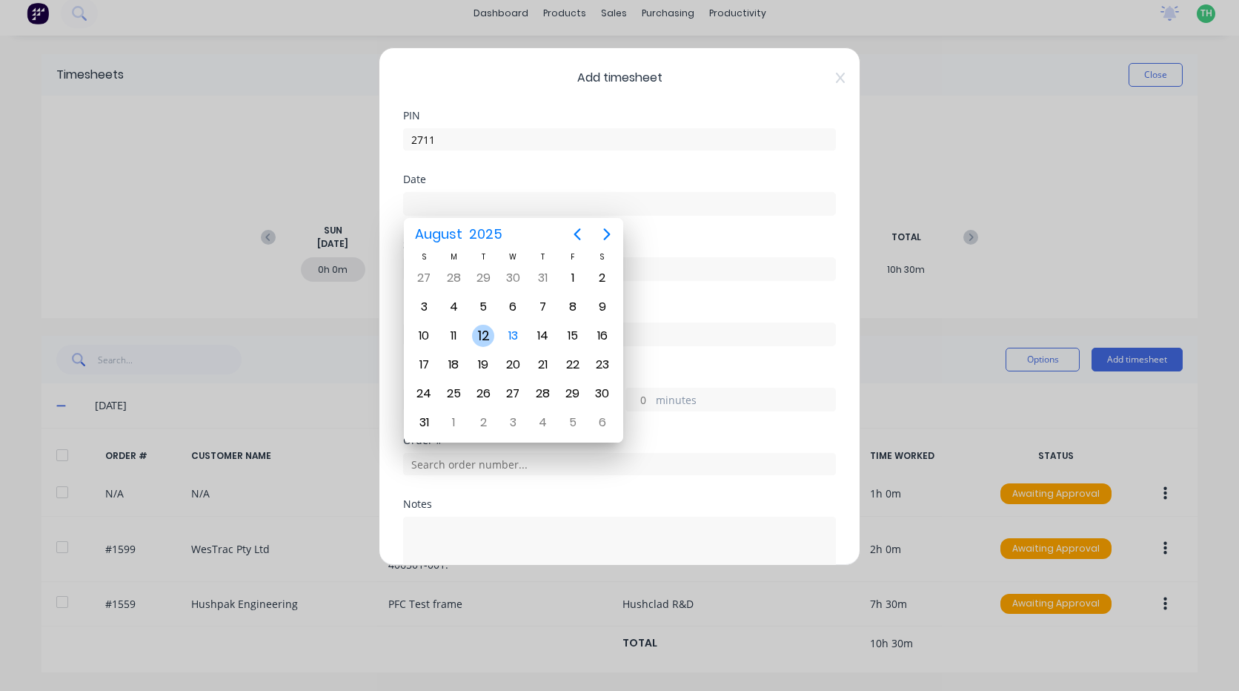
click at [479, 332] on div "12" at bounding box center [483, 336] width 22 height 22
type input "[DATE]"
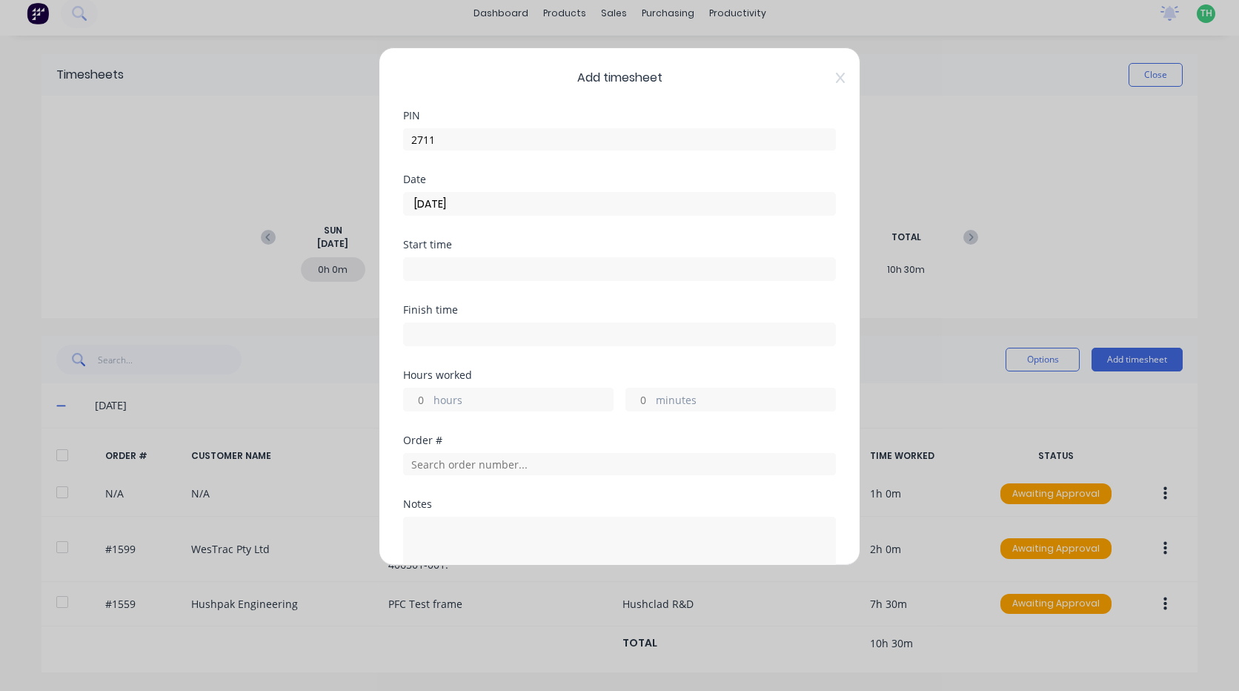
click at [447, 271] on input at bounding box center [619, 269] width 431 height 22
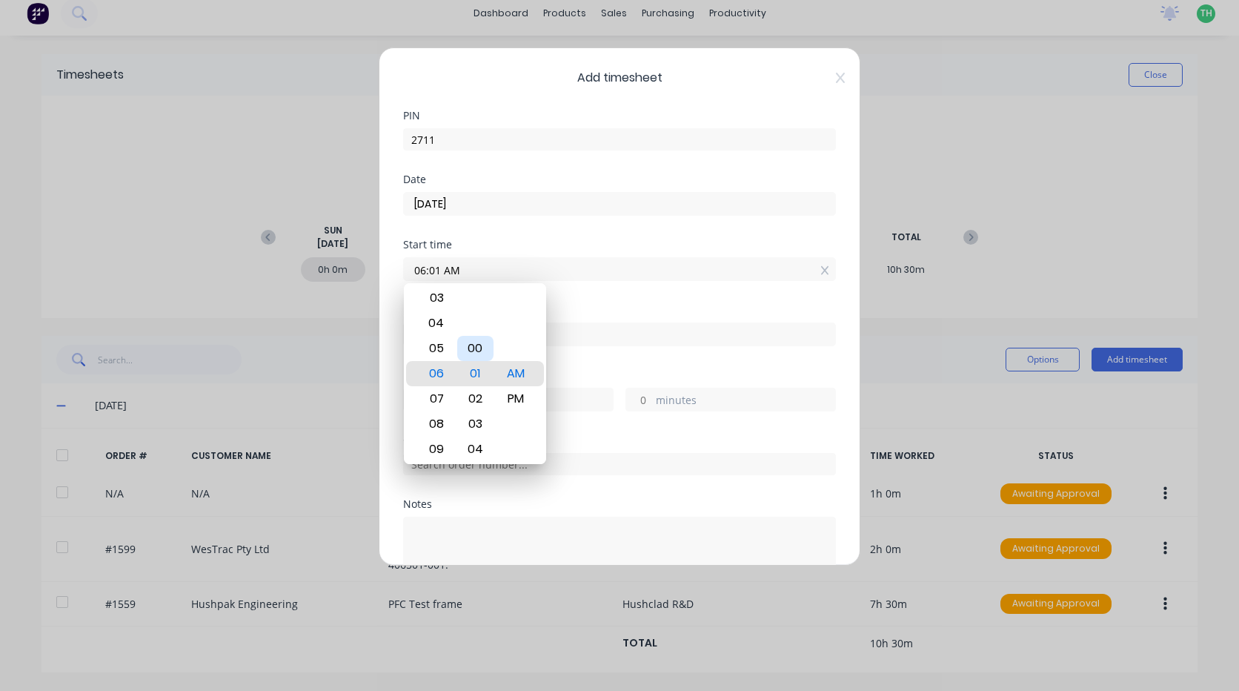
click at [488, 350] on div "00" at bounding box center [475, 348] width 36 height 25
type input "06:00 AM"
click at [578, 368] on div "Finish time" at bounding box center [619, 337] width 433 height 65
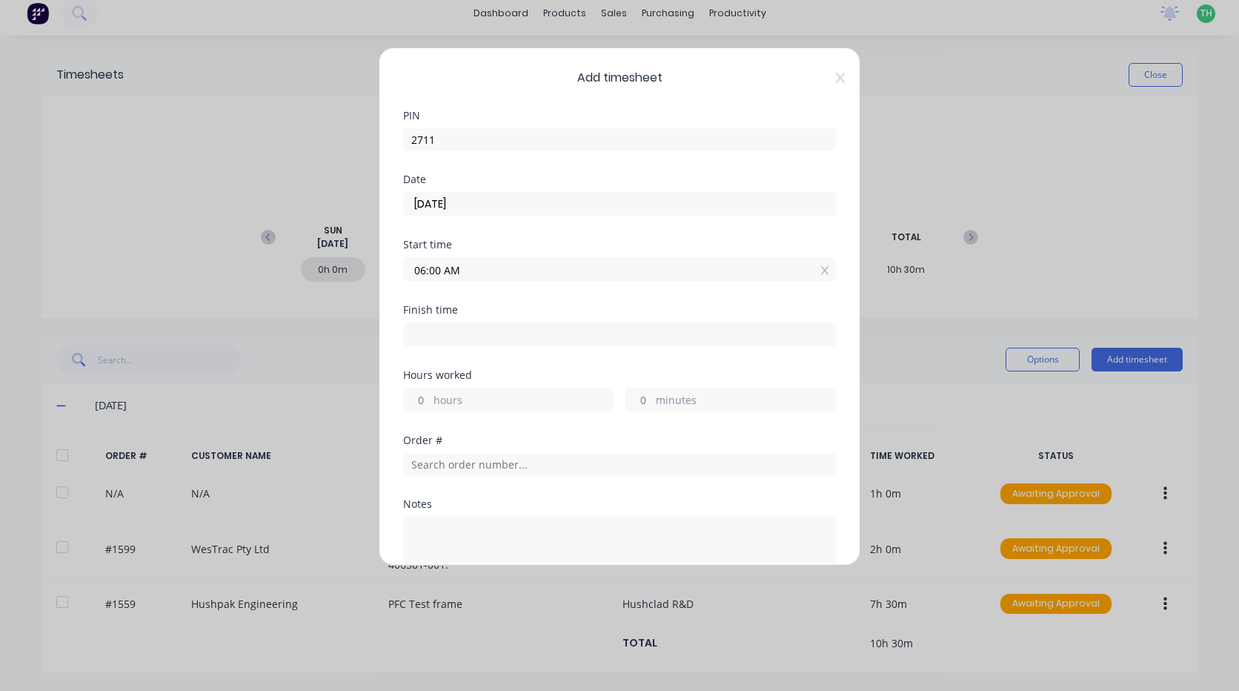
click at [481, 333] on input at bounding box center [619, 334] width 431 height 22
type input "06:46 AM"
type input "0"
type input "46"
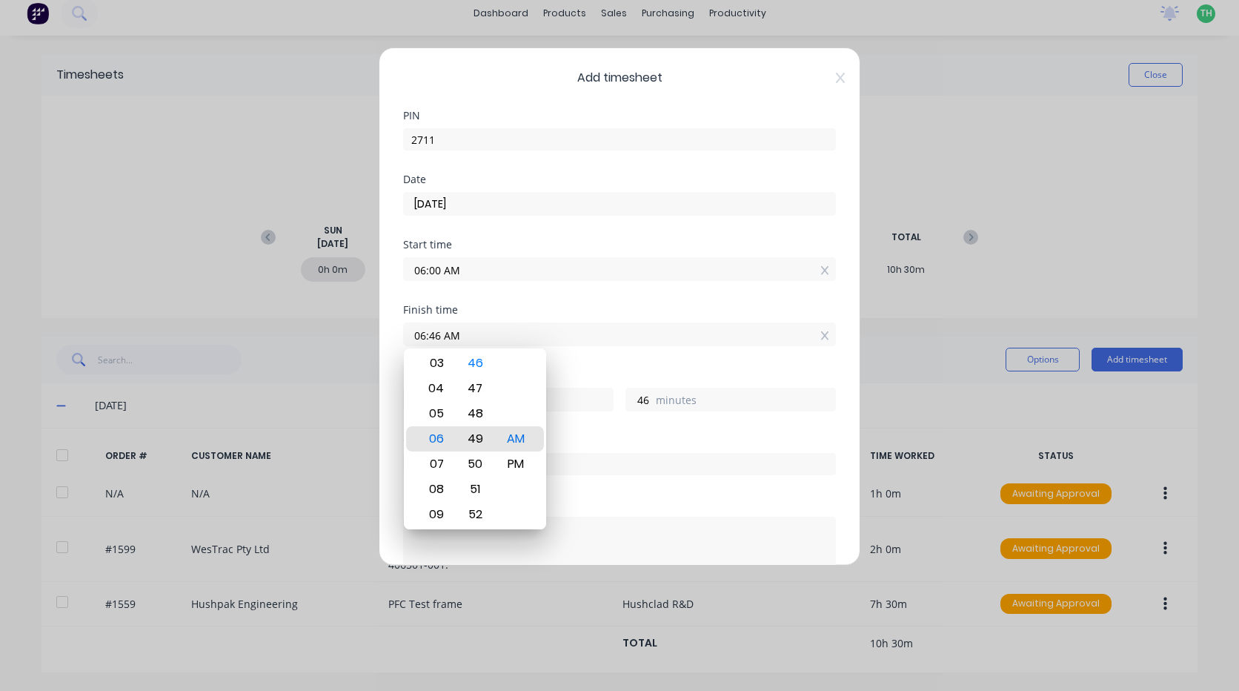
type input "06:49 AM"
type input "49"
type input "08:49 AM"
type input "2"
type input "08:50 AM"
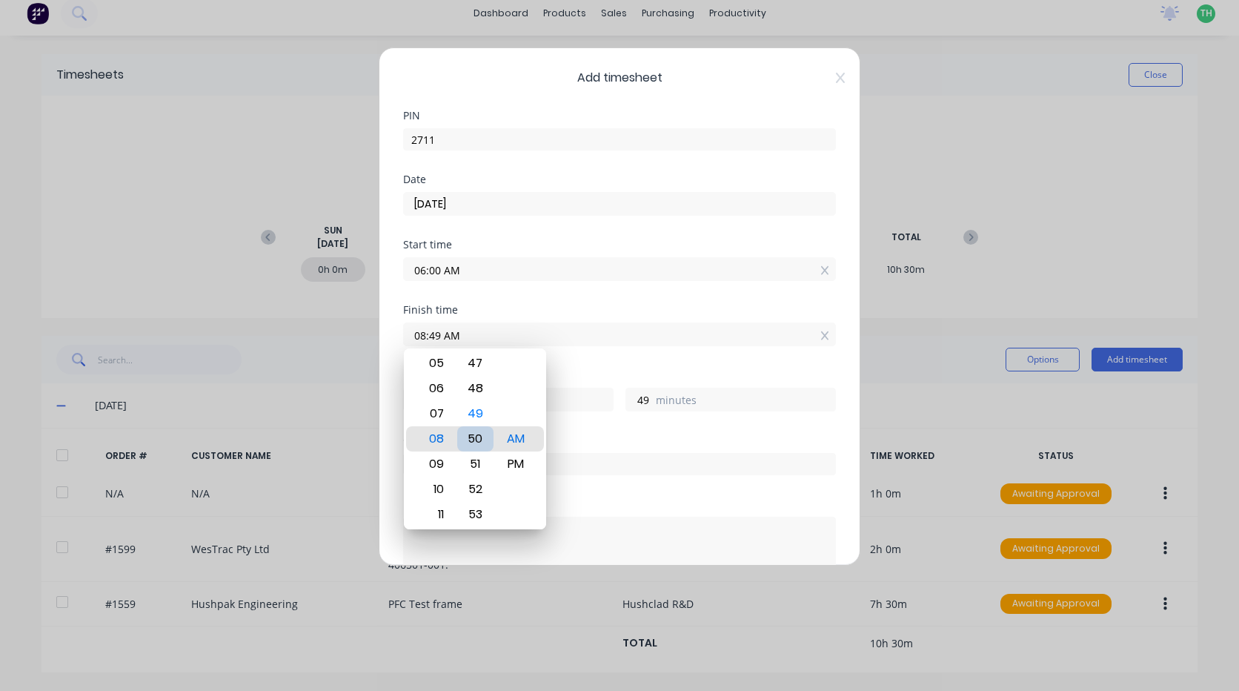
type input "50"
type input "08:47 AM"
type input "47"
type input "08:44 AM"
type input "44"
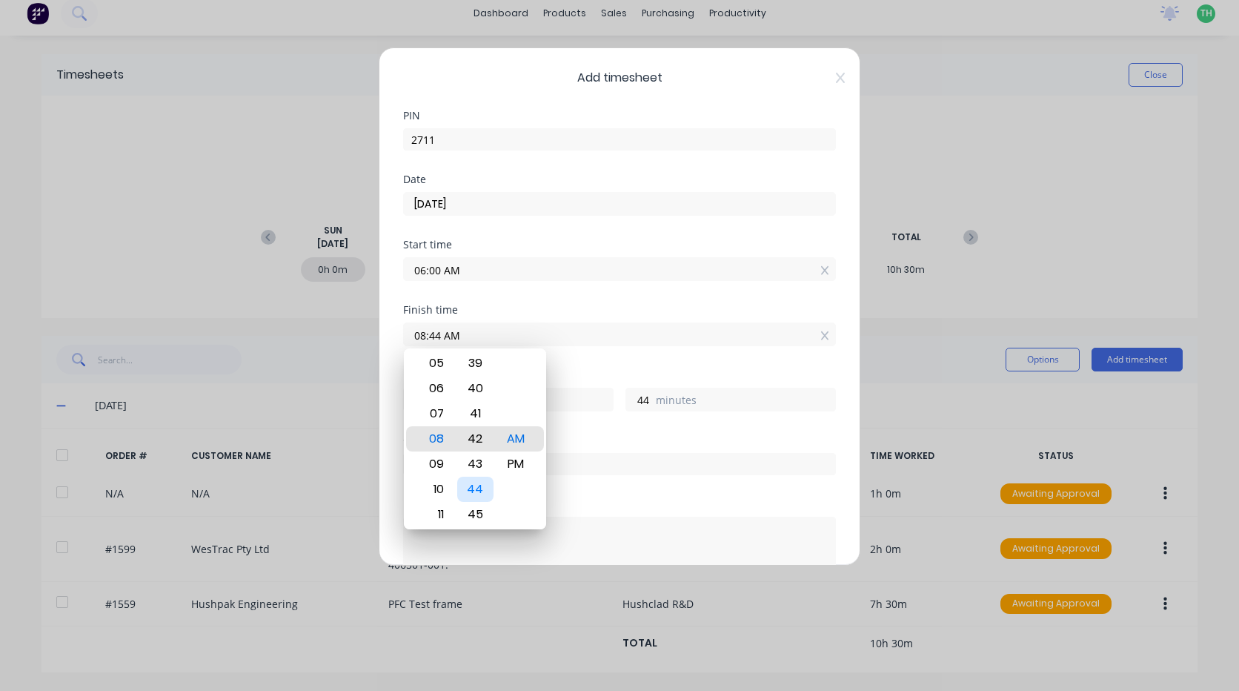
type input "08:42 AM"
type input "42"
type input "08:39 AM"
type input "39"
type input "08:37 AM"
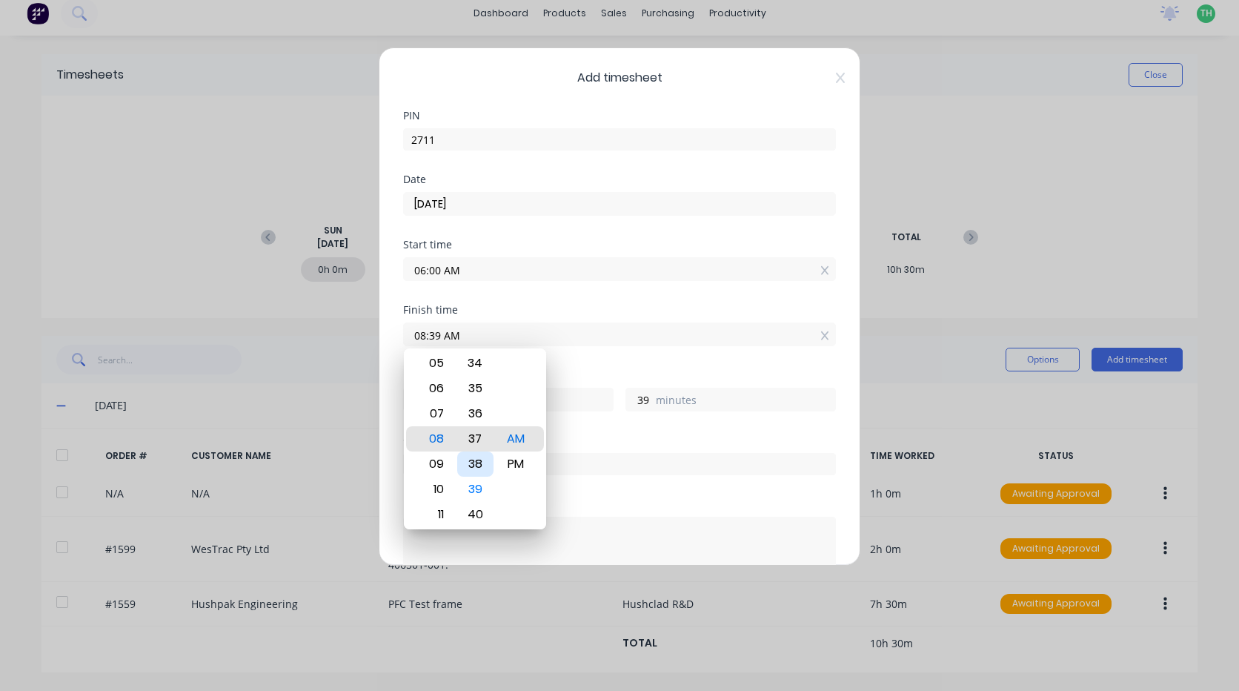
type input "37"
type input "08:33 AM"
type input "33"
type input "08:31 AM"
type input "31"
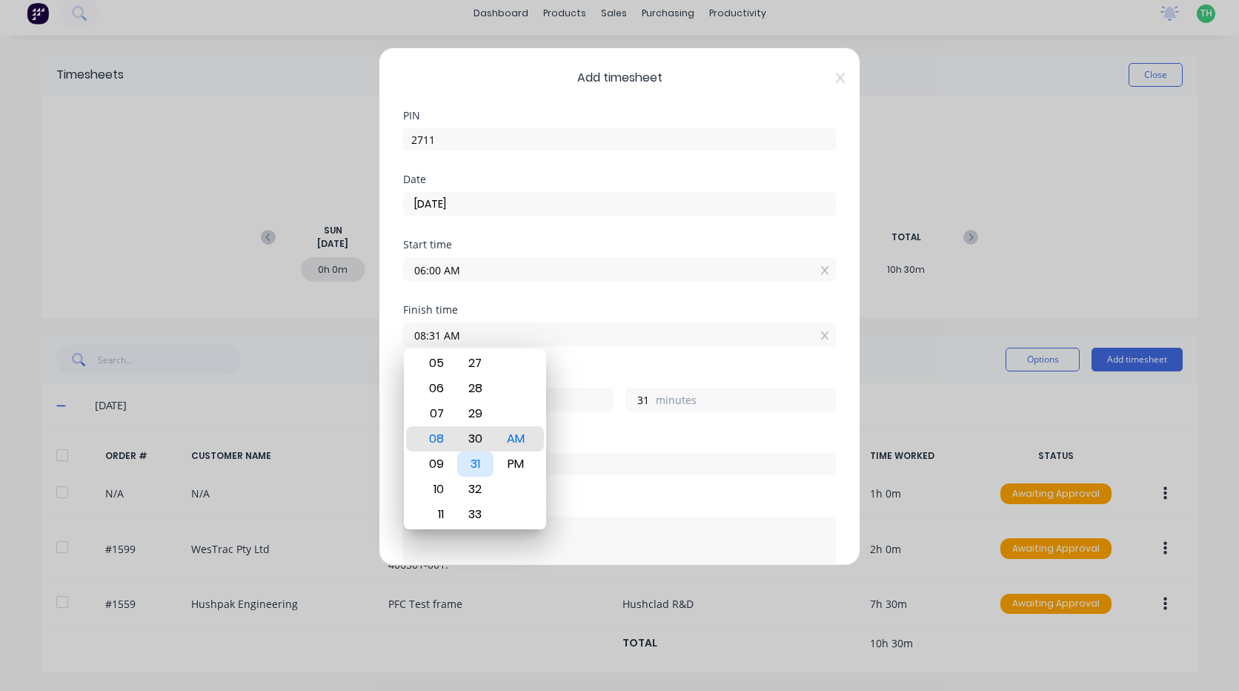
type input "08:30 AM"
type input "30"
type input "10:30 AM"
type input "4"
type input "07:30 AM"
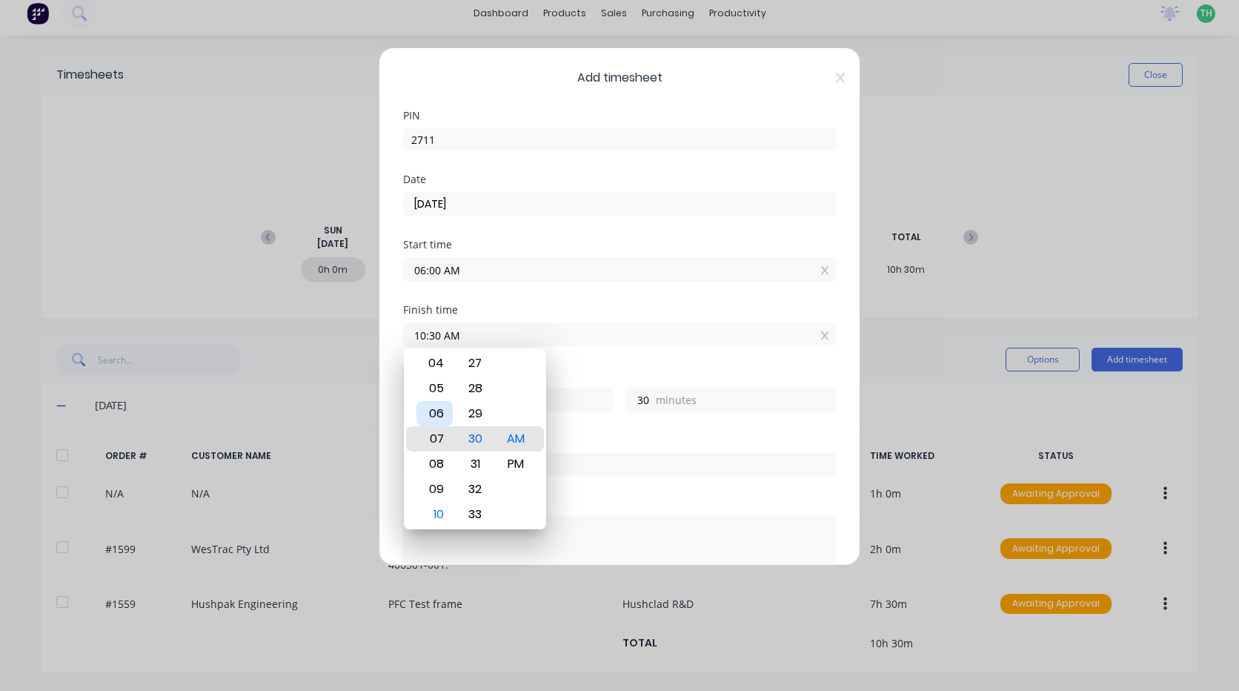
type input "1"
type input "04:30 AM"
type input "-1"
type input "-30"
click at [437, 394] on div "02" at bounding box center [434, 388] width 36 height 25
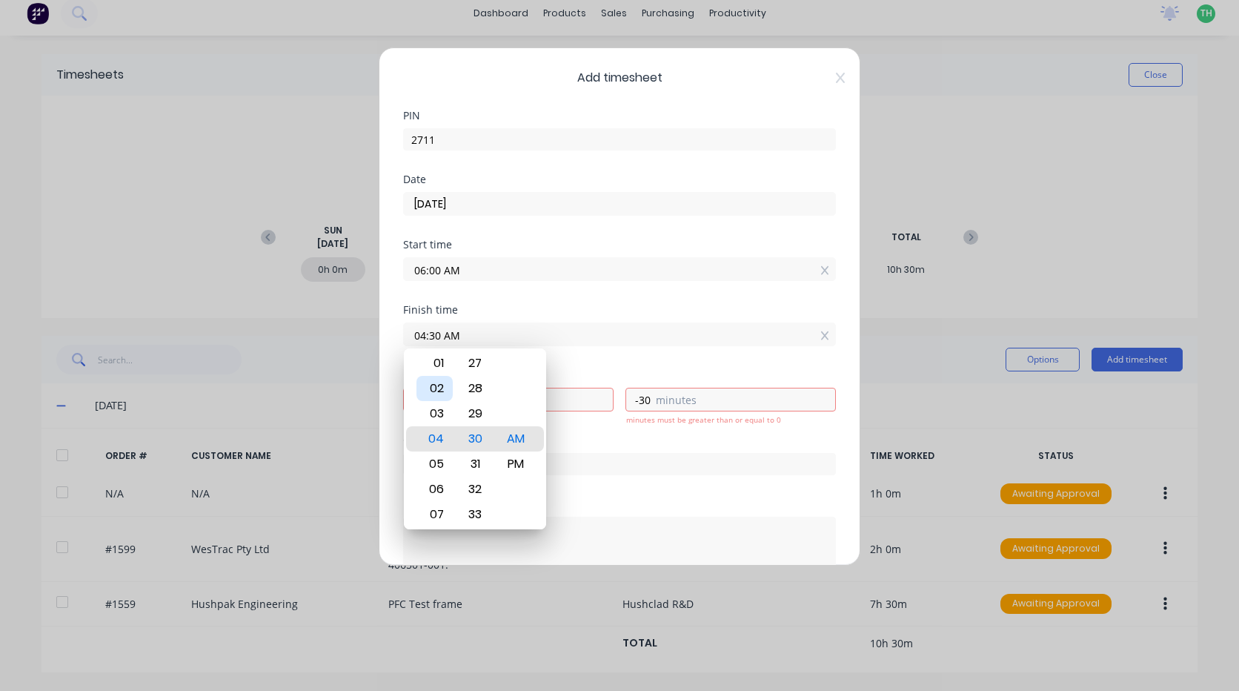
type input "02:30 AM"
type input "-3"
click at [525, 460] on div "PM" at bounding box center [516, 463] width 36 height 25
type input "02:30 PM"
type input "8"
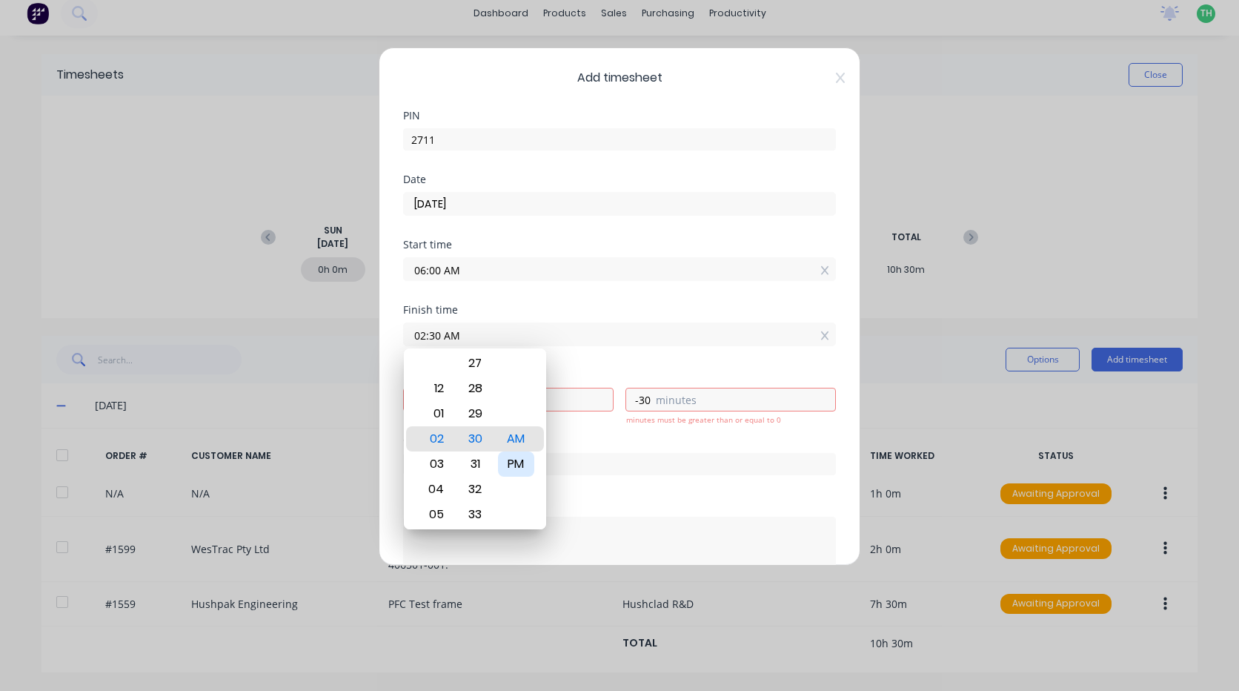
type input "30"
click at [630, 448] on div "Order #" at bounding box center [619, 455] width 433 height 40
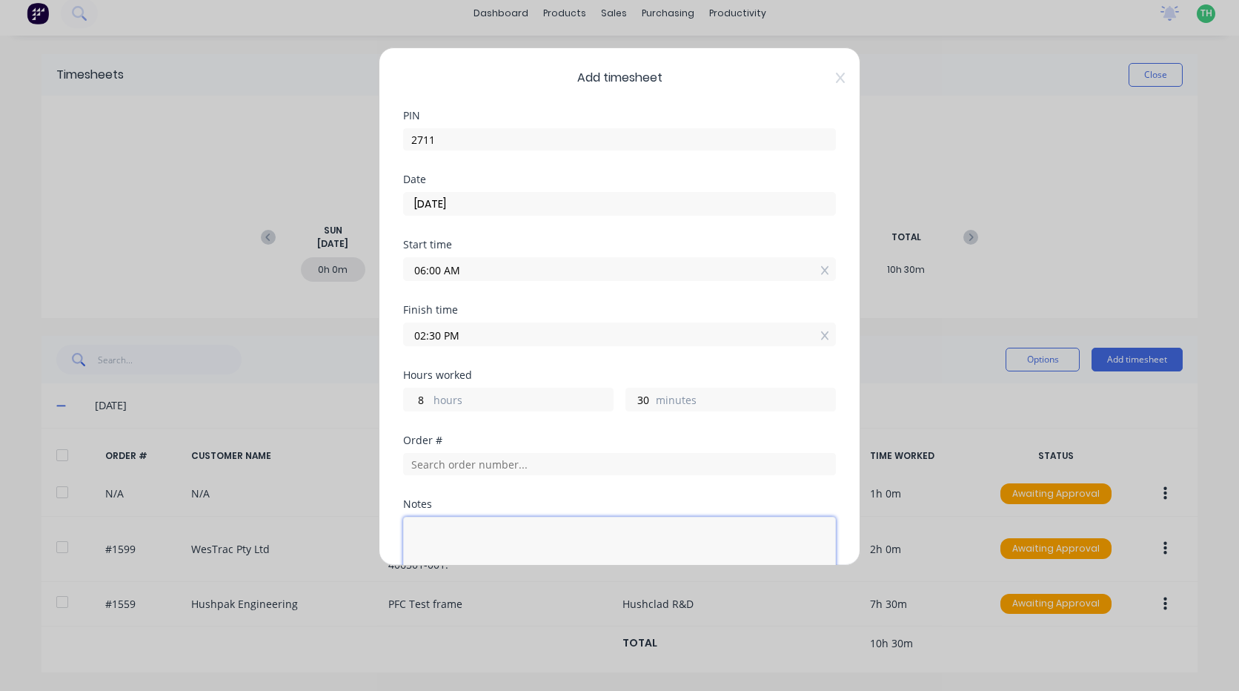
click at [544, 517] on textarea at bounding box center [619, 555] width 433 height 79
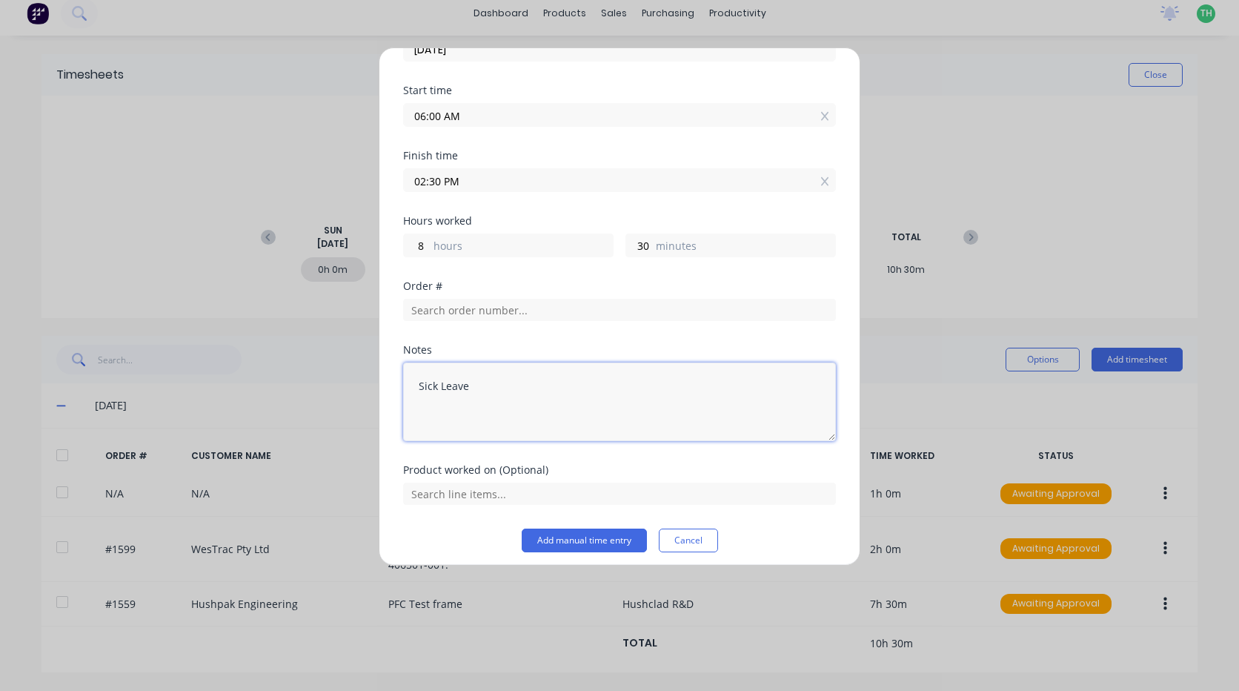
scroll to position [162, 0]
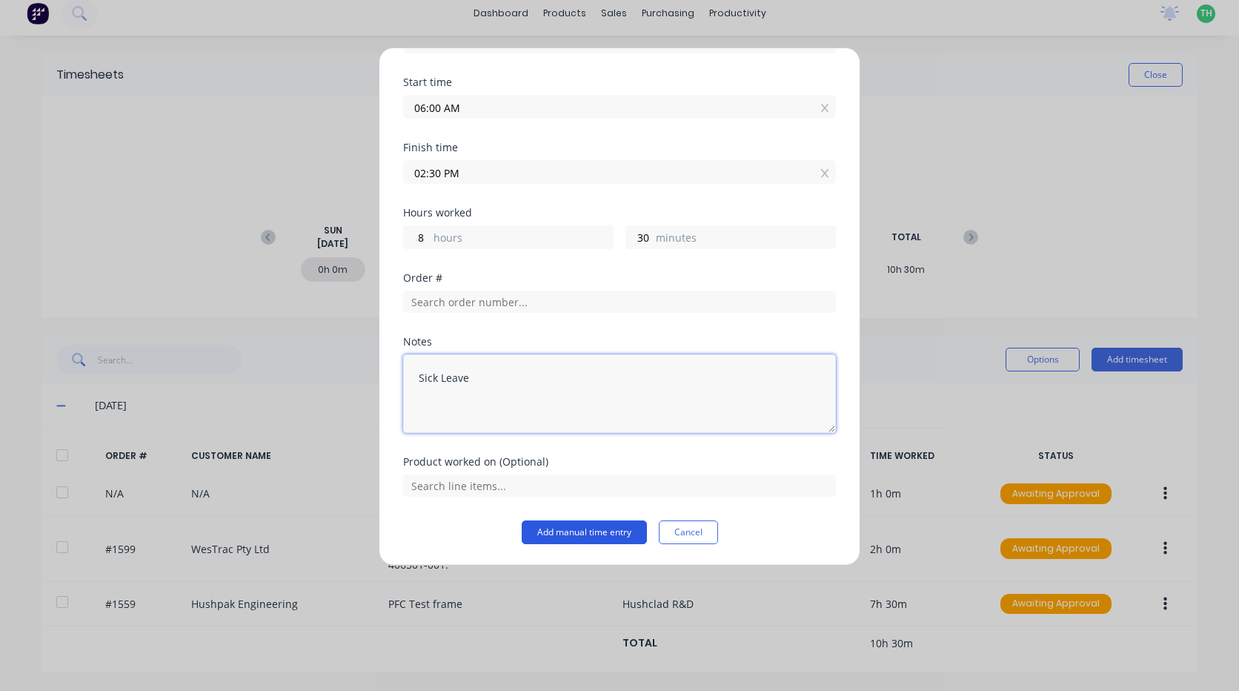
type textarea "Sick Leave"
click at [582, 537] on button "Add manual time entry" at bounding box center [584, 532] width 125 height 24
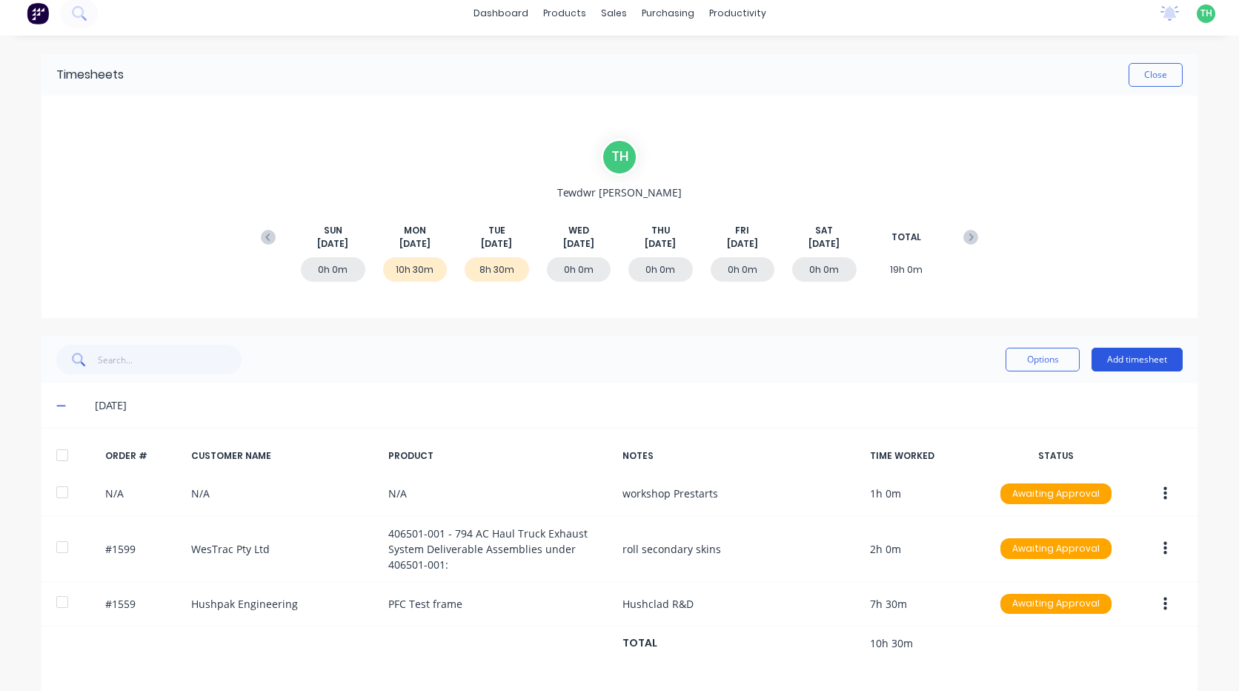
click at [1159, 360] on button "Add timesheet" at bounding box center [1136, 360] width 91 height 24
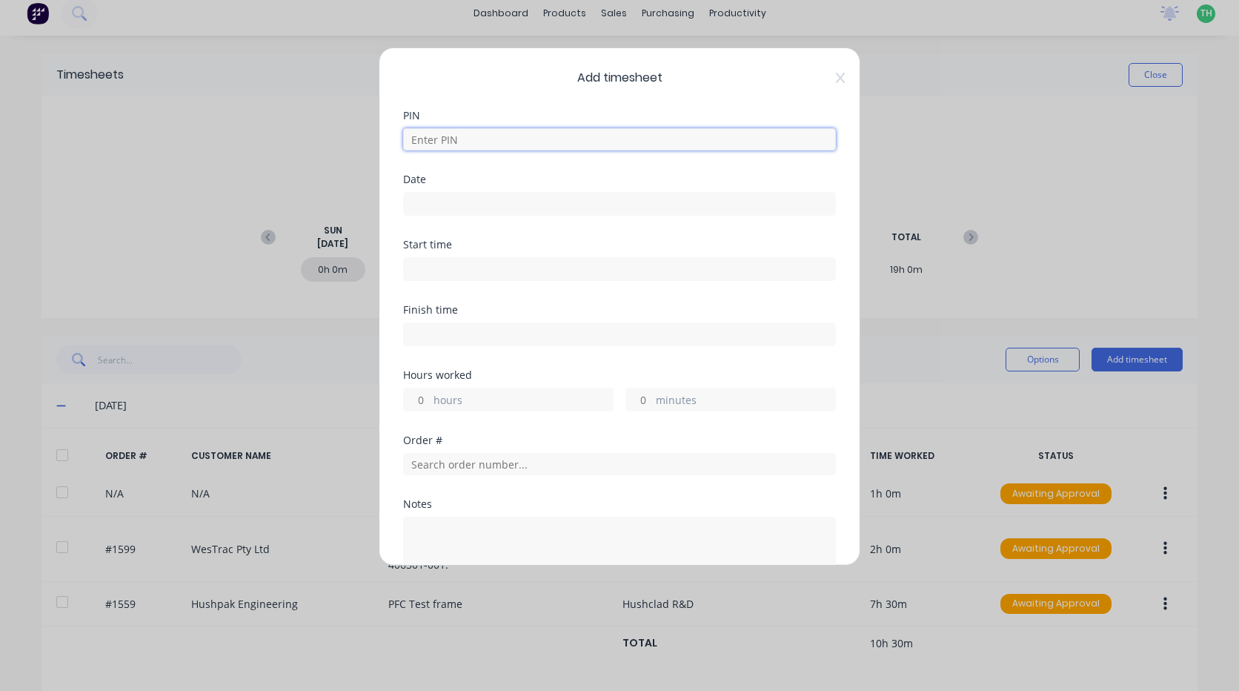
click at [482, 141] on input at bounding box center [619, 139] width 433 height 22
type input "2711"
click at [459, 195] on input at bounding box center [619, 204] width 431 height 22
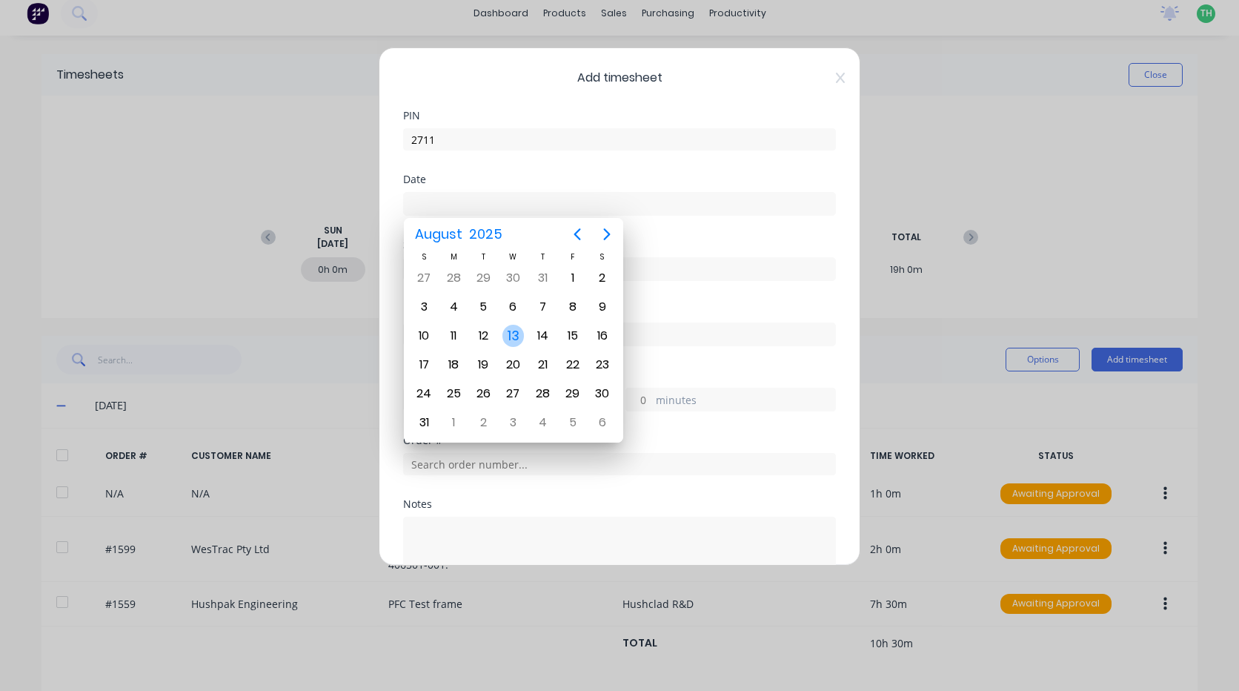
click at [518, 331] on div "13" at bounding box center [513, 336] width 22 height 22
type input "[DATE]"
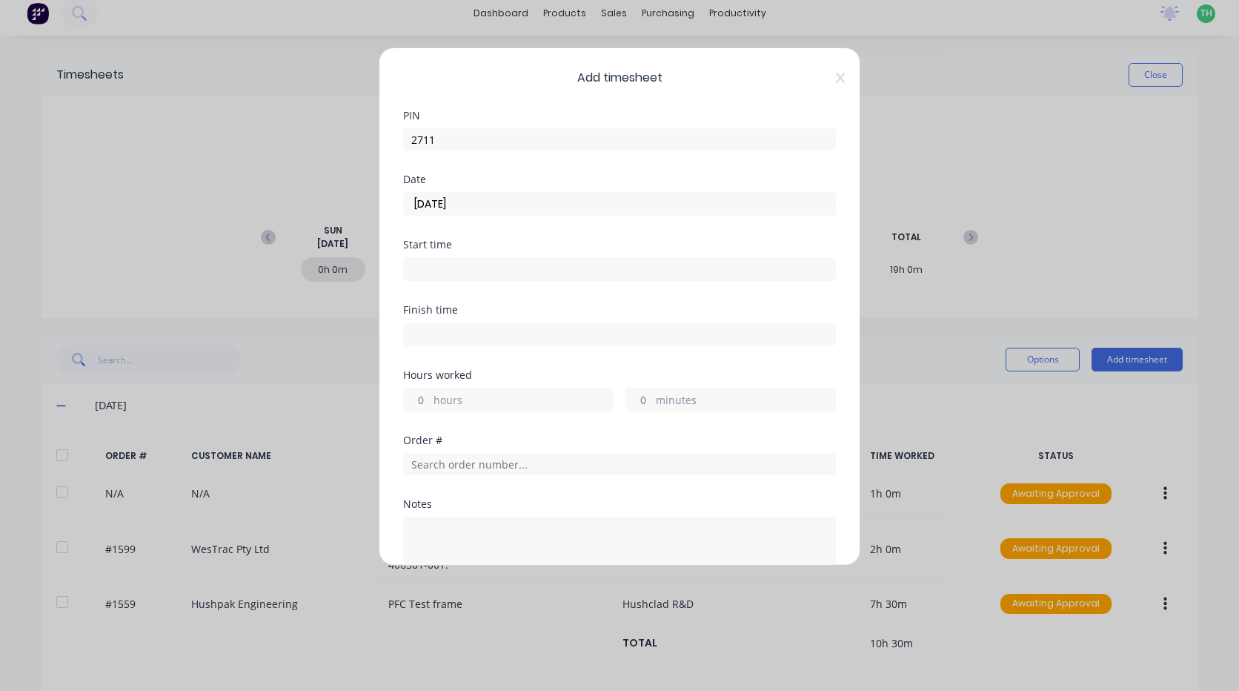
click at [433, 274] on input at bounding box center [619, 269] width 431 height 22
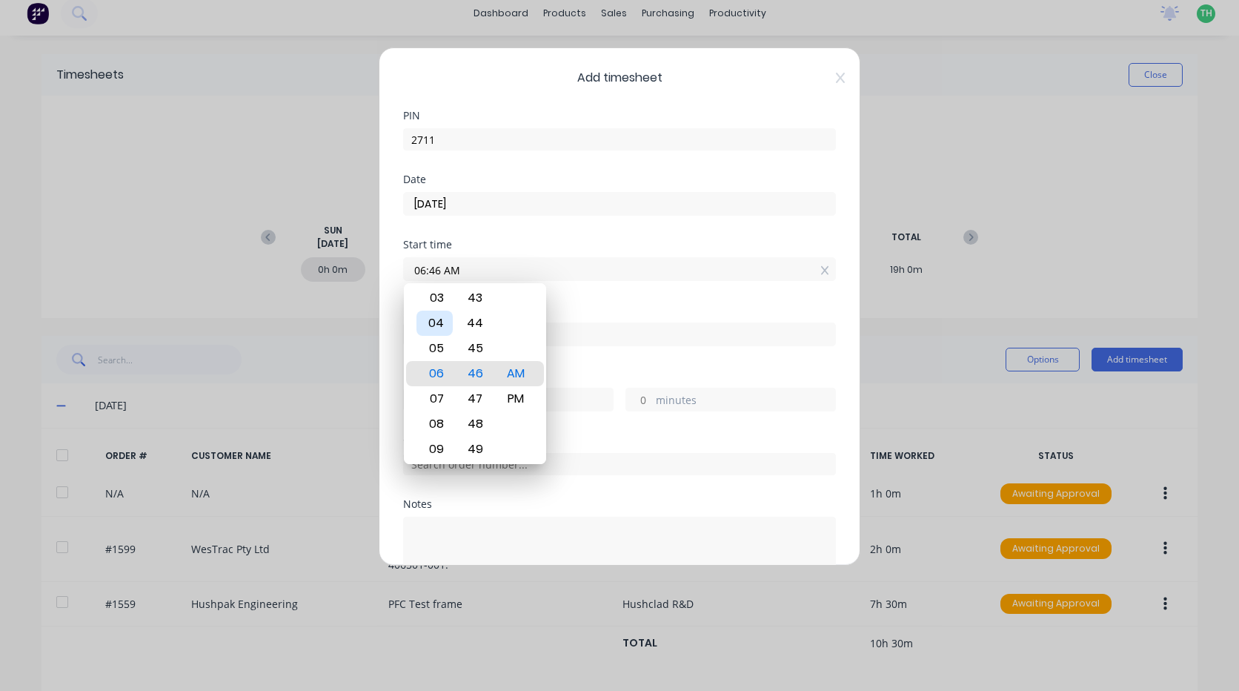
click at [442, 319] on div "04" at bounding box center [434, 322] width 36 height 25
type input "04:00 AM"
click at [521, 372] on div "AM" at bounding box center [516, 373] width 36 height 25
click at [599, 370] on div "Hours worked" at bounding box center [619, 375] width 433 height 10
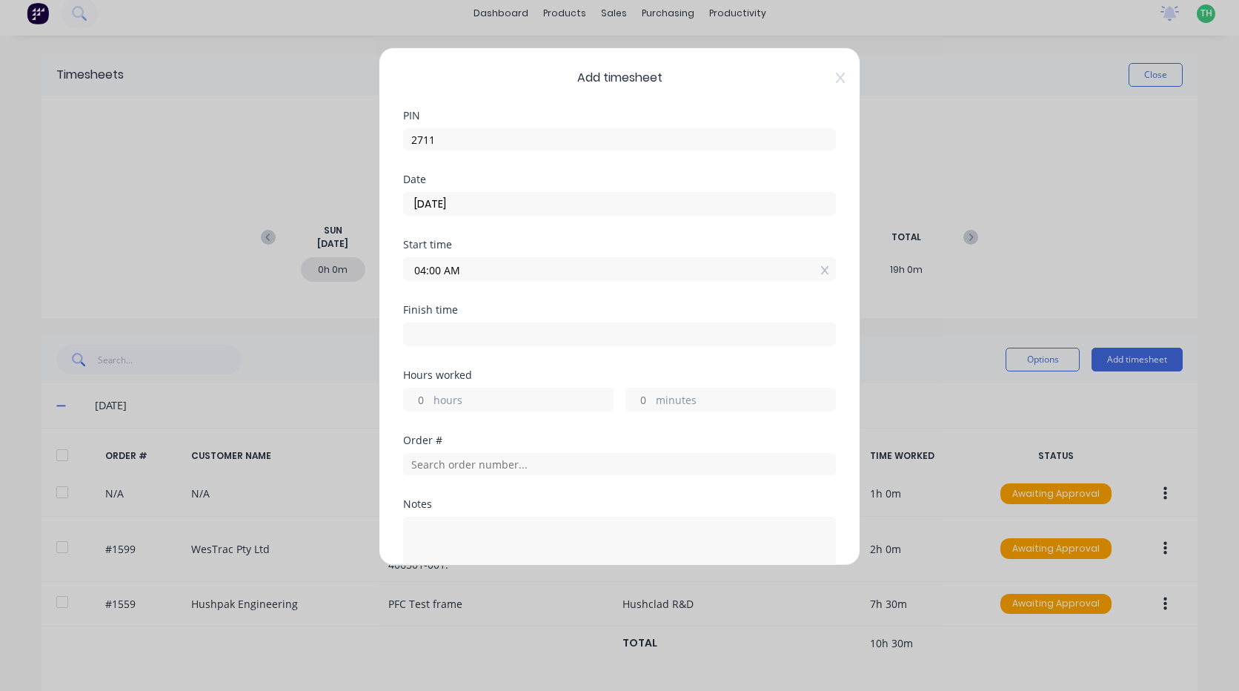
click at [491, 328] on input at bounding box center [619, 334] width 431 height 22
type input "06:46 AM"
type input "2"
type input "46"
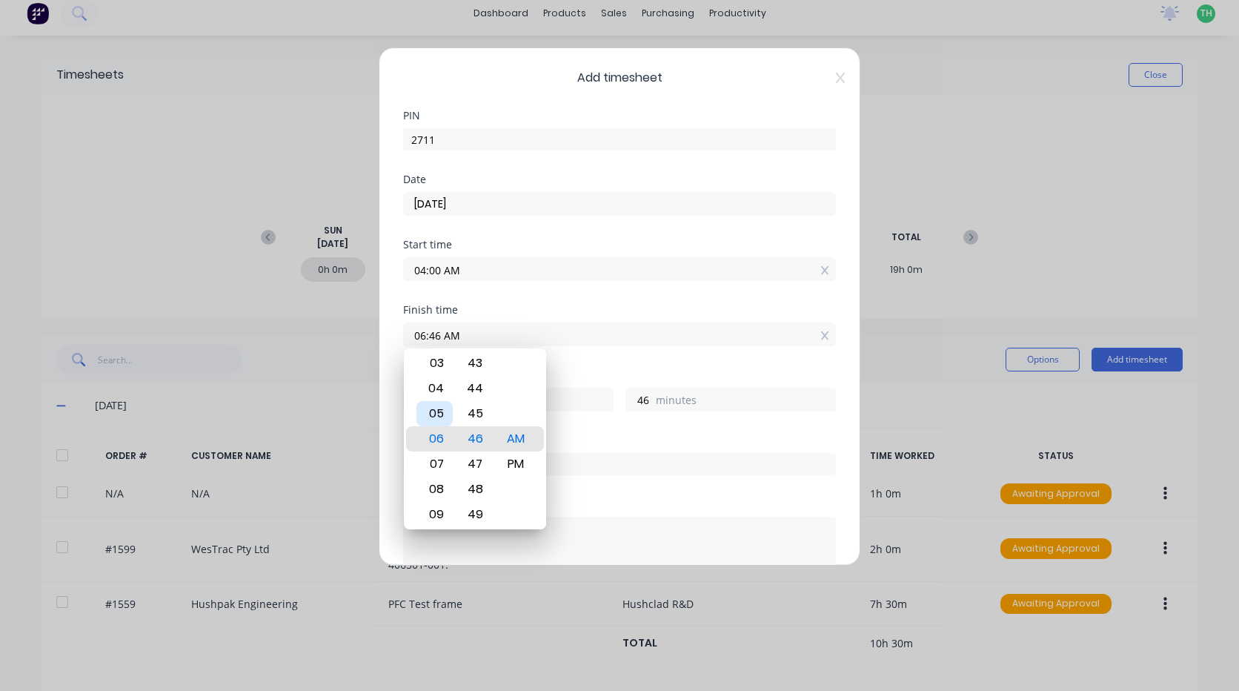
click at [440, 407] on div "05" at bounding box center [434, 413] width 36 height 25
type input "05:46 AM"
type input "1"
type input "05:43 AM"
type input "43"
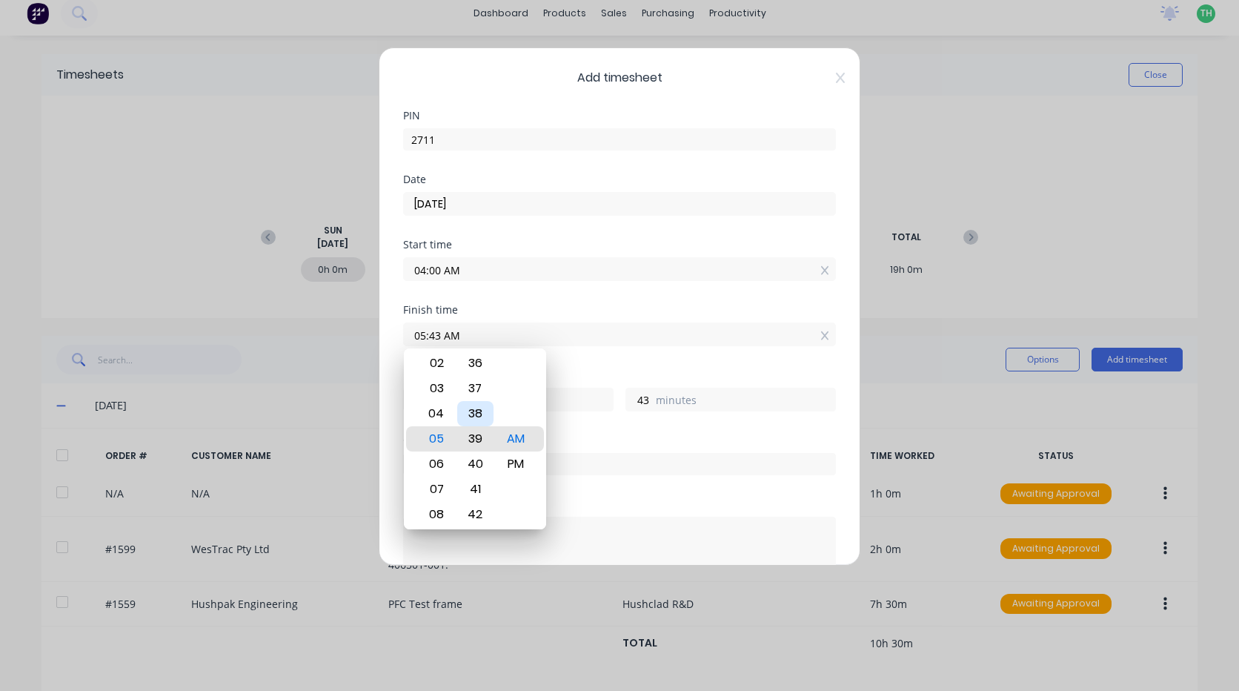
type input "05:39 AM"
type input "39"
type input "05:35 AM"
type input "35"
type input "05:31 AM"
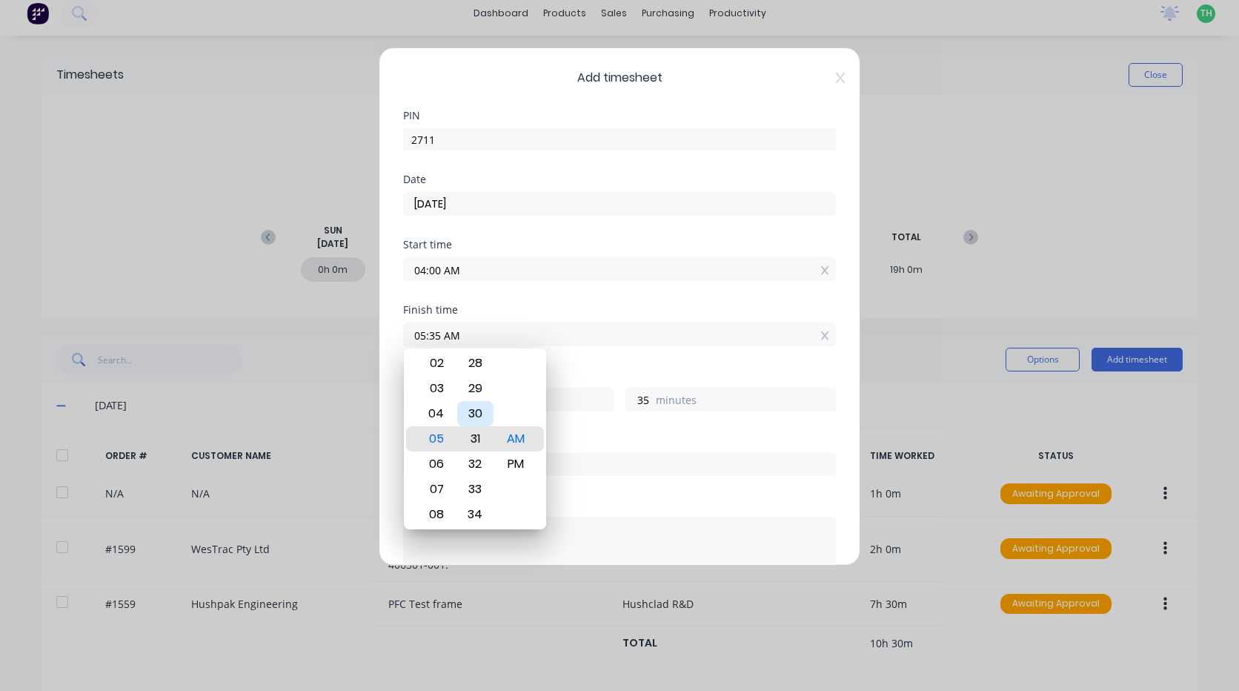
type input "31"
type input "05:27 AM"
type input "27"
type input "05:24 AM"
type input "24"
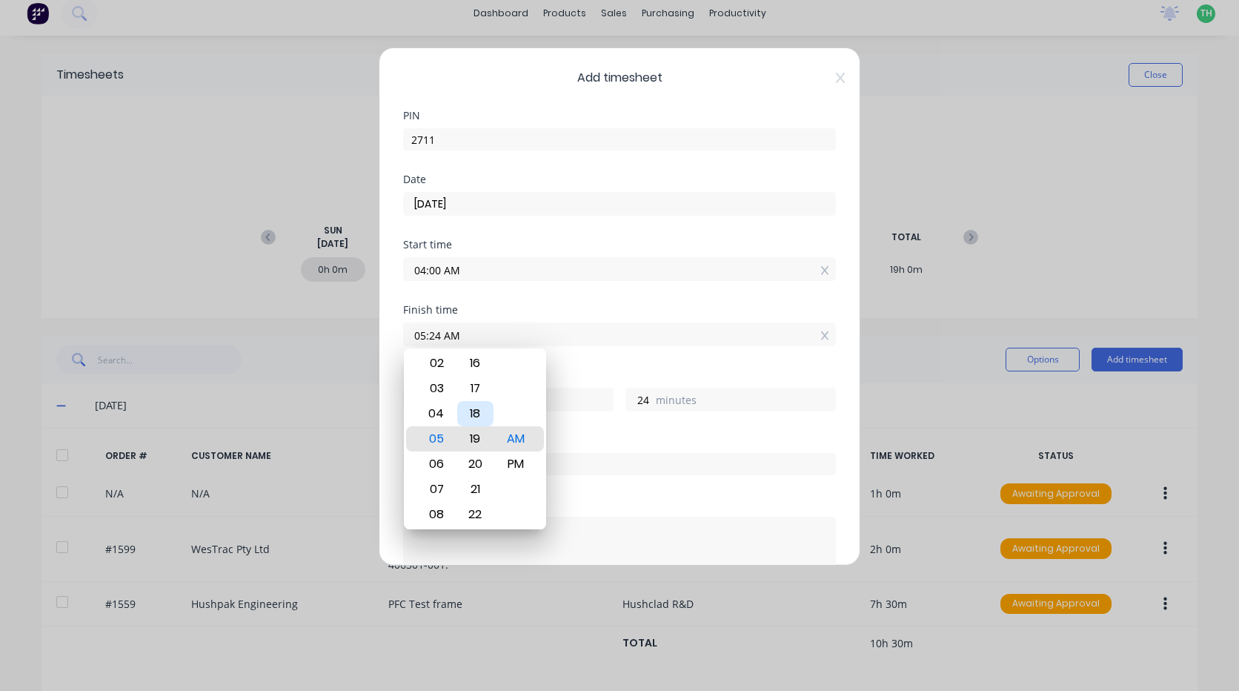
type input "05:19 AM"
type input "19"
type input "05:15 AM"
type input "15"
type input "05:12 AM"
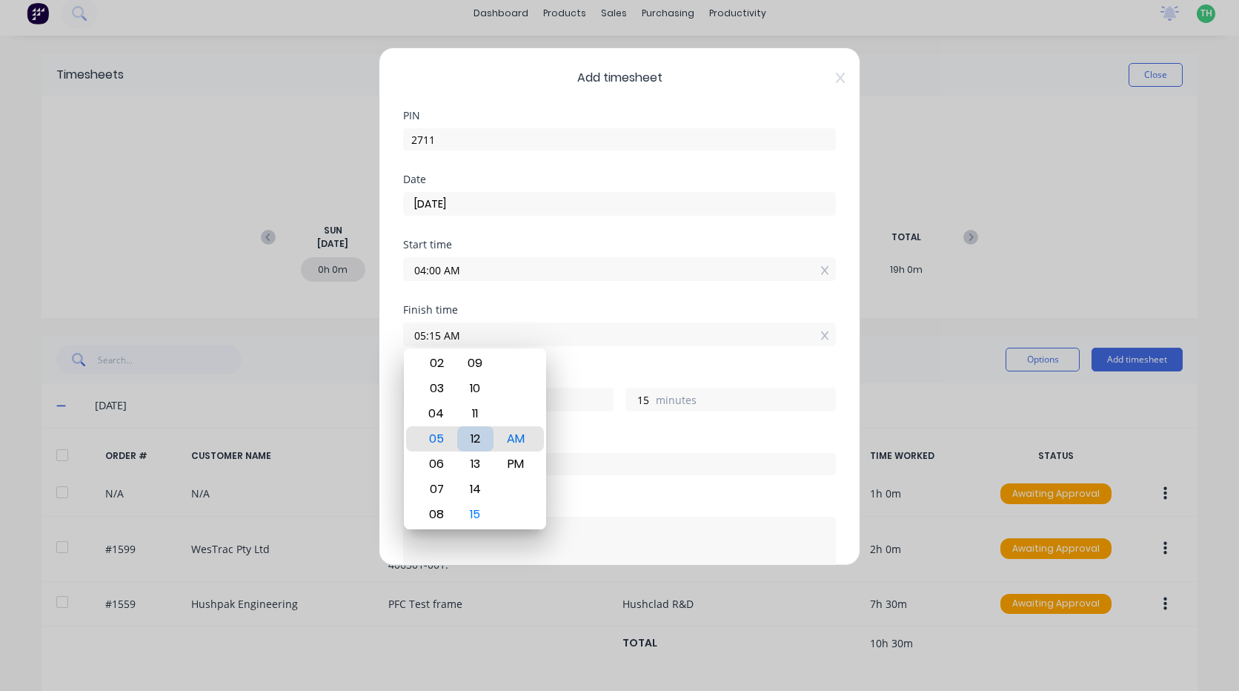
type input "12"
type input "05:08 AM"
type input "8"
type input "05:05 AM"
type input "5"
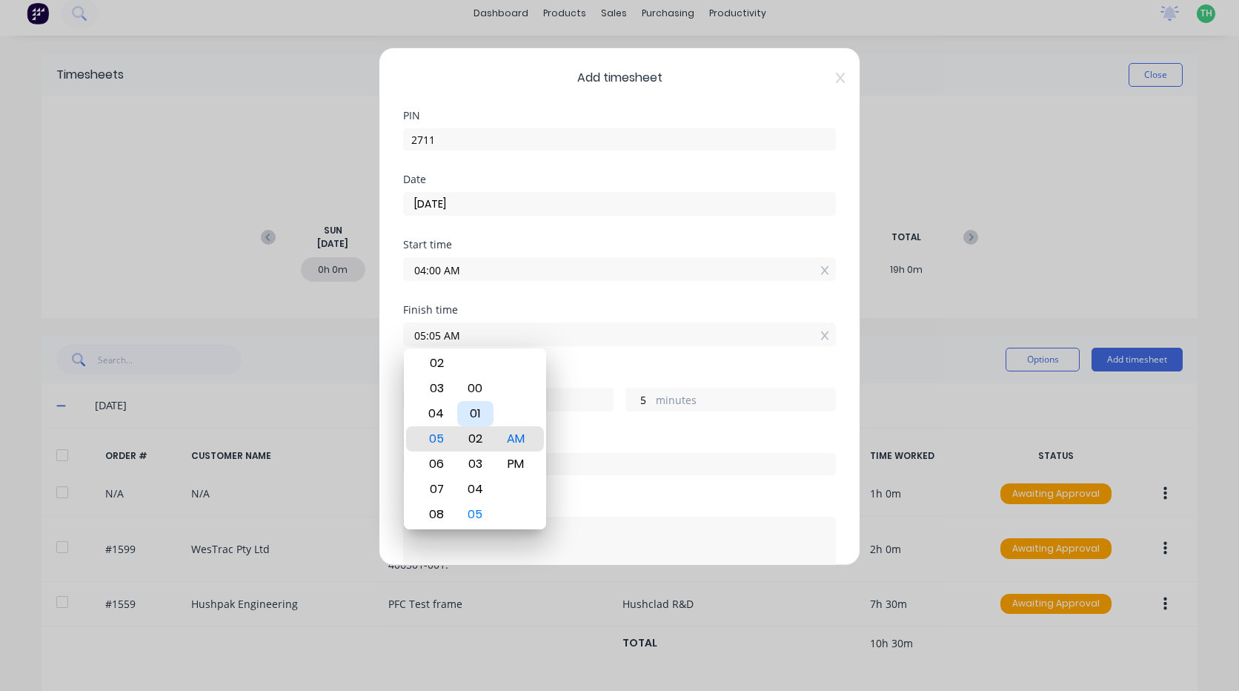
type input "05:02 AM"
type input "2"
type input "05:00 AM"
type input "0"
drag, startPoint x: 511, startPoint y: 434, endPoint x: 565, endPoint y: 439, distance: 55.1
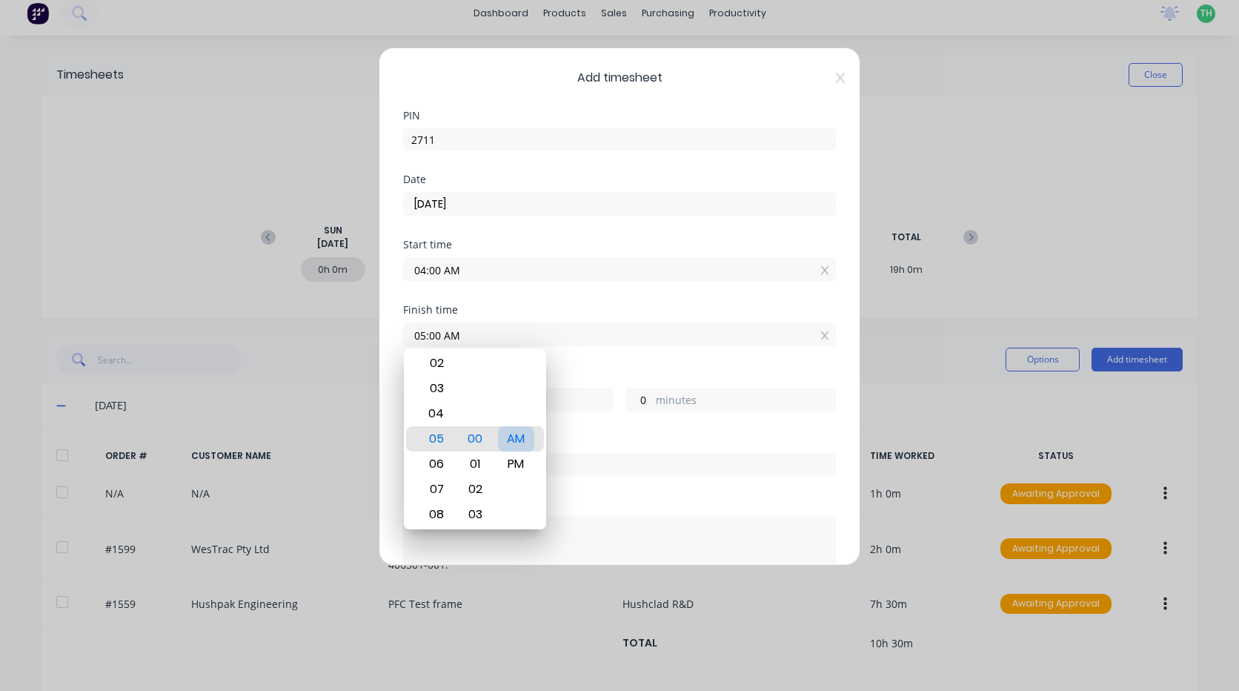
click at [512, 434] on div "AM" at bounding box center [516, 438] width 36 height 25
click at [599, 427] on div "Hours worked 1 hours 0 minutes" at bounding box center [619, 402] width 433 height 65
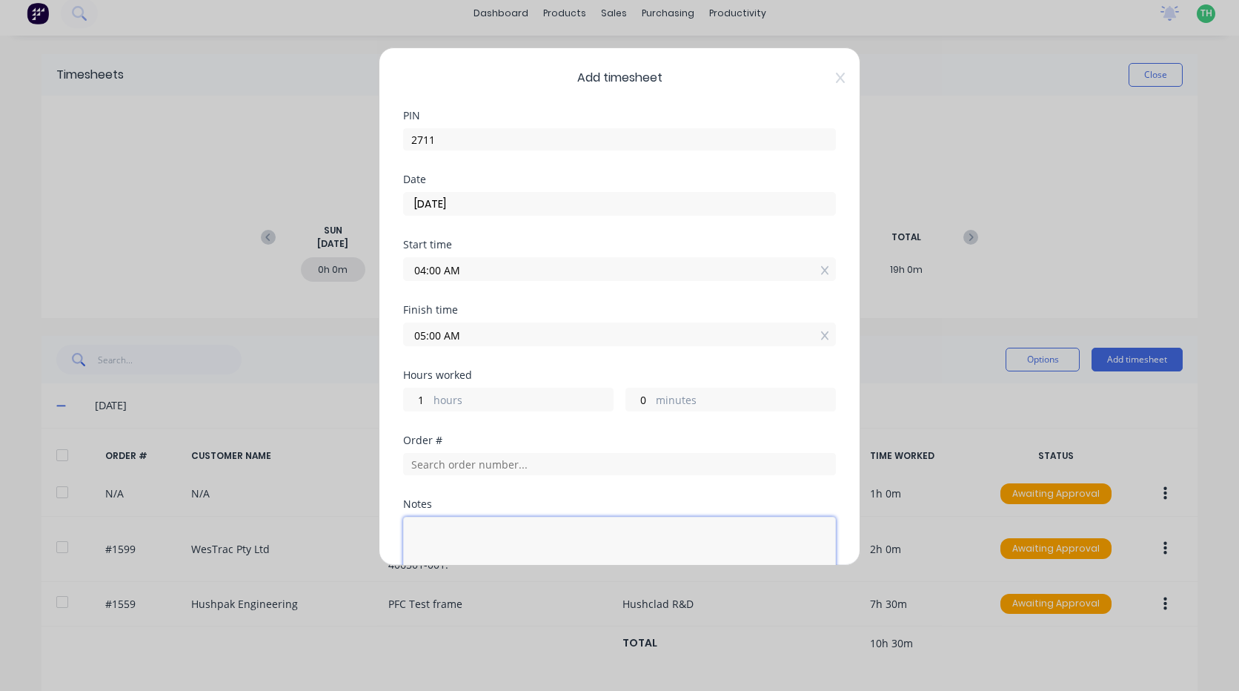
click at [477, 528] on textarea at bounding box center [619, 555] width 433 height 79
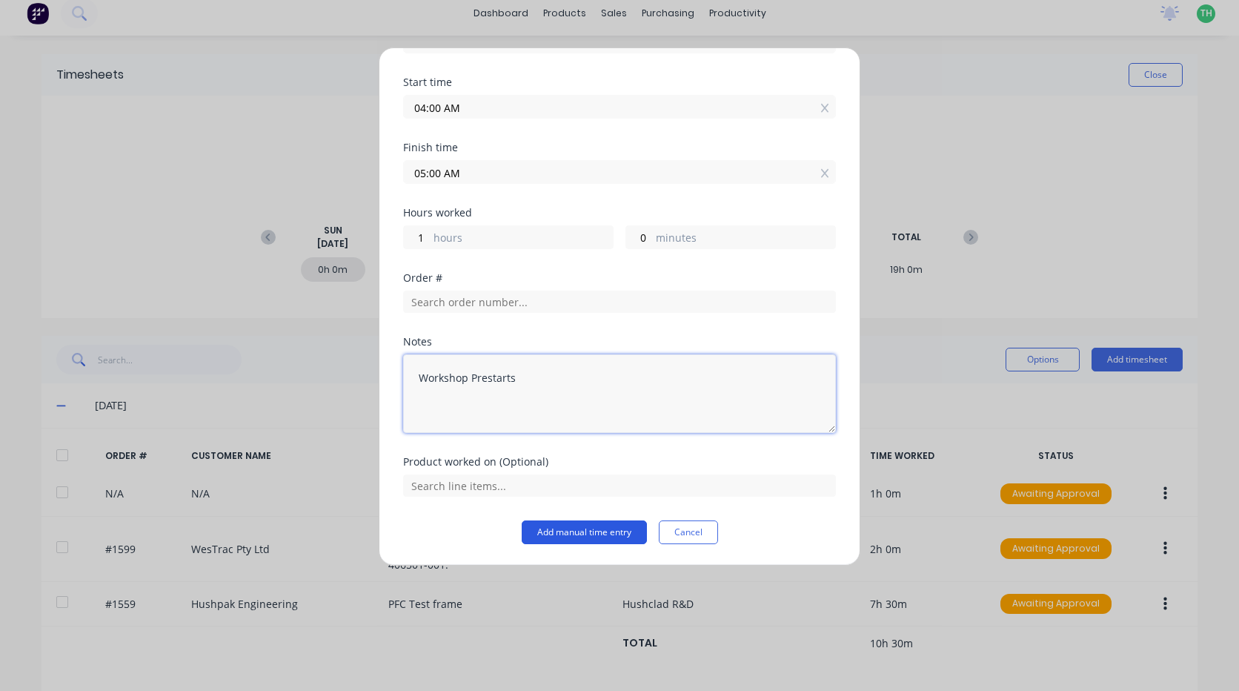
type textarea "Workshop Prestarts"
click at [582, 534] on button "Add manual time entry" at bounding box center [584, 532] width 125 height 24
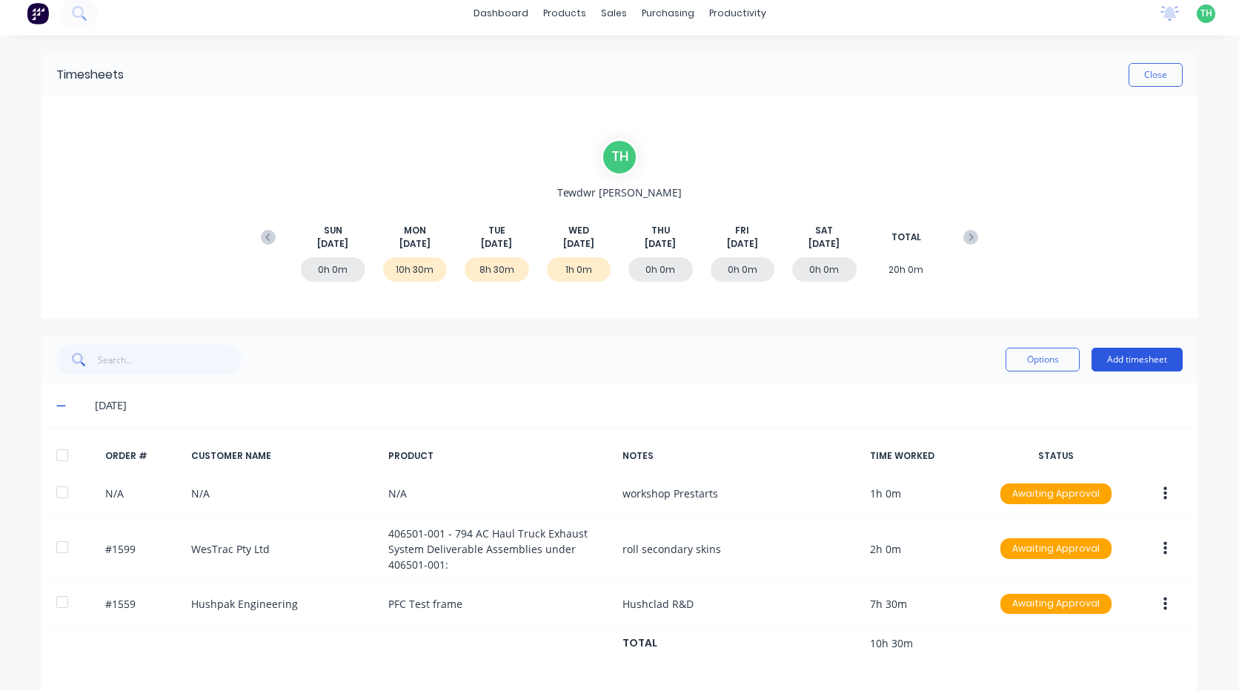
click at [1114, 360] on button "Add timesheet" at bounding box center [1136, 360] width 91 height 24
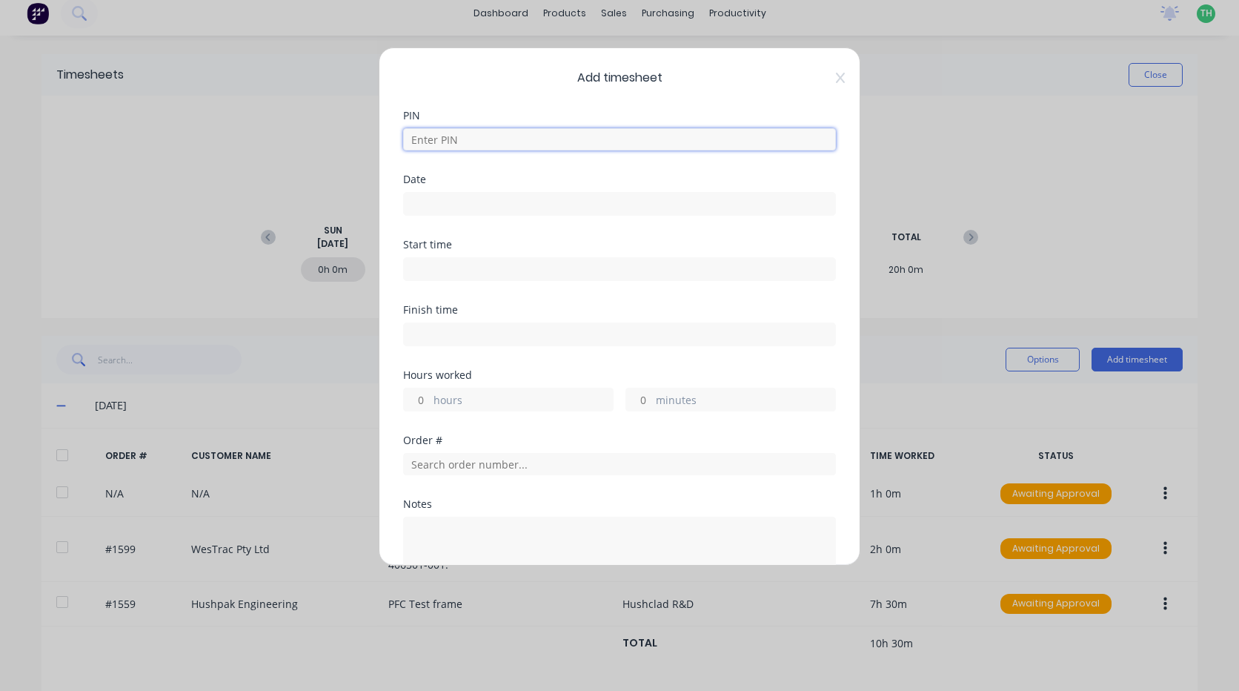
click at [544, 136] on input at bounding box center [619, 139] width 433 height 22
type input "2711"
click at [447, 206] on input at bounding box center [619, 204] width 431 height 22
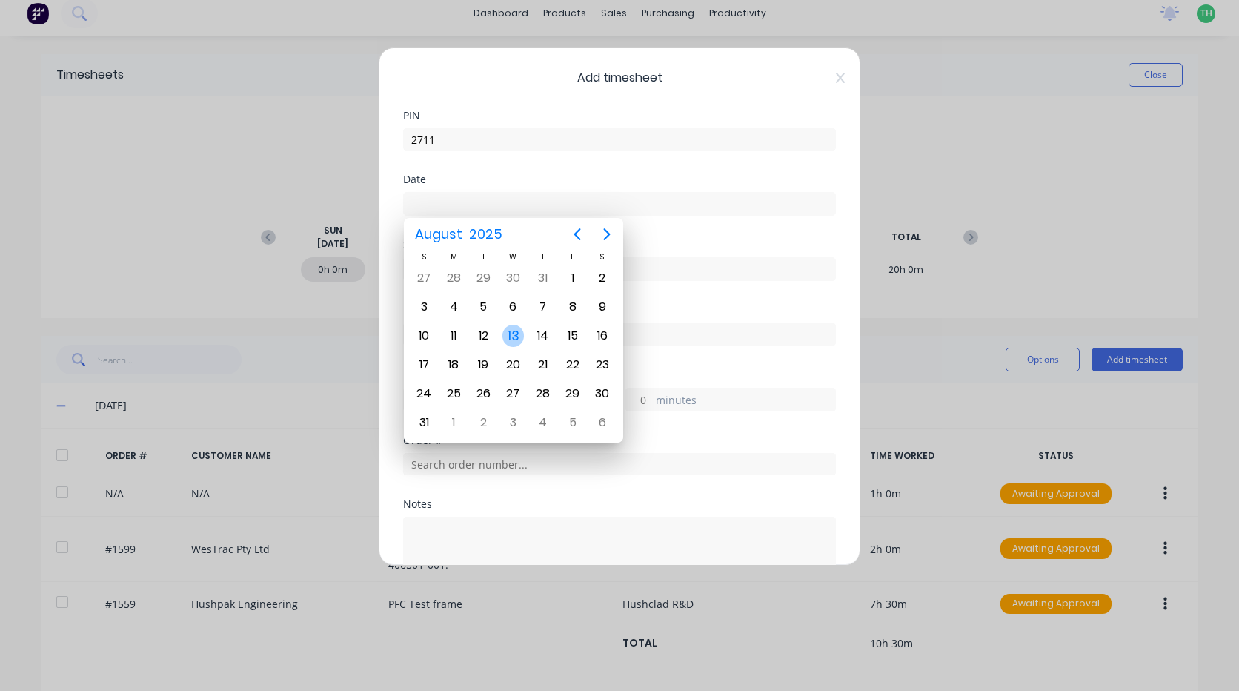
click at [513, 341] on div "13" at bounding box center [513, 336] width 22 height 22
type input "[DATE]"
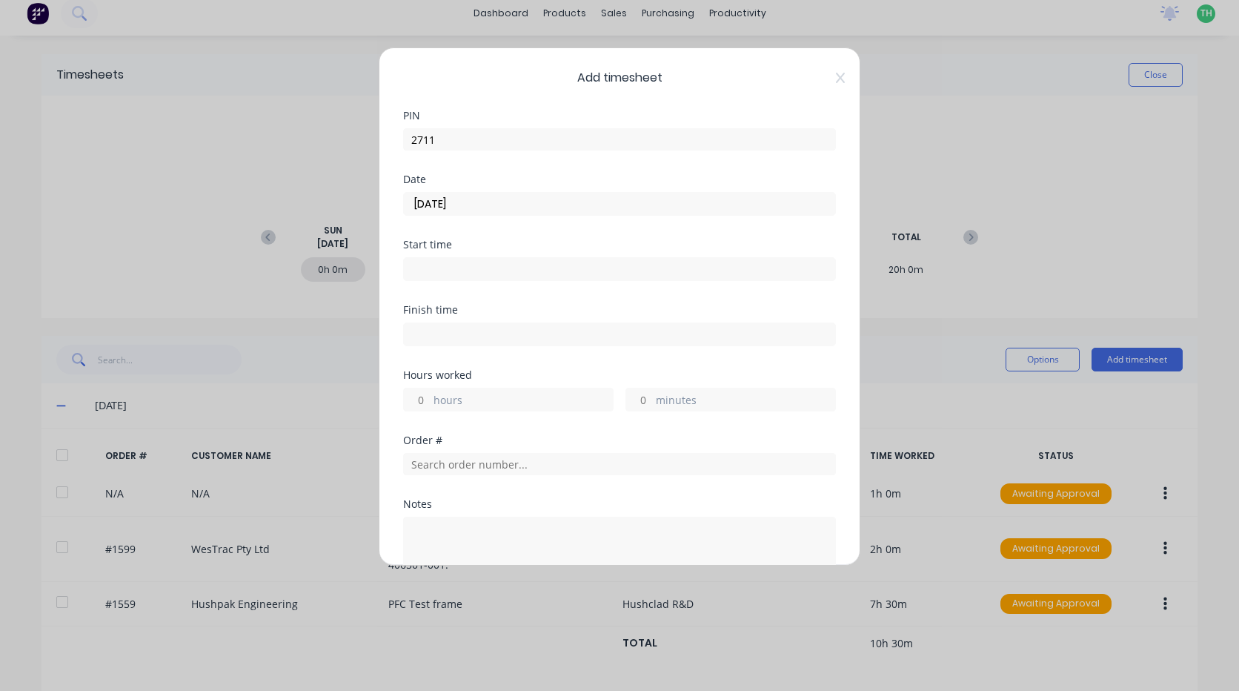
click at [463, 270] on input at bounding box center [619, 269] width 431 height 22
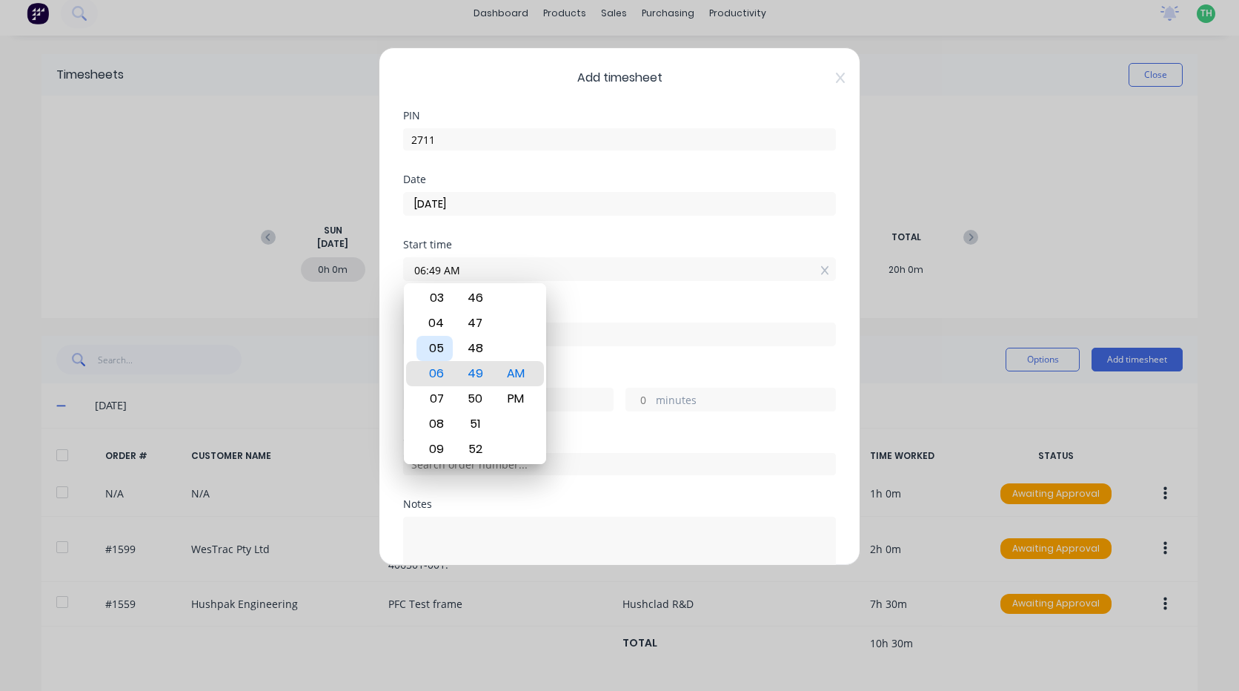
click at [442, 352] on div "05" at bounding box center [434, 348] width 36 height 25
click at [476, 343] on div "00" at bounding box center [475, 348] width 36 height 25
type input "05:00 AM"
click at [603, 363] on div "Finish time" at bounding box center [619, 337] width 433 height 65
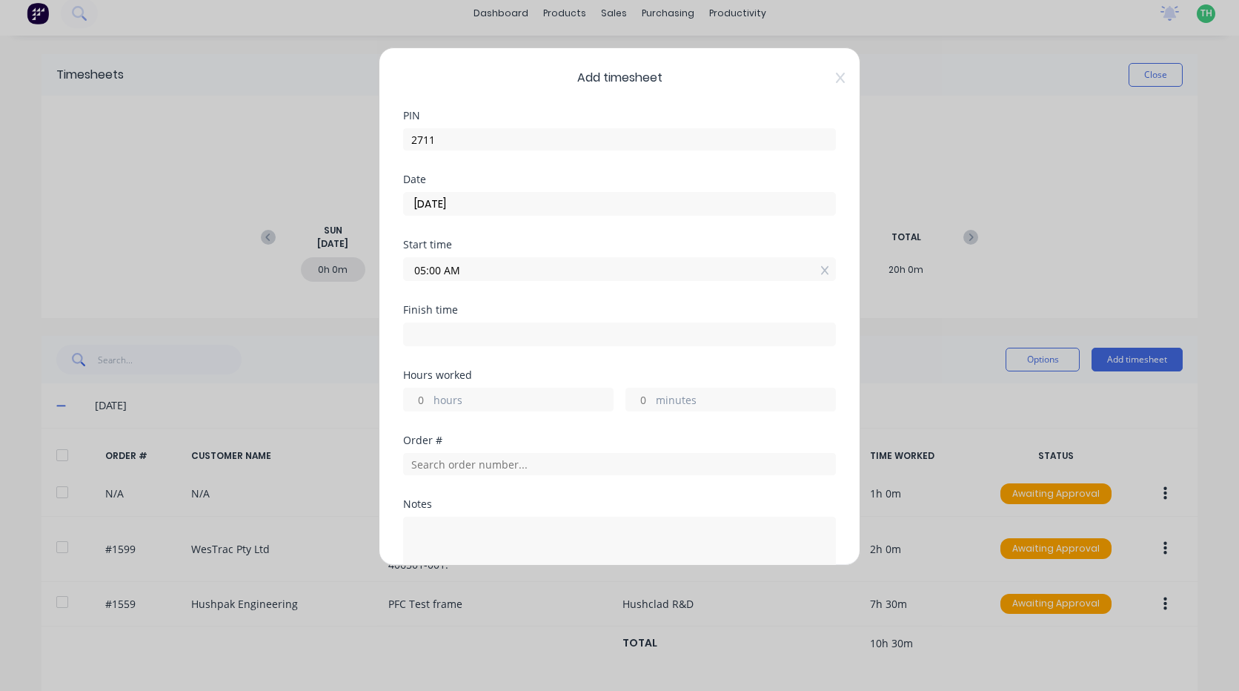
click at [445, 336] on input at bounding box center [619, 334] width 431 height 22
type input "06:49 AM"
type input "1"
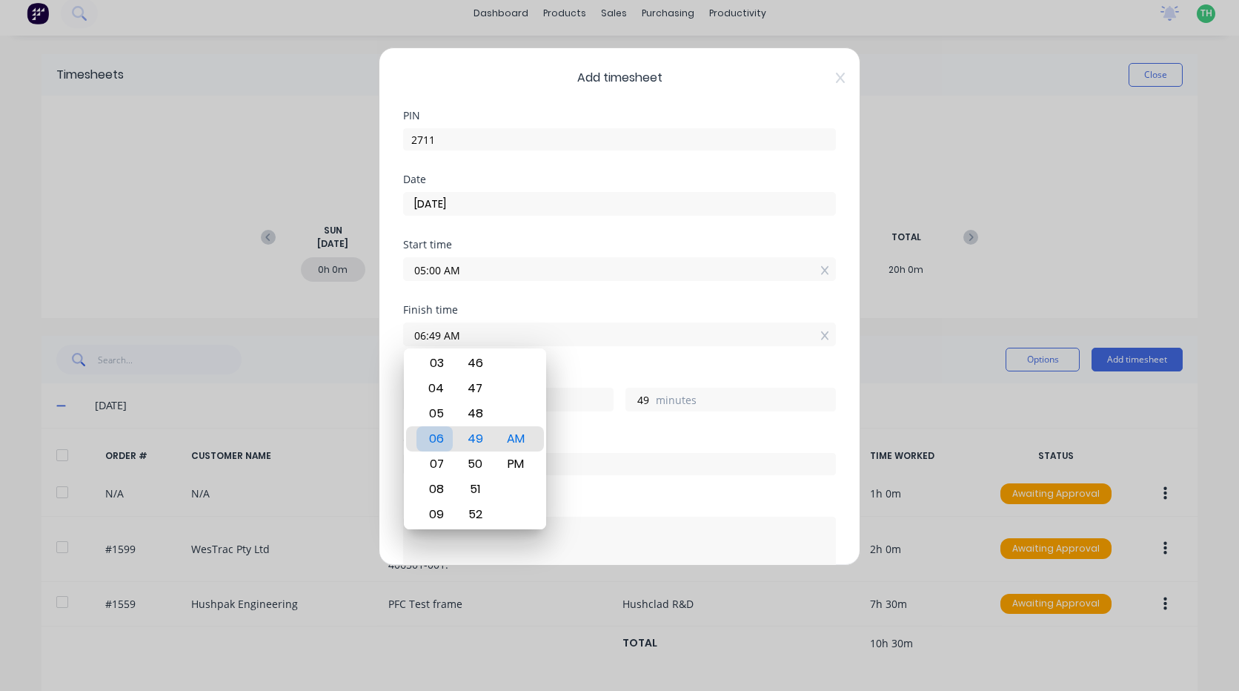
click at [445, 436] on div "06" at bounding box center [434, 438] width 36 height 25
click at [591, 432] on div "Hours worked 1 hours 30 minutes" at bounding box center [619, 402] width 433 height 65
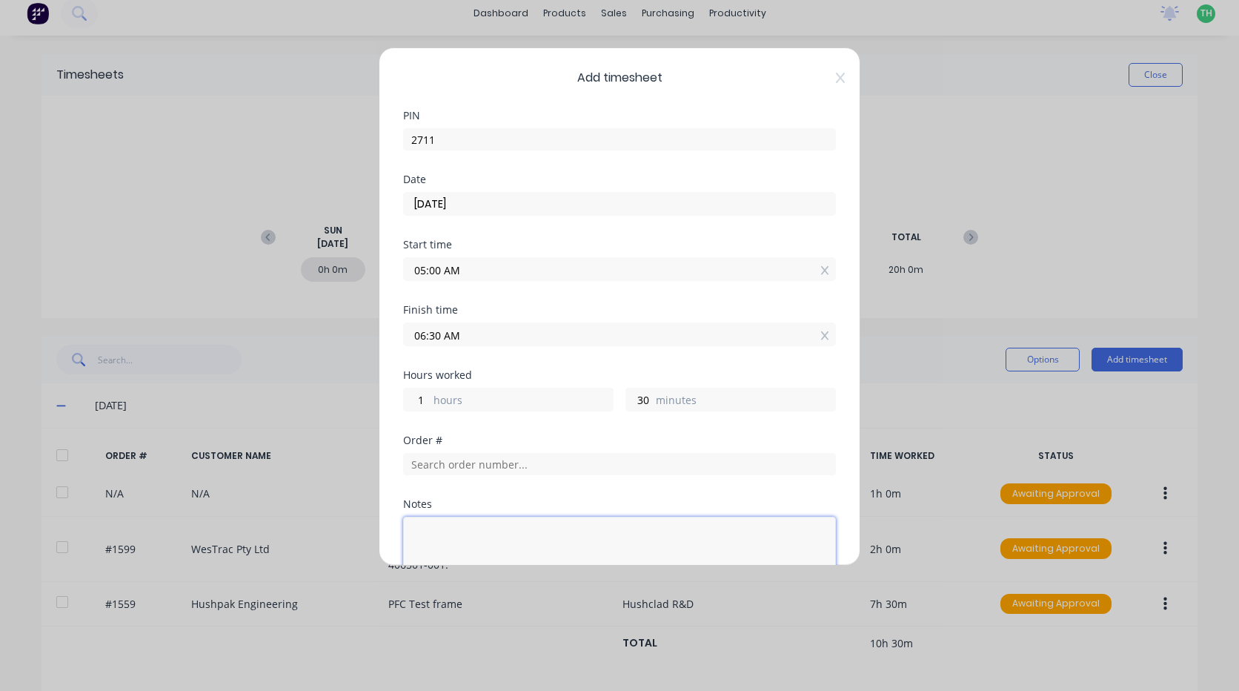
click at [474, 531] on textarea at bounding box center [619, 555] width 433 height 79
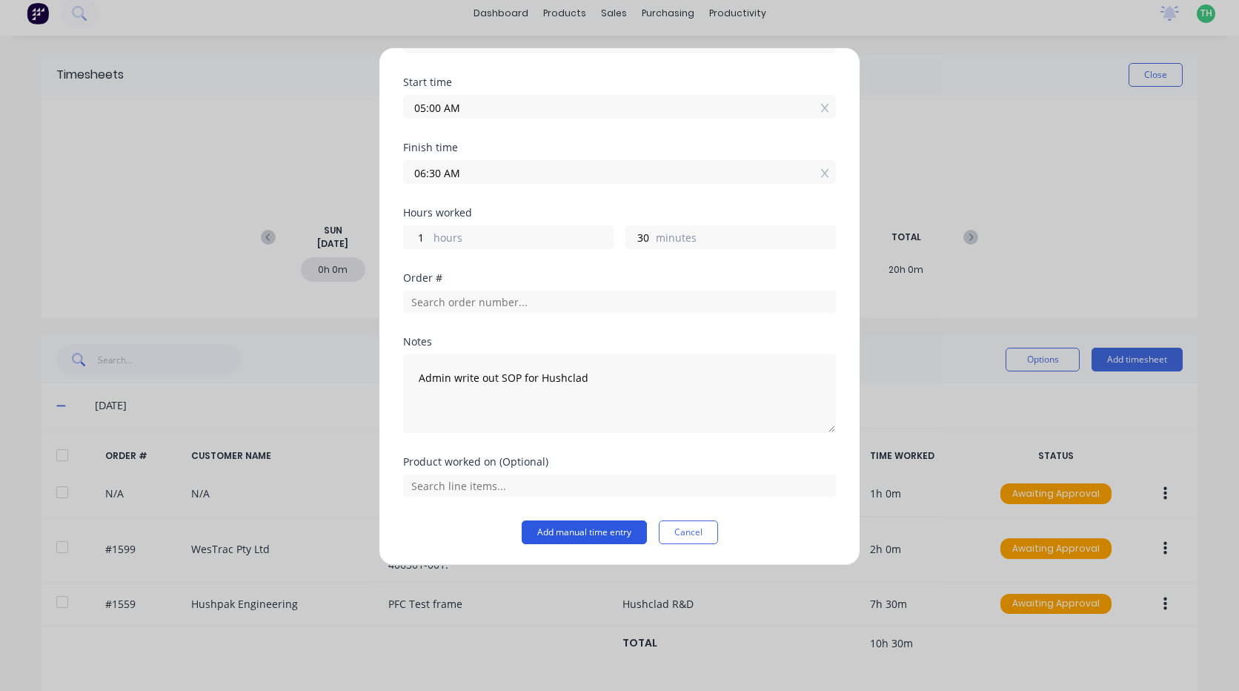
click at [569, 528] on button "Add manual time entry" at bounding box center [584, 532] width 125 height 24
